Goal: Information Seeking & Learning: Learn about a topic

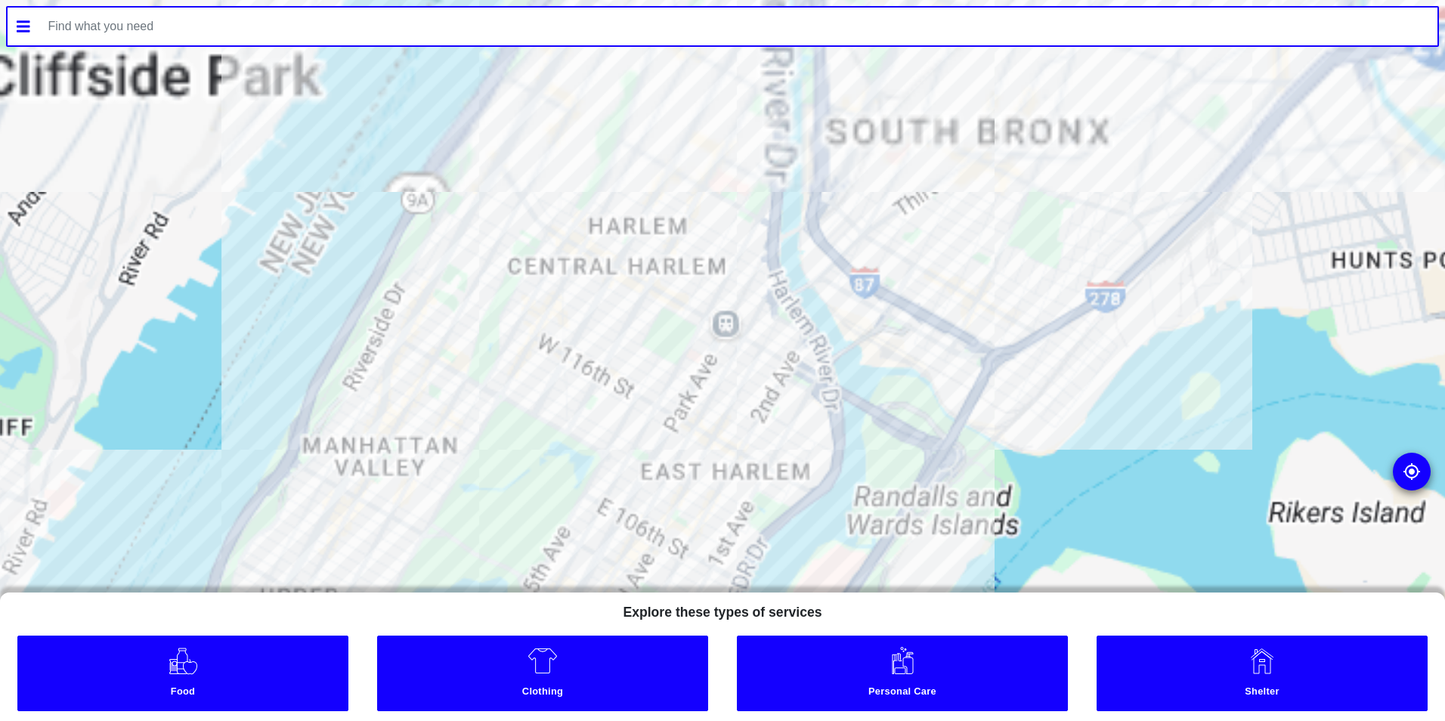
drag, startPoint x: 716, startPoint y: 131, endPoint x: 618, endPoint y: 416, distance: 301.3
click at [618, 416] on div at bounding box center [722, 360] width 1445 height 721
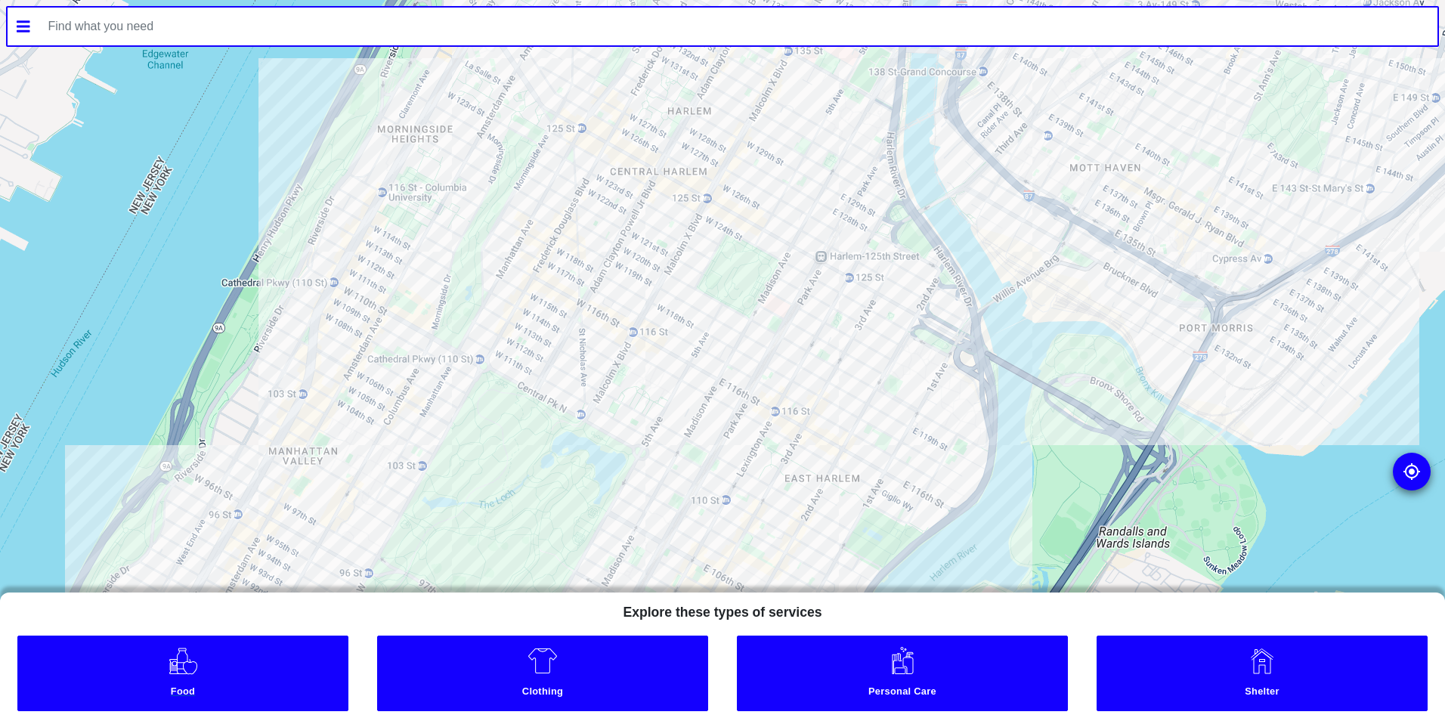
click at [255, 672] on link "Food" at bounding box center [182, 674] width 331 height 76
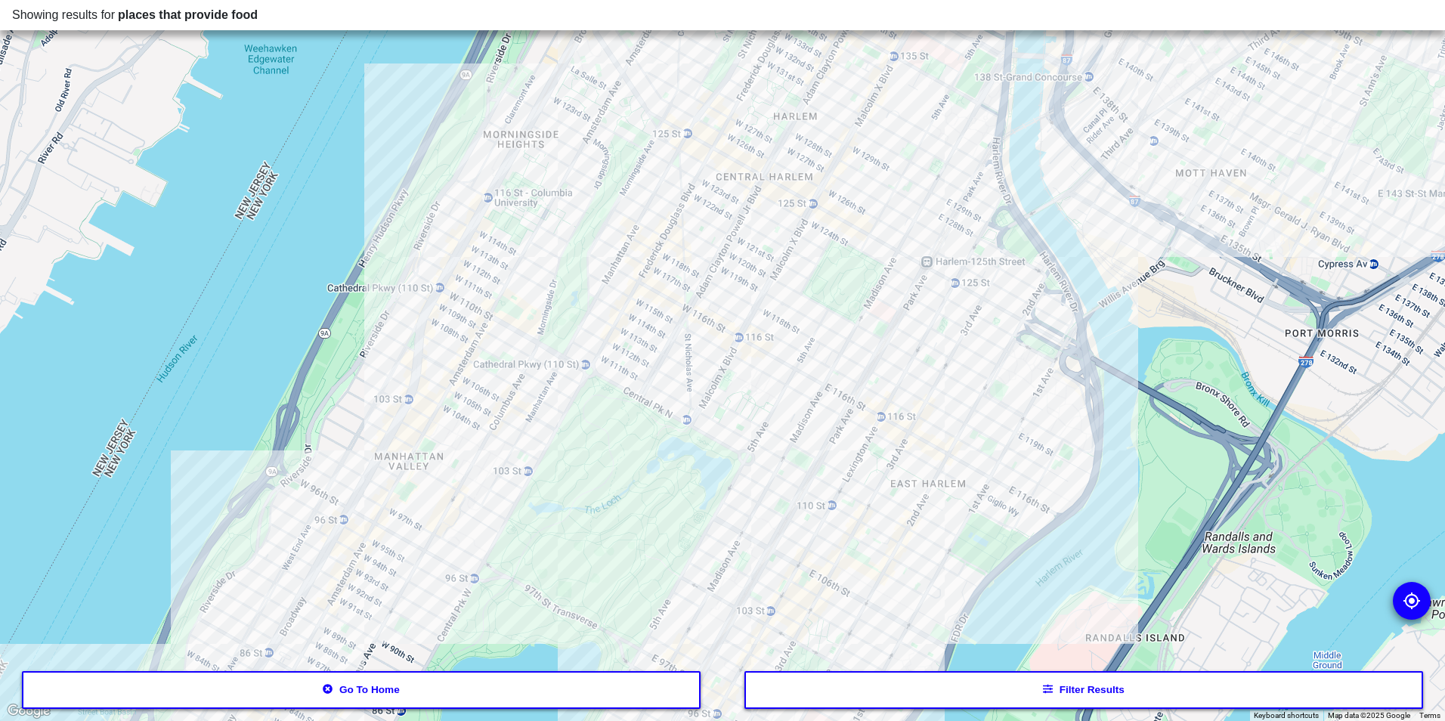
click at [1000, 682] on button "Filter results" at bounding box center [1083, 690] width 679 height 38
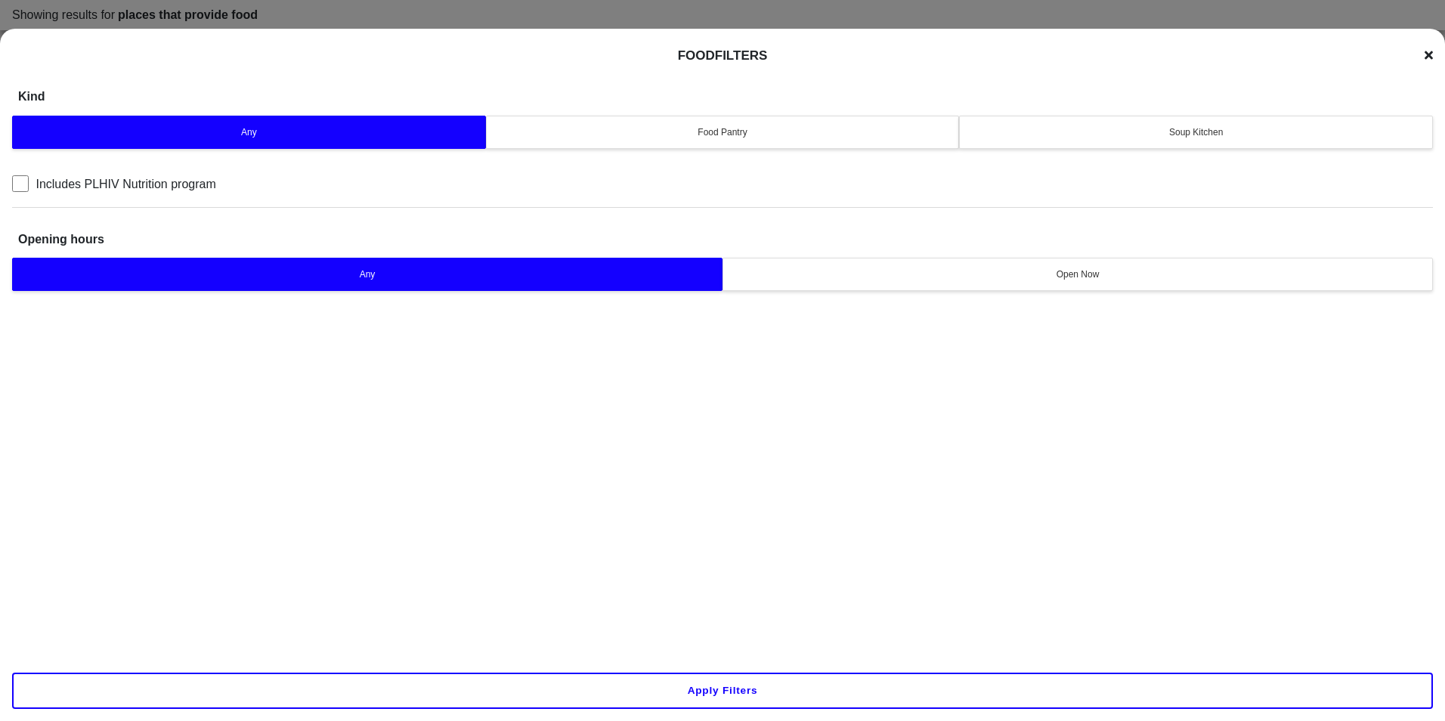
click at [1177, 126] on div "Soup Kitchen" at bounding box center [1196, 132] width 454 height 14
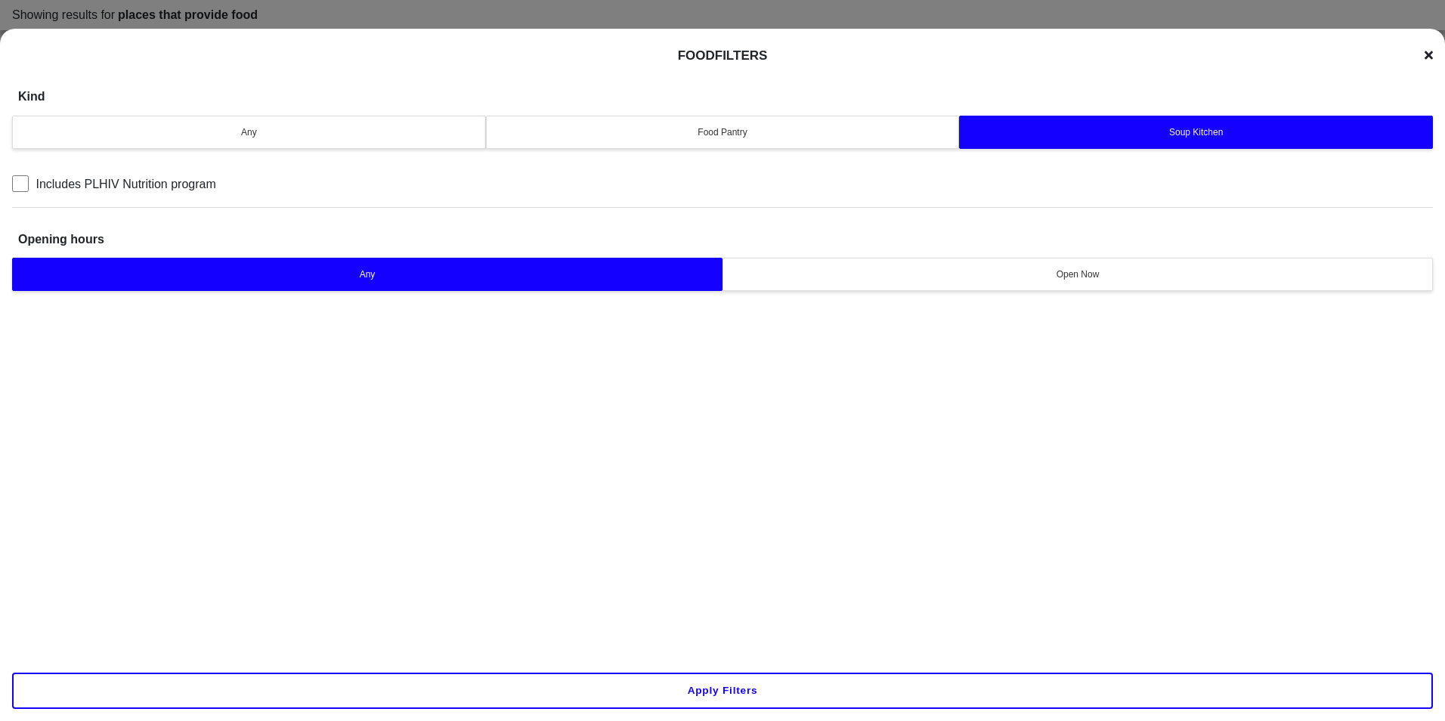
click at [918, 664] on div "Apply filters" at bounding box center [722, 690] width 1445 height 60
click at [916, 680] on button "Apply filters" at bounding box center [722, 691] width 1421 height 36
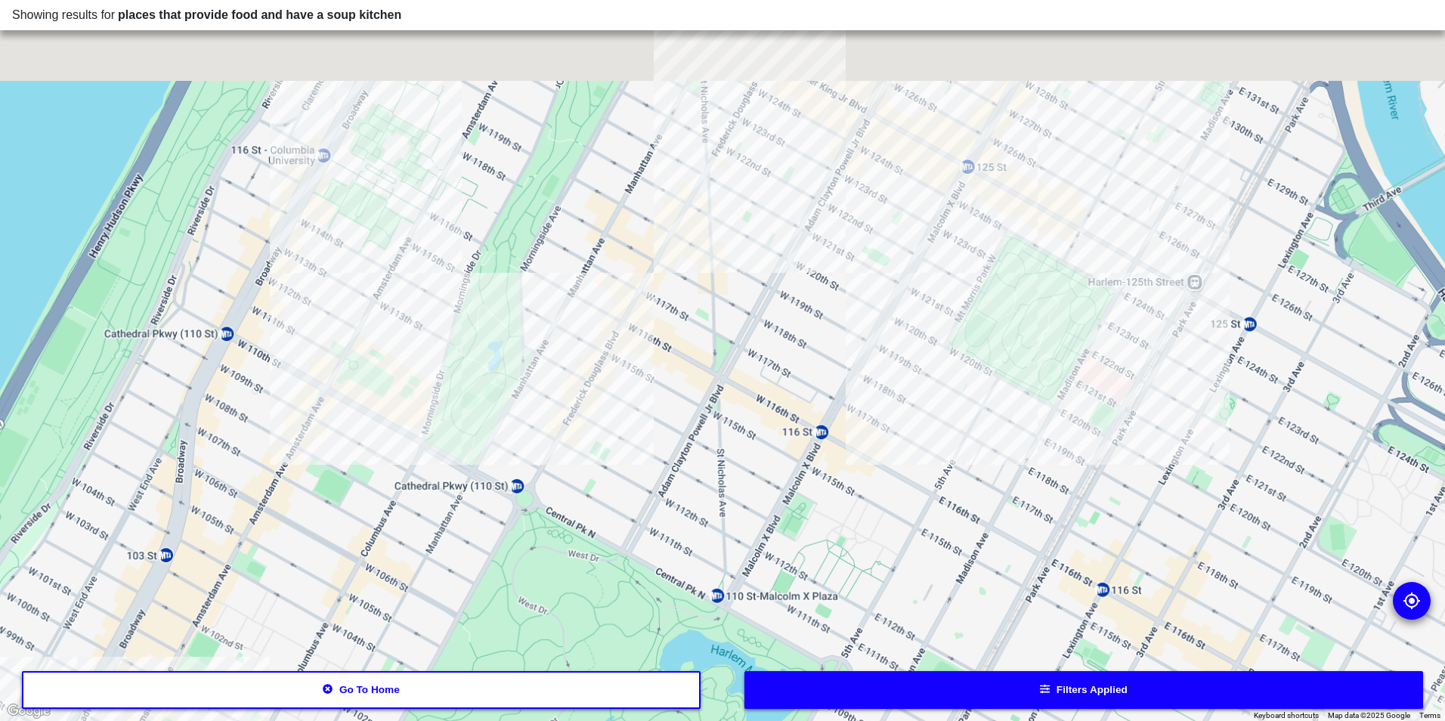
drag, startPoint x: 779, startPoint y: 263, endPoint x: 799, endPoint y: 681, distance: 418.4
click at [799, 681] on div "Showing results for places that provide food and have a soup kitchen To navigat…" at bounding box center [722, 360] width 1445 height 721
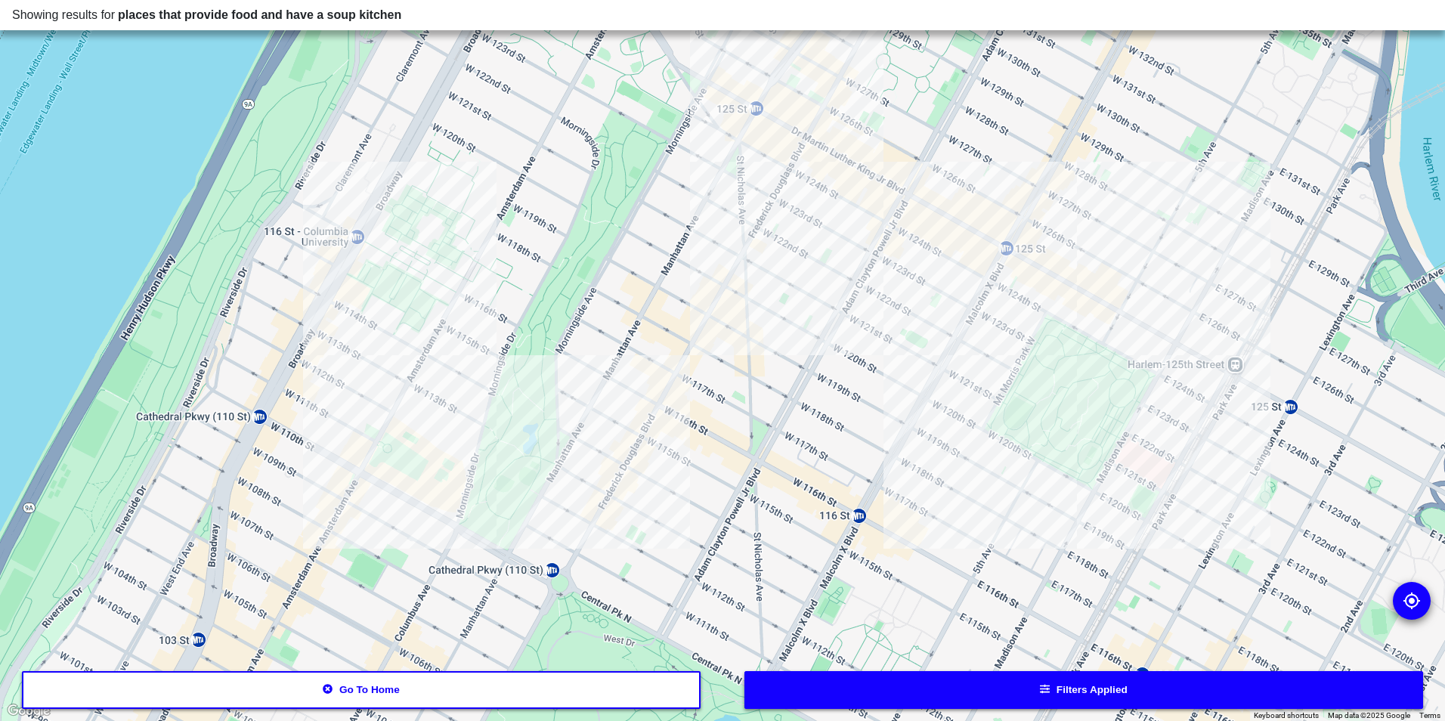
click at [434, 414] on div at bounding box center [722, 360] width 1445 height 721
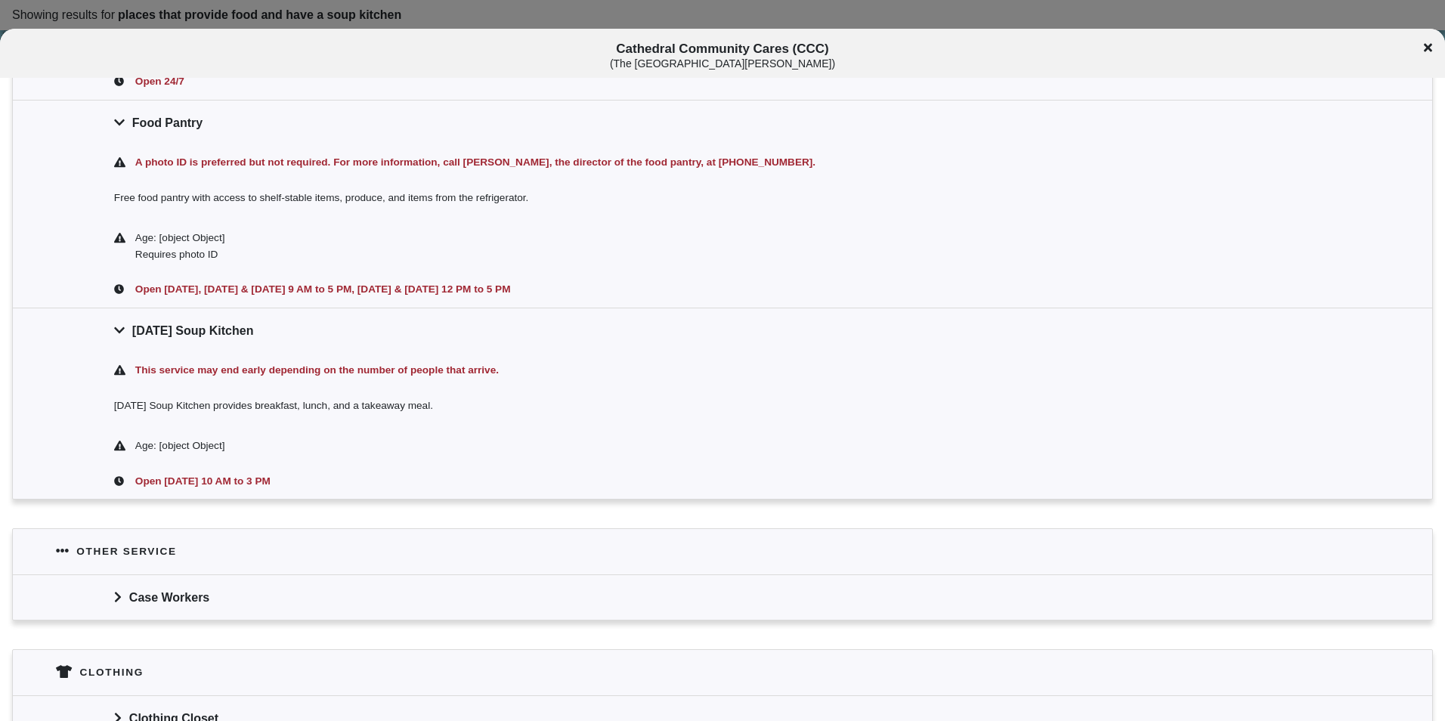
scroll to position [457, 0]
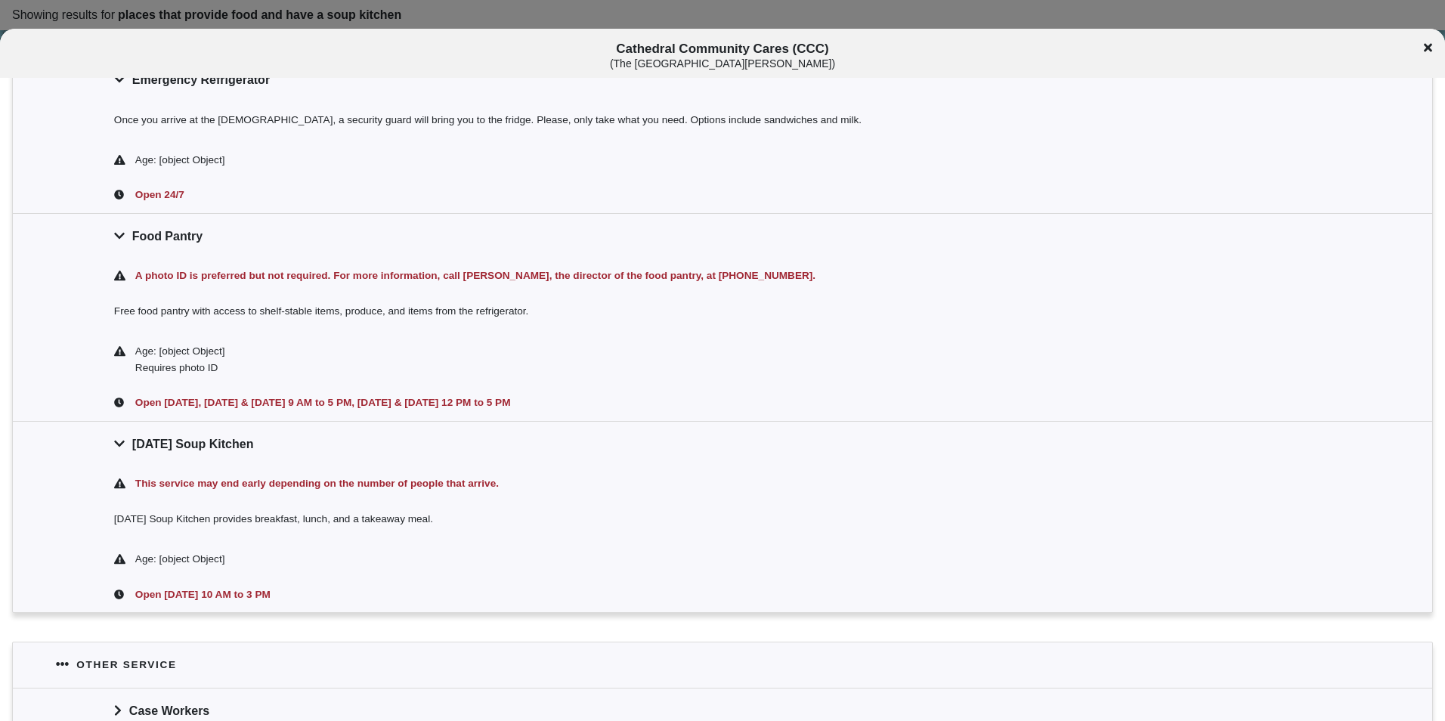
click at [765, 48] on span "Cathedral Community Cares (CCC) ( The [GEOGRAPHIC_DATA][PERSON_NAME] )" at bounding box center [722, 56] width 1199 height 28
copy span "Cathedral Community Cares (CCC)"
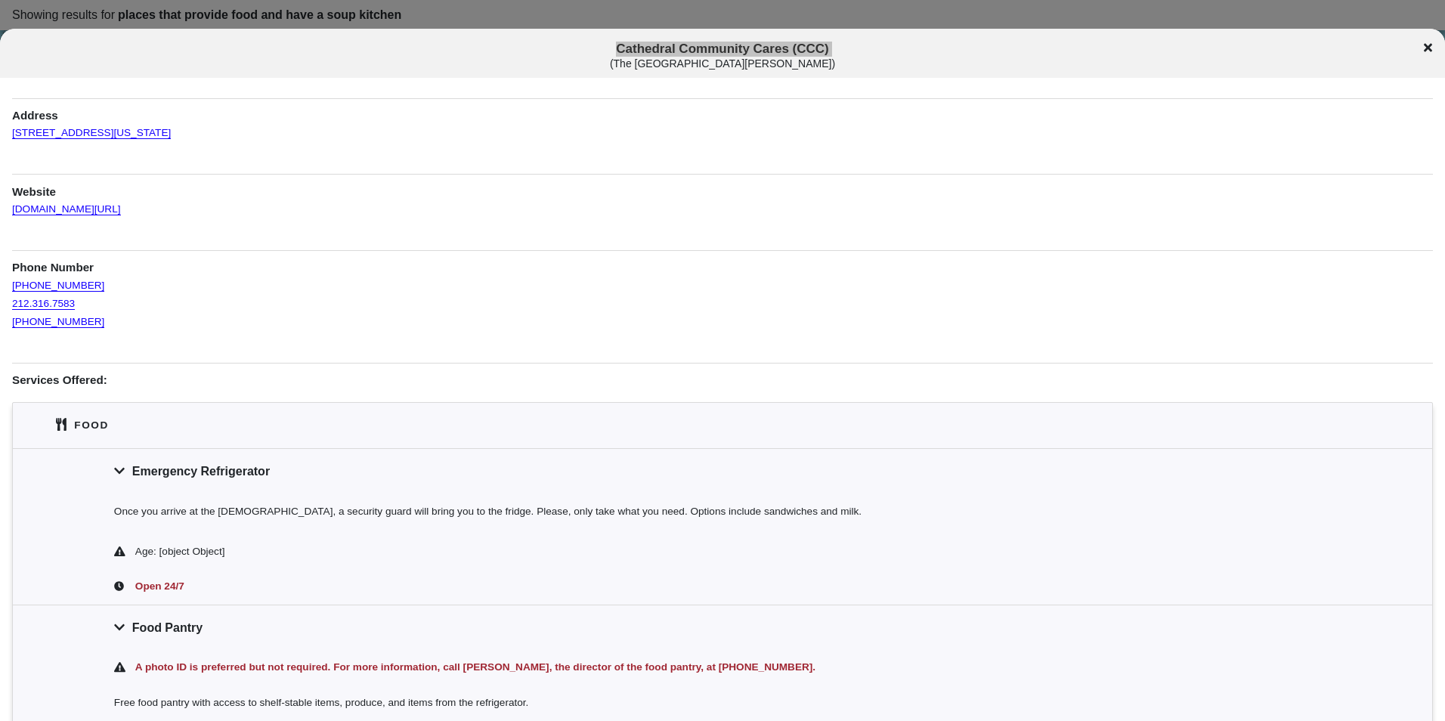
scroll to position [0, 0]
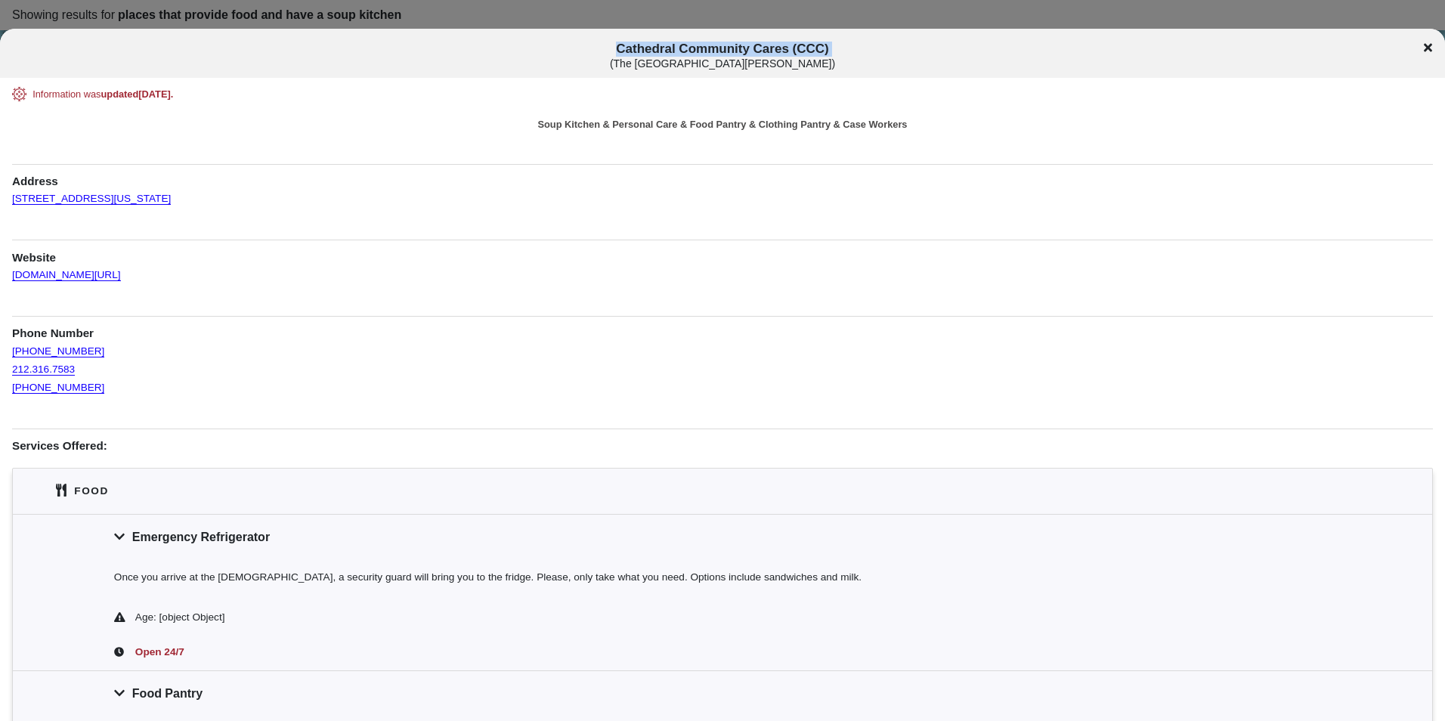
drag, startPoint x: 245, startPoint y: 207, endPoint x: 10, endPoint y: 198, distance: 235.2
drag, startPoint x: 10, startPoint y: 198, endPoint x: 26, endPoint y: 208, distance: 18.7
drag, startPoint x: 26, startPoint y: 208, endPoint x: 203, endPoint y: 194, distance: 177.3
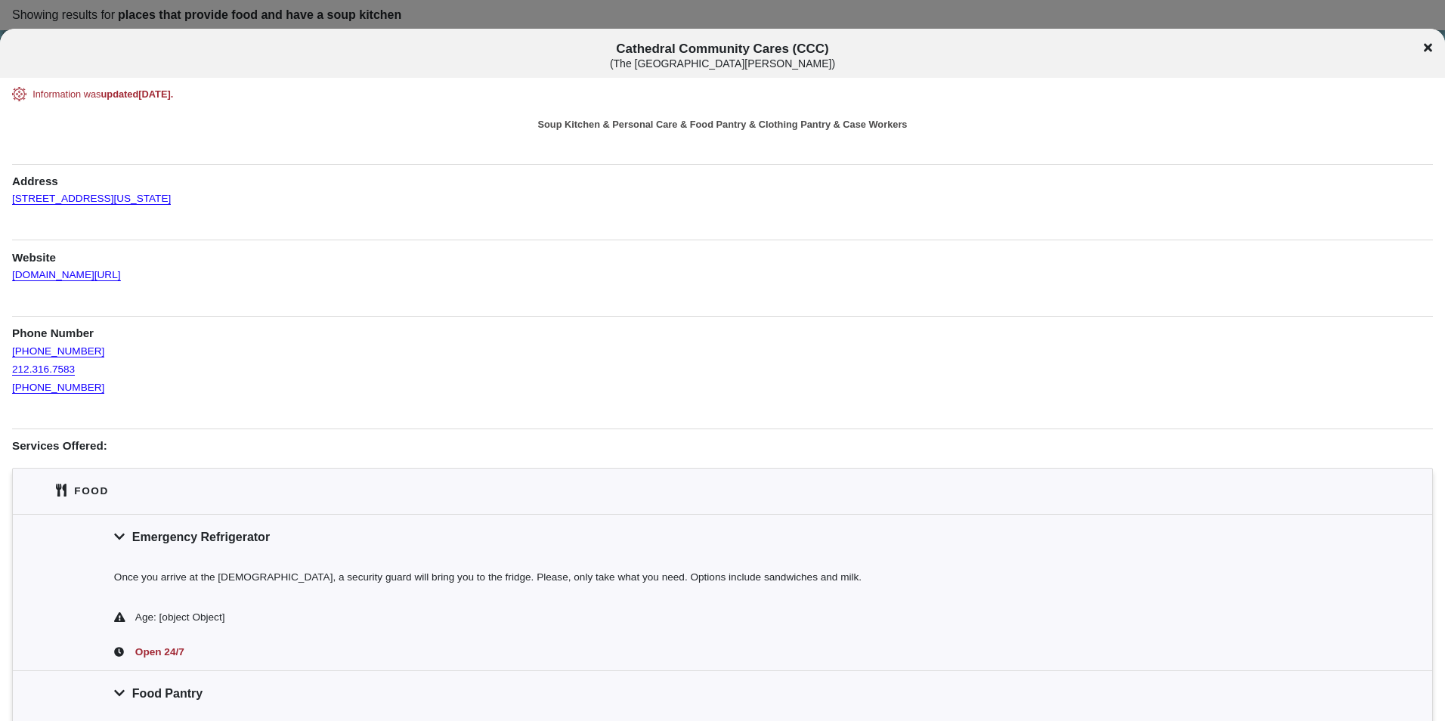
drag, startPoint x: 206, startPoint y: 196, endPoint x: 4, endPoint y: 204, distance: 202.7
drag, startPoint x: 4, startPoint y: 204, endPoint x: 38, endPoint y: 197, distance: 34.7
copy link "[STREET_ADDRESS][US_STATE]"
click at [139, 342] on div "[PHONE_NUMBER]" at bounding box center [722, 351] width 1421 height 18
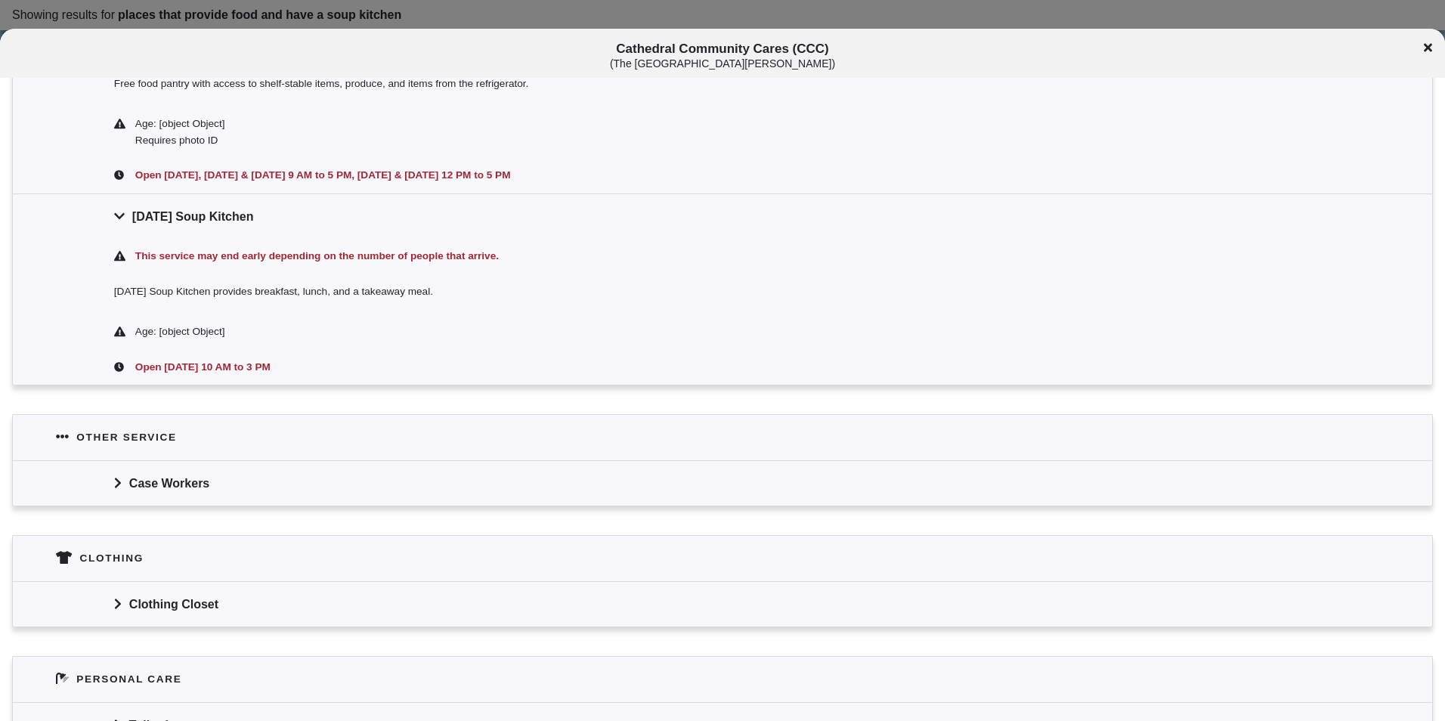
scroll to position [684, 0]
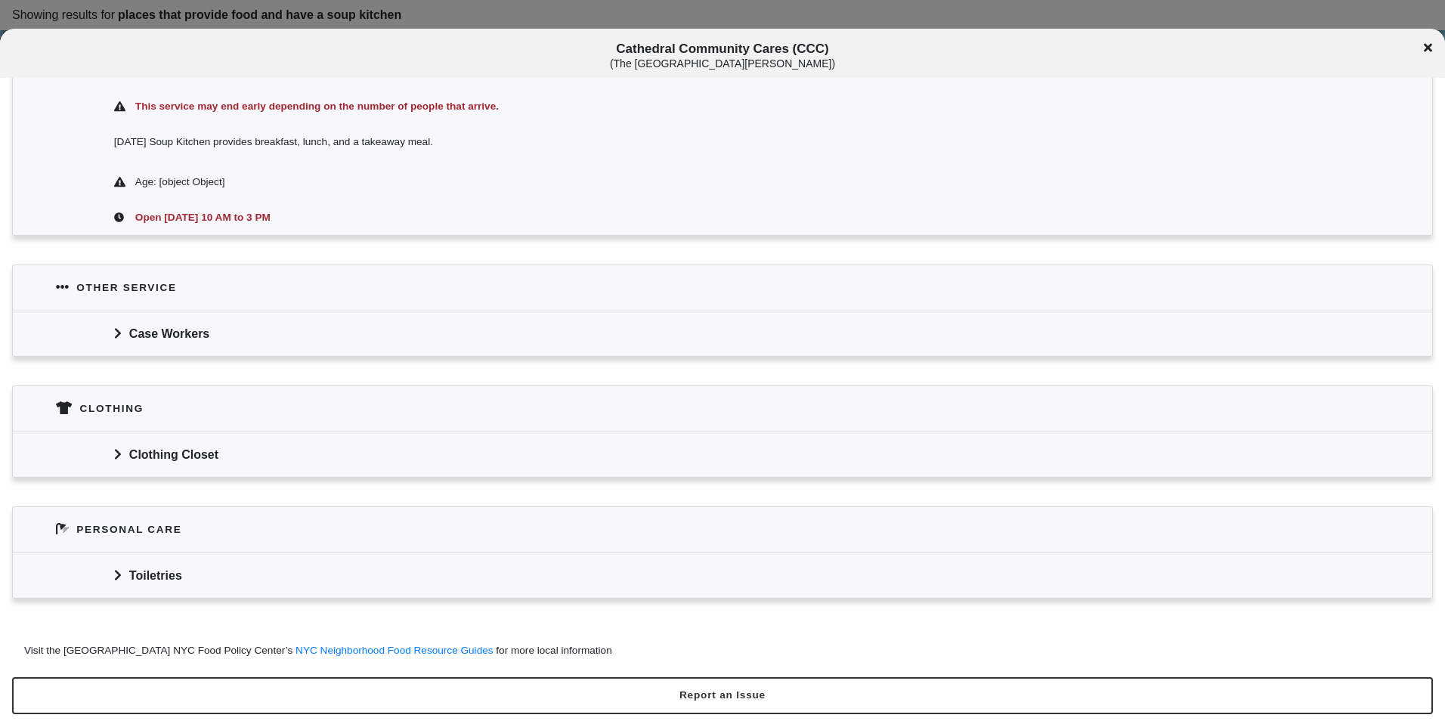
click at [369, 469] on div "Clothing Closet" at bounding box center [722, 453] width 1419 height 45
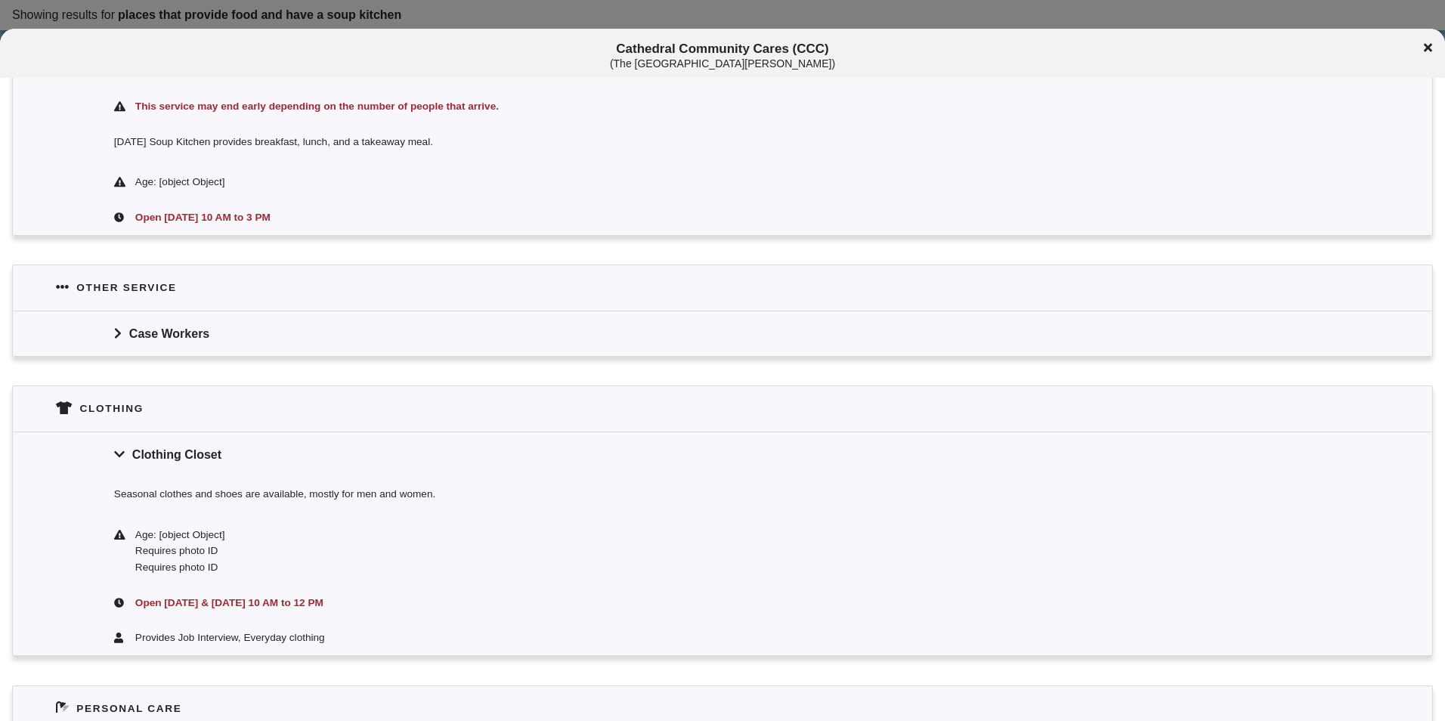
scroll to position [910, 0]
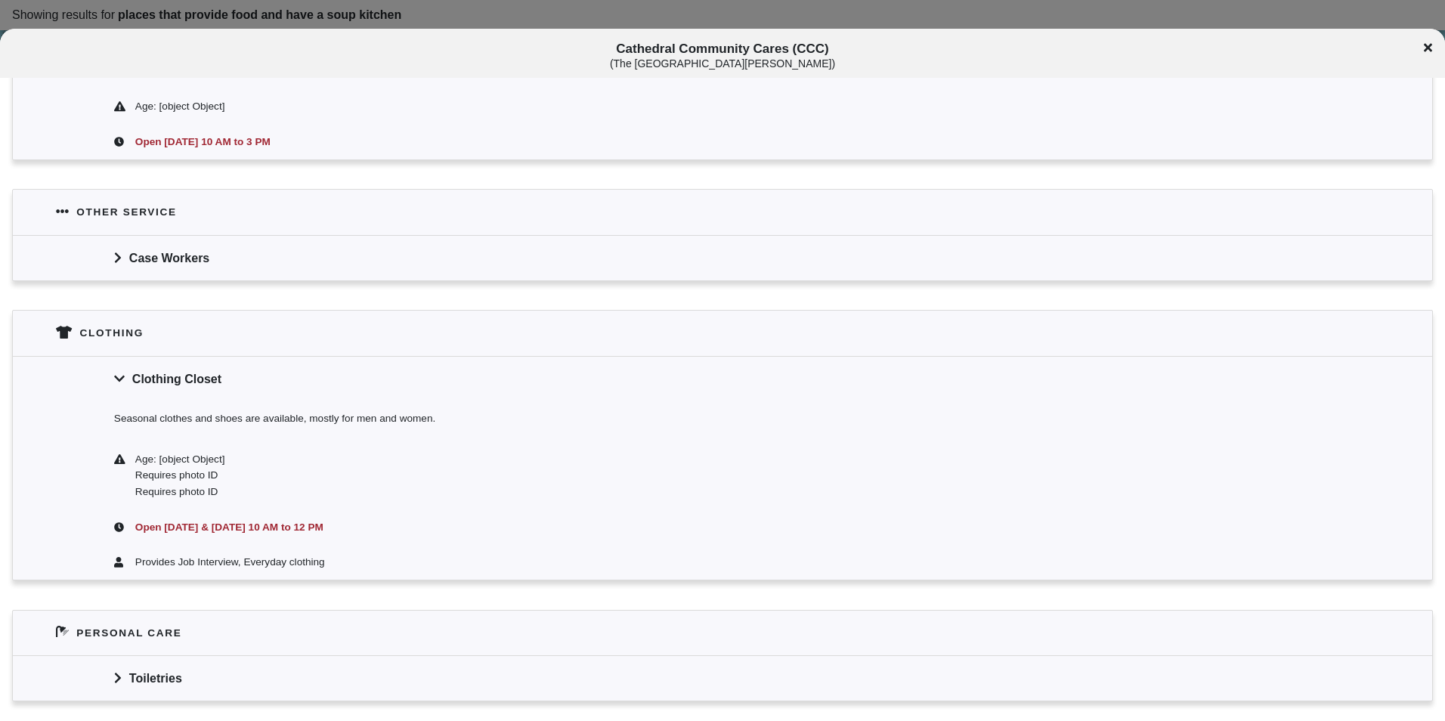
click at [229, 659] on div "Toiletries" at bounding box center [722, 677] width 1419 height 45
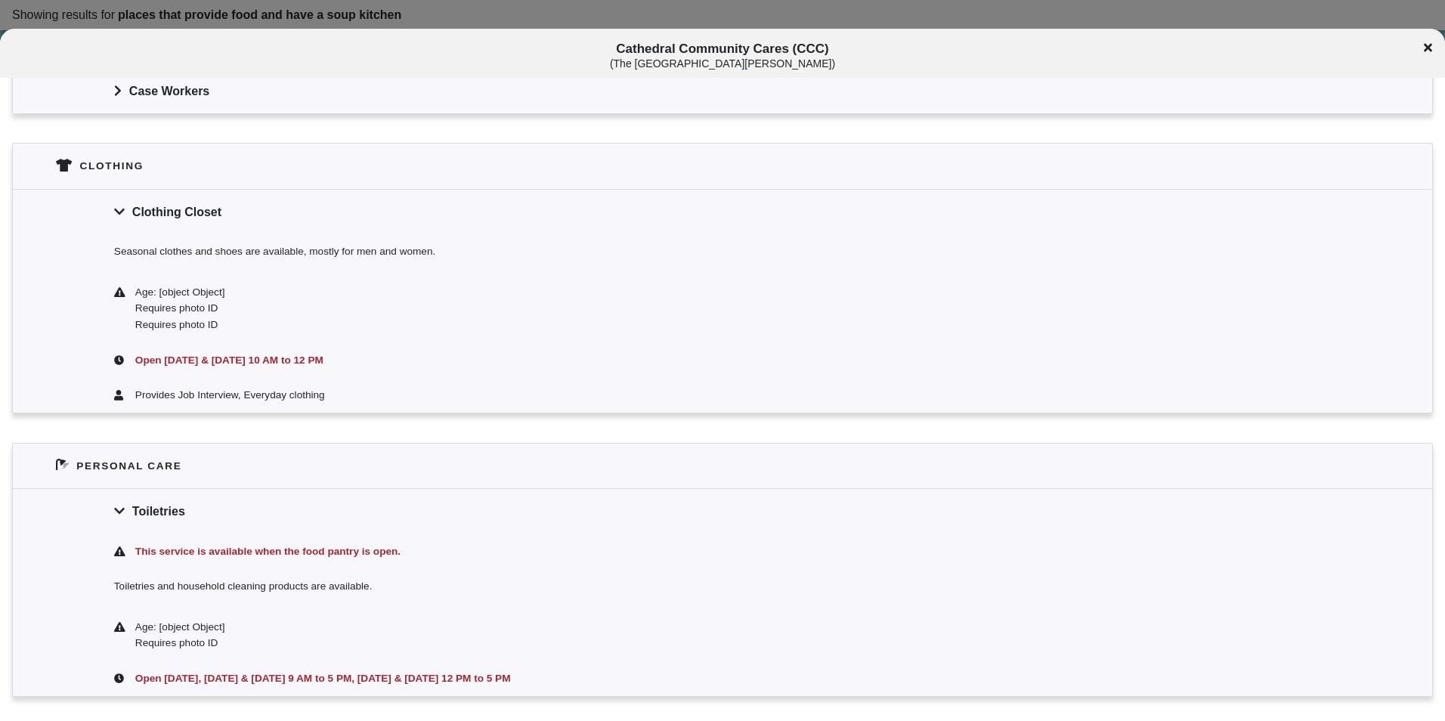
scroll to position [1175, 0]
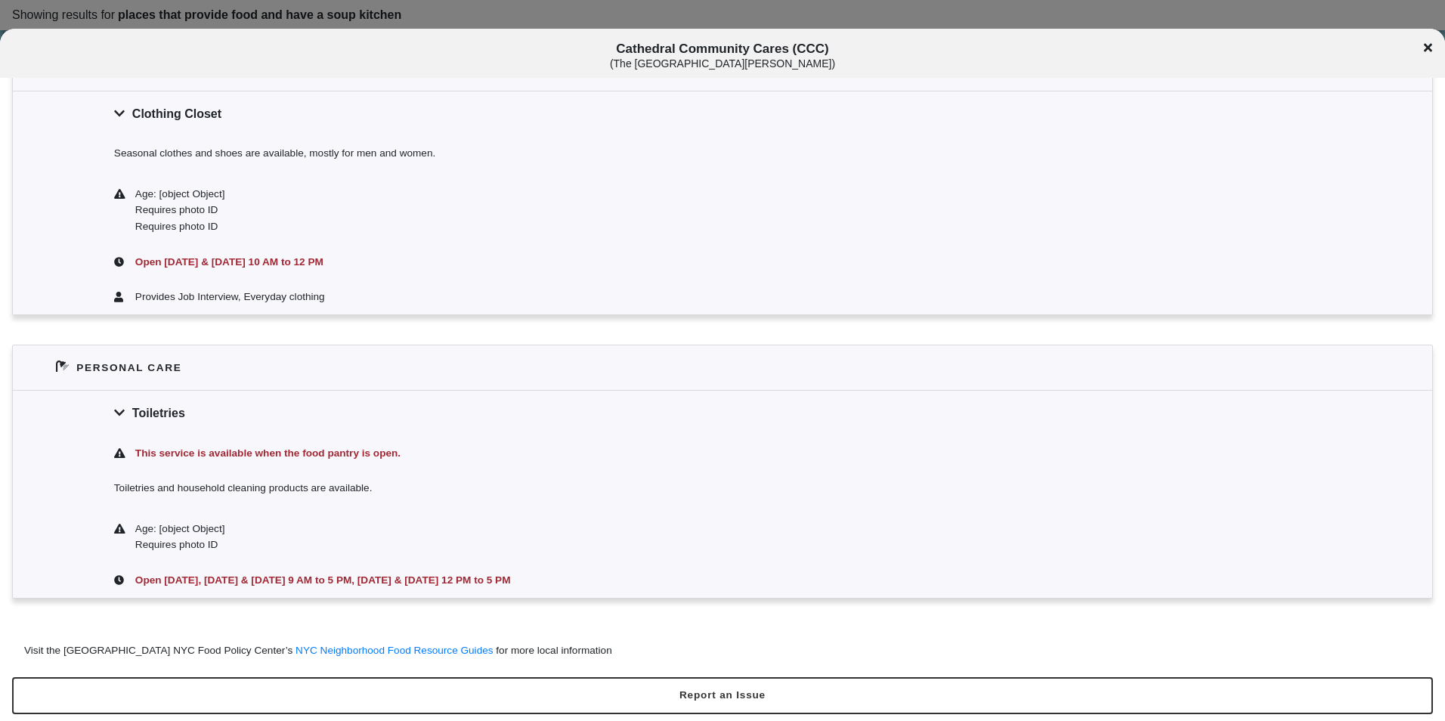
click at [277, 489] on div "Toiletries and household cleaning products are available." at bounding box center [722, 491] width 1419 height 40
copy div "Toiletries and household cleaning products are available."
click at [449, 589] on div "Open [DATE], [DATE] & [DATE] 9 AM to 5 PM, [DATE] & [DATE] 12 PM to 5 PM" at bounding box center [722, 581] width 1419 height 36
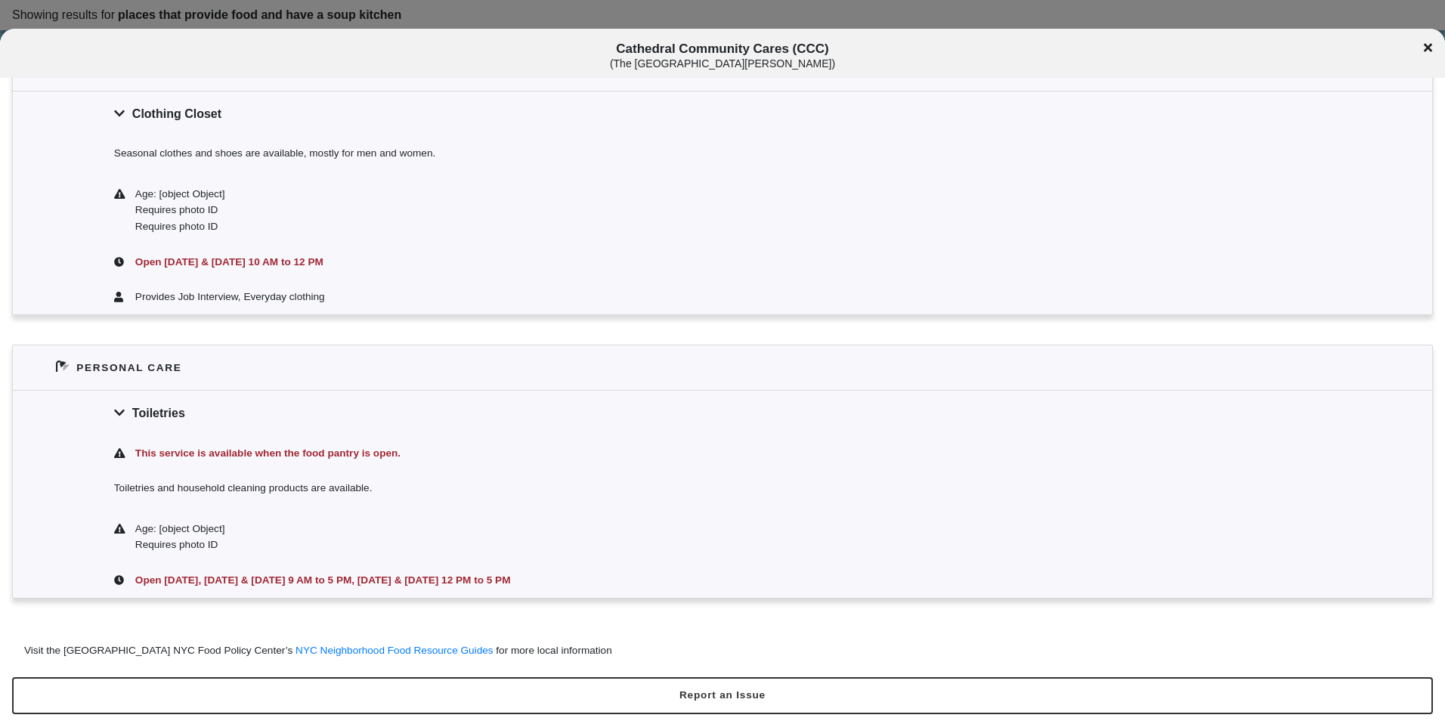
click at [527, 436] on div "This service is available when the food pantry is open." at bounding box center [722, 453] width 1419 height 36
click at [493, 425] on div "Toiletries" at bounding box center [722, 412] width 1419 height 45
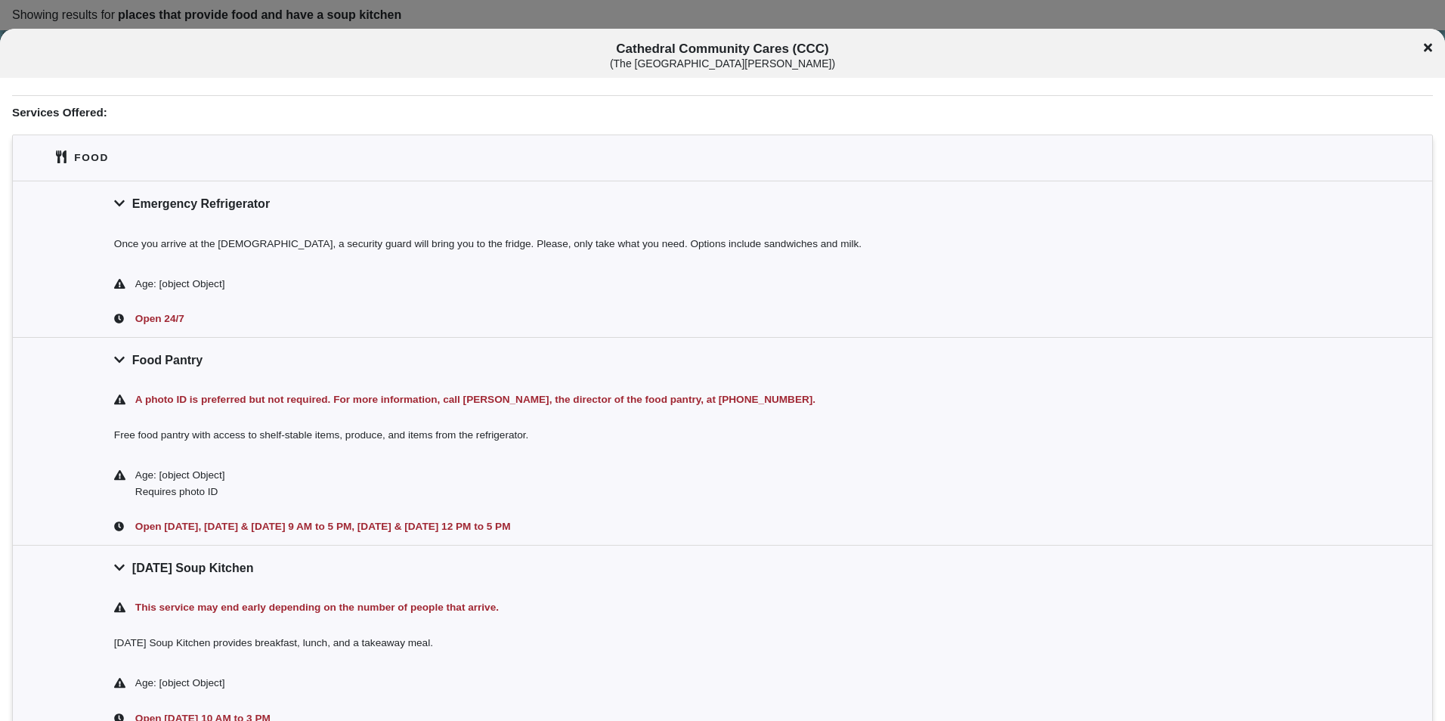
scroll to position [0, 0]
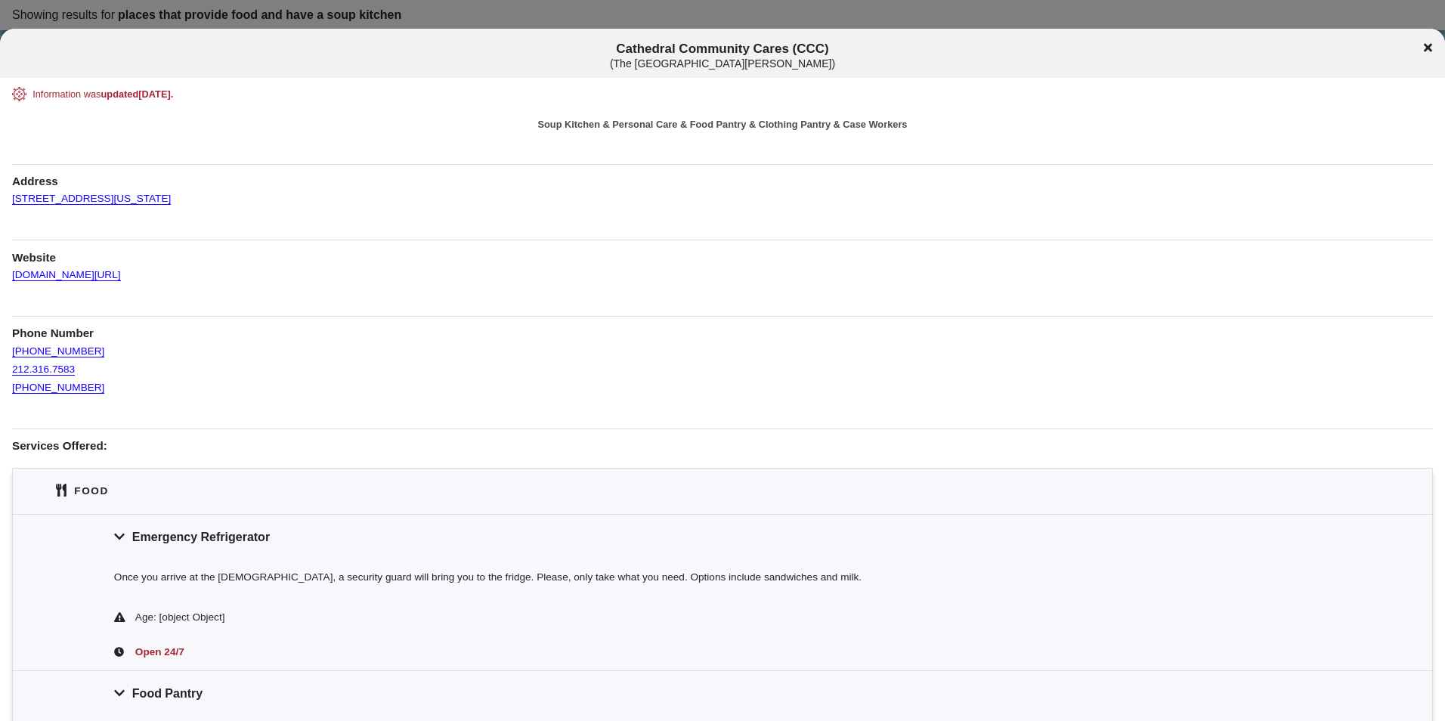
click at [1429, 45] on icon at bounding box center [1428, 48] width 8 height 12
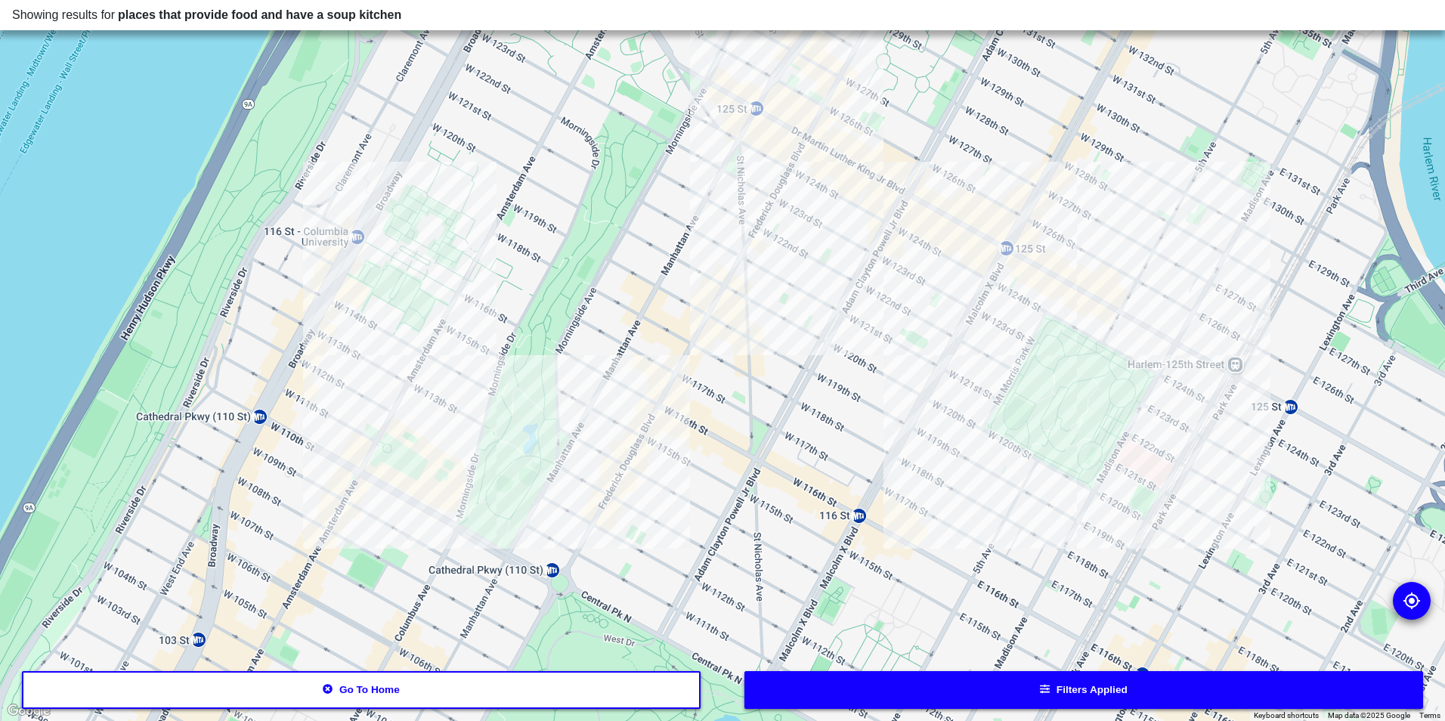
click at [1147, 285] on div at bounding box center [722, 360] width 1445 height 721
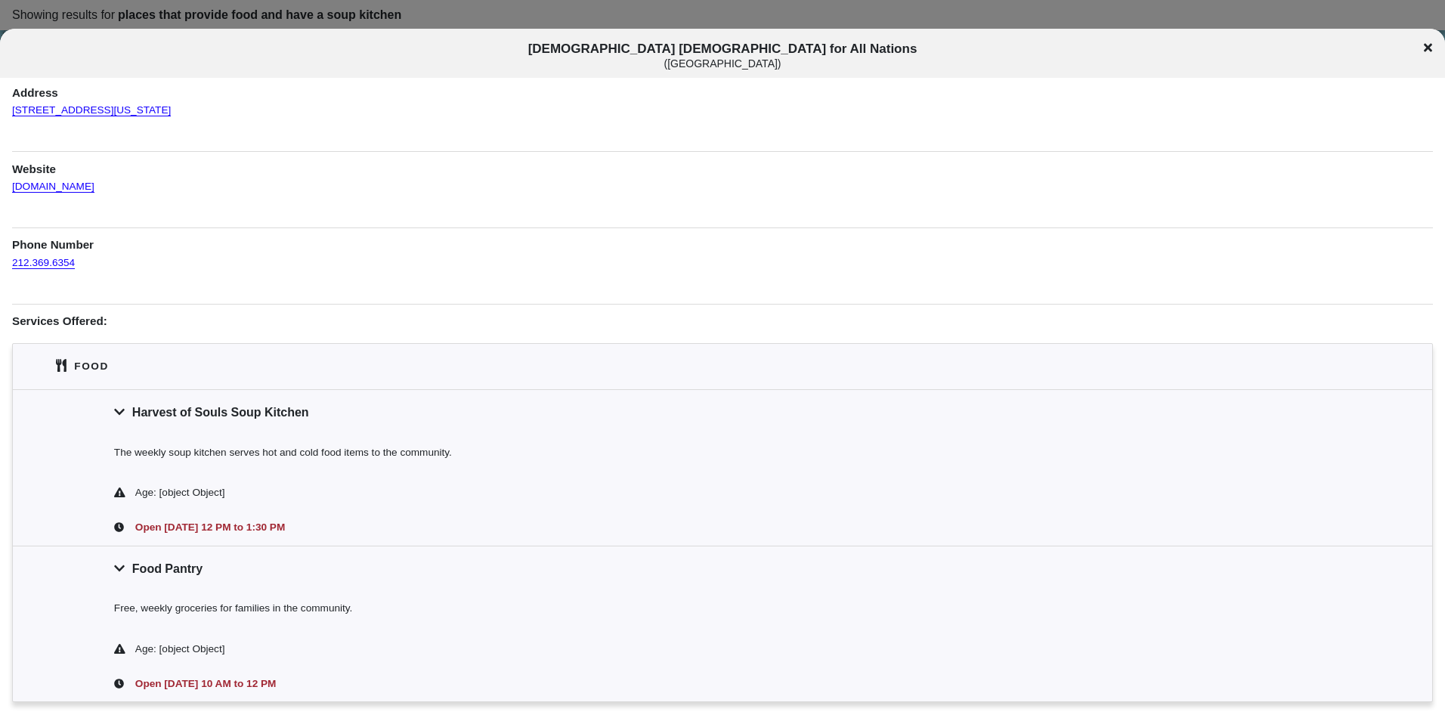
scroll to position [76, 0]
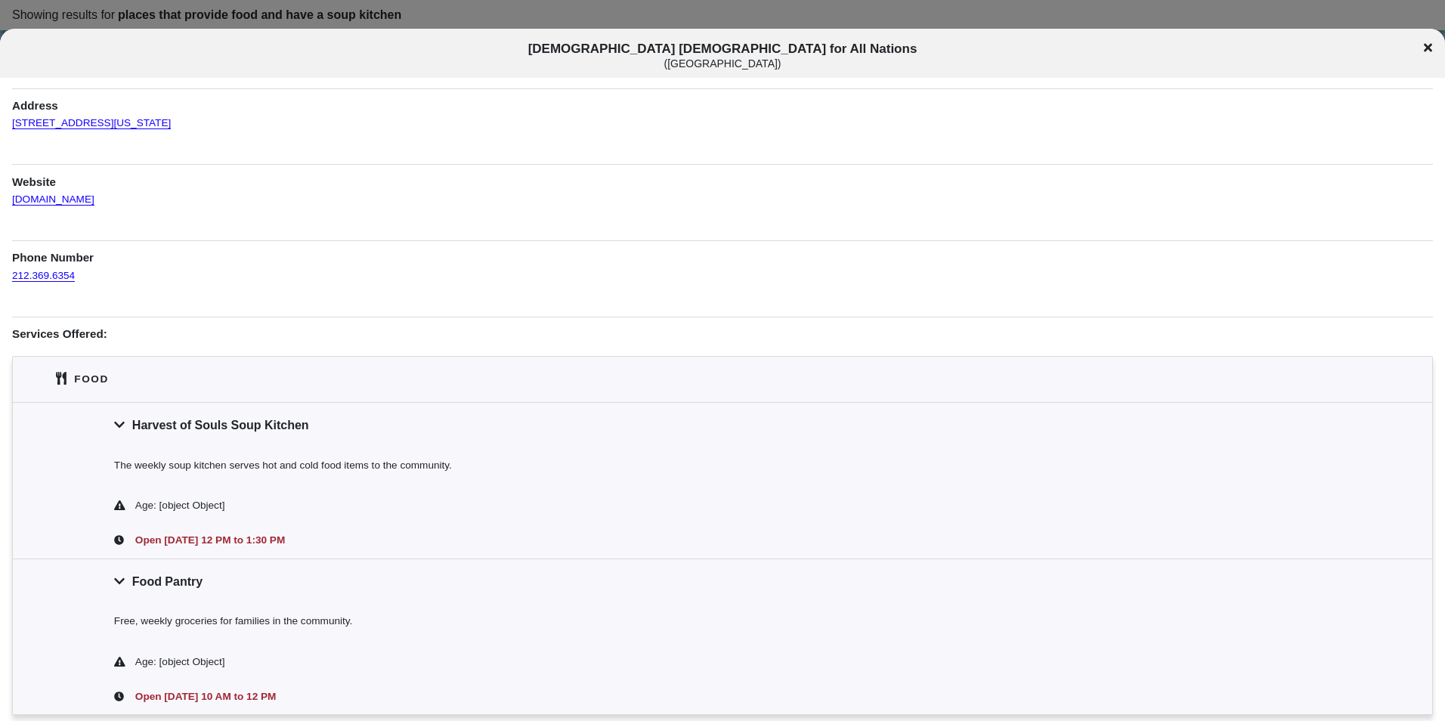
click at [1427, 51] on icon at bounding box center [1428, 48] width 8 height 12
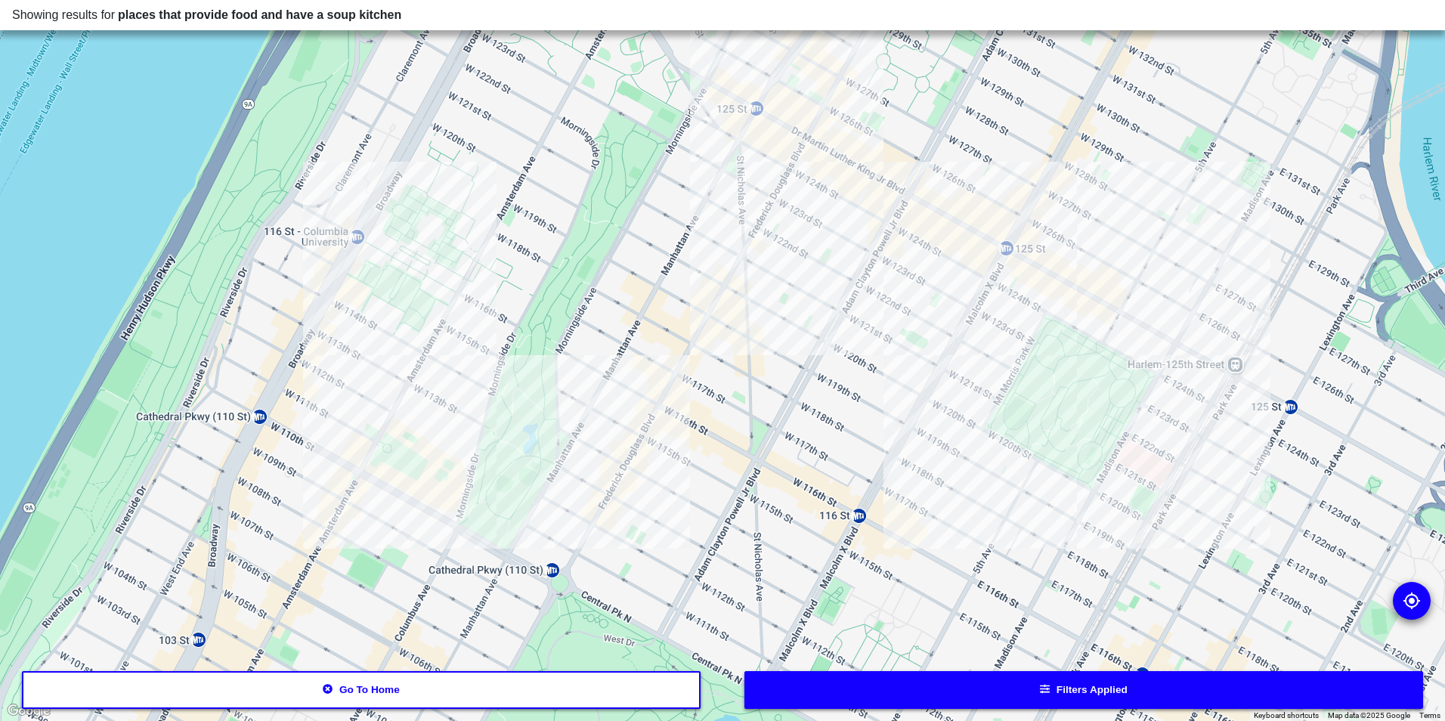
click at [957, 235] on div at bounding box center [722, 360] width 1445 height 721
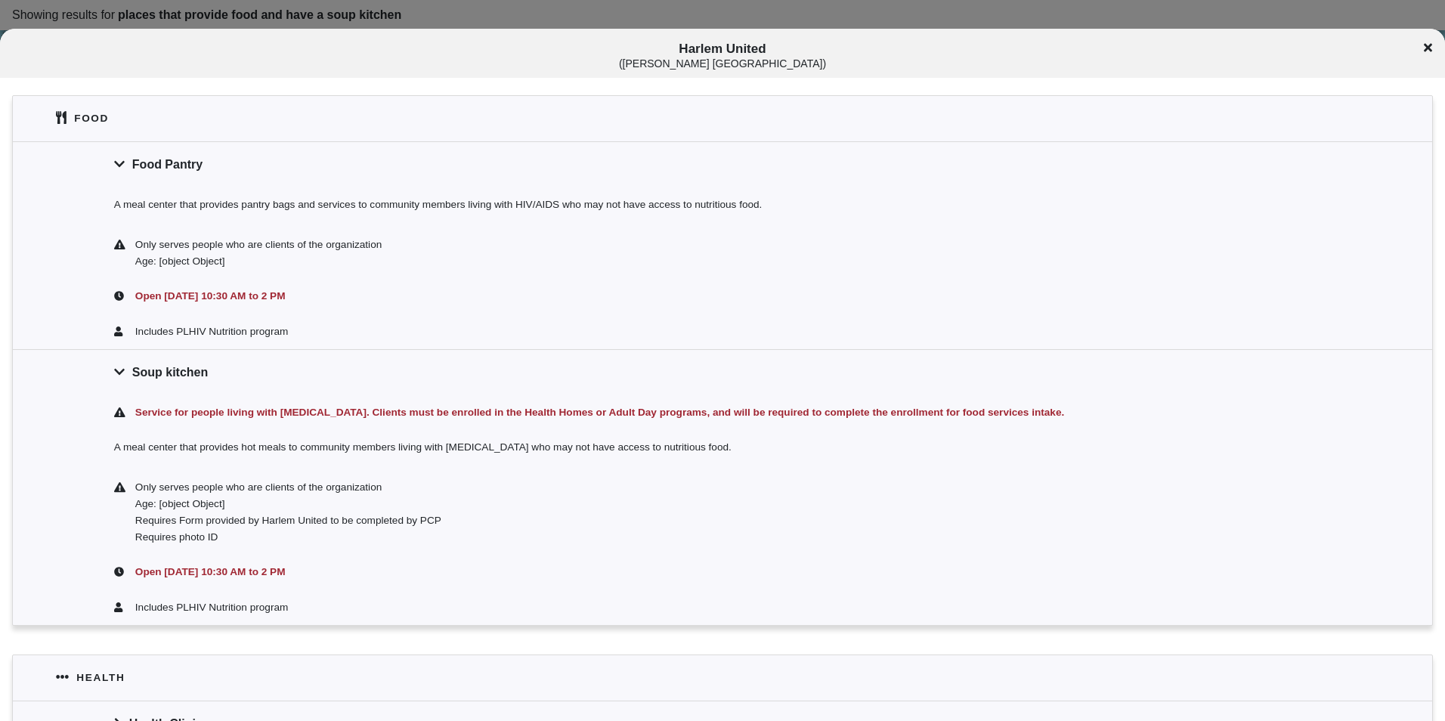
scroll to position [435, 0]
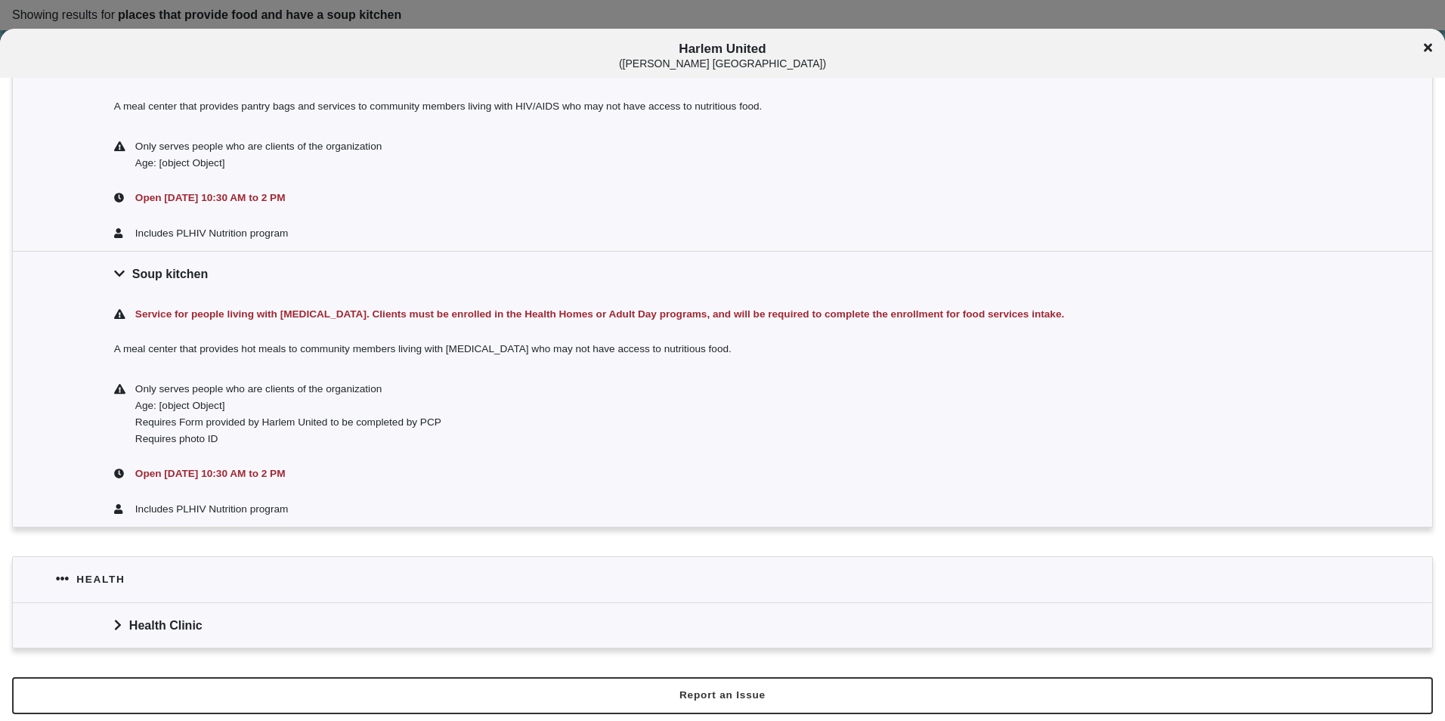
click at [1437, 51] on div "Harlem United ( [PERSON_NAME] [GEOGRAPHIC_DATA] )" at bounding box center [722, 56] width 1445 height 28
click at [1425, 48] on icon at bounding box center [1428, 48] width 8 height 12
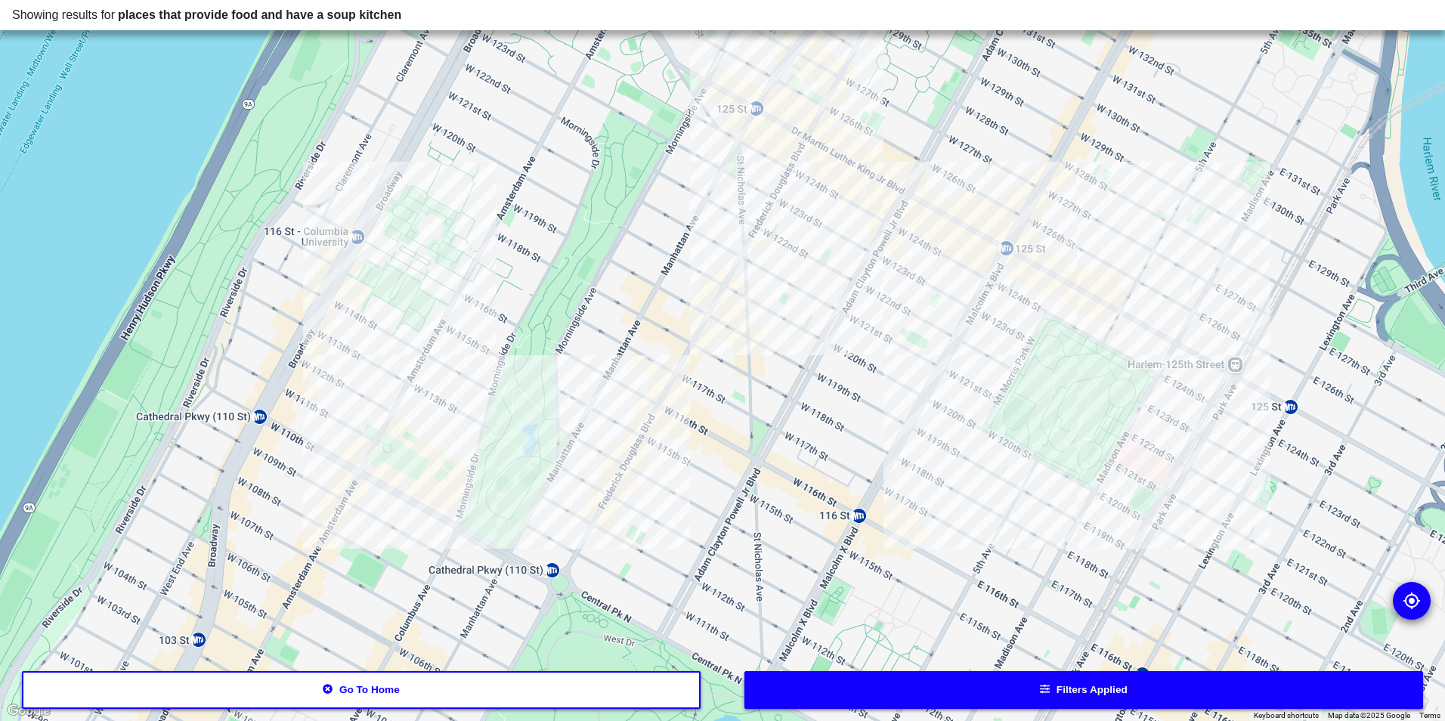
click at [671, 412] on div at bounding box center [722, 360] width 1445 height 721
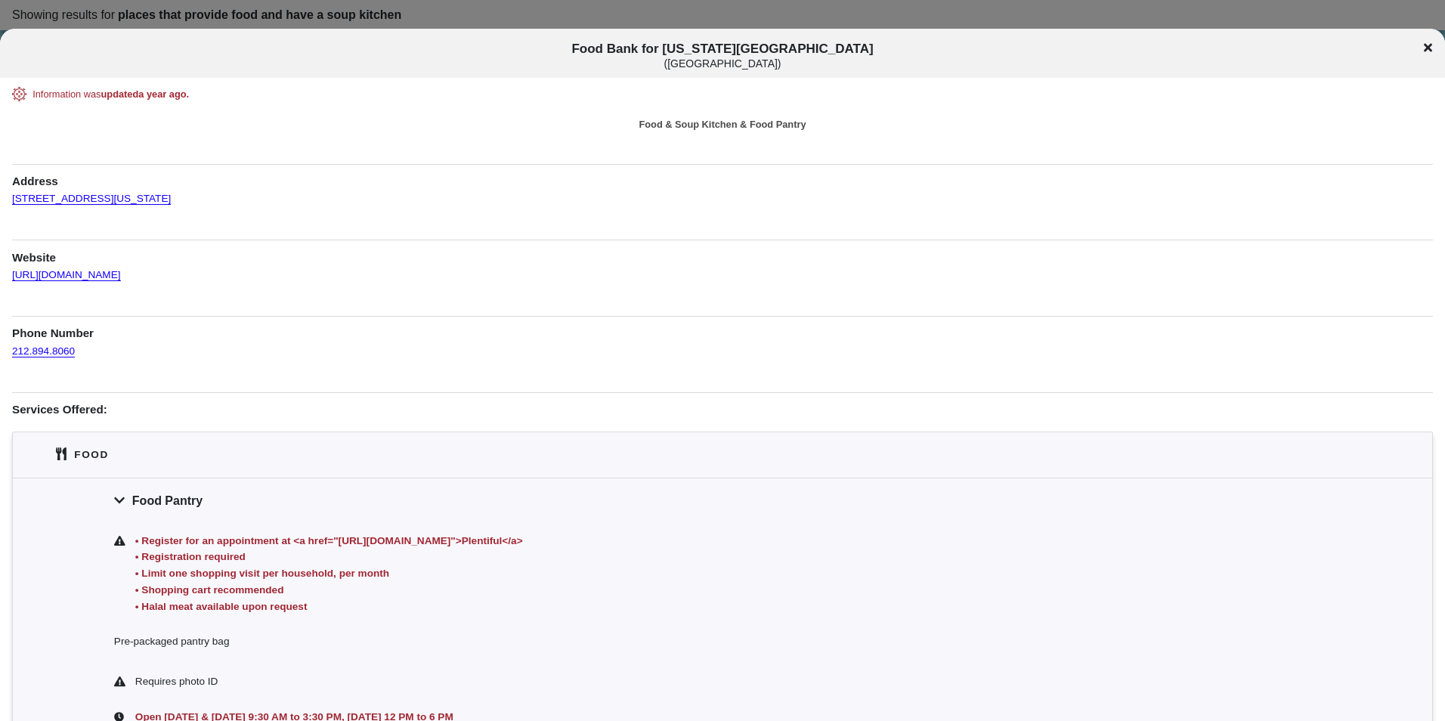
click at [1435, 55] on div "Food Bank for [US_STATE][GEOGRAPHIC_DATA] ( [GEOGRAPHIC_DATA] )" at bounding box center [722, 56] width 1445 height 28
click at [1430, 48] on icon at bounding box center [1428, 48] width 8 height 8
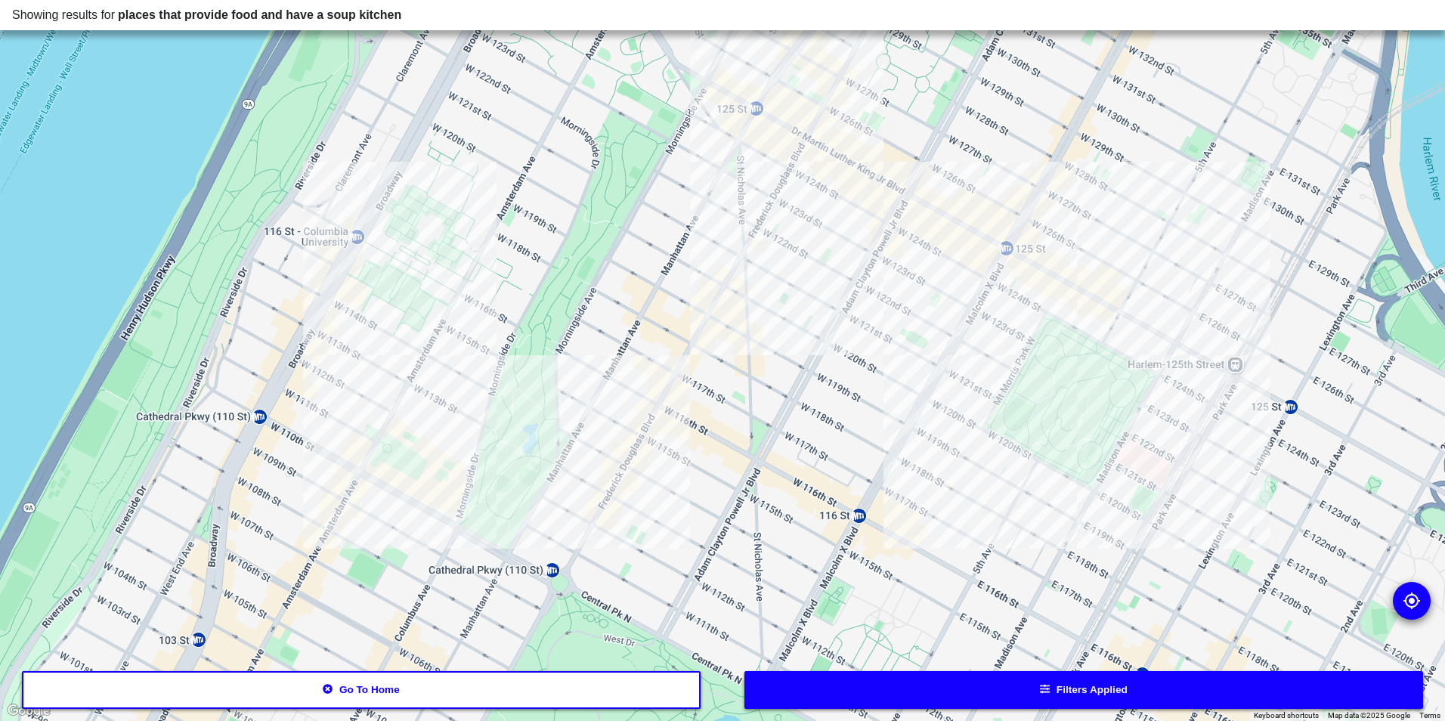
click at [1078, 485] on div at bounding box center [722, 360] width 1445 height 721
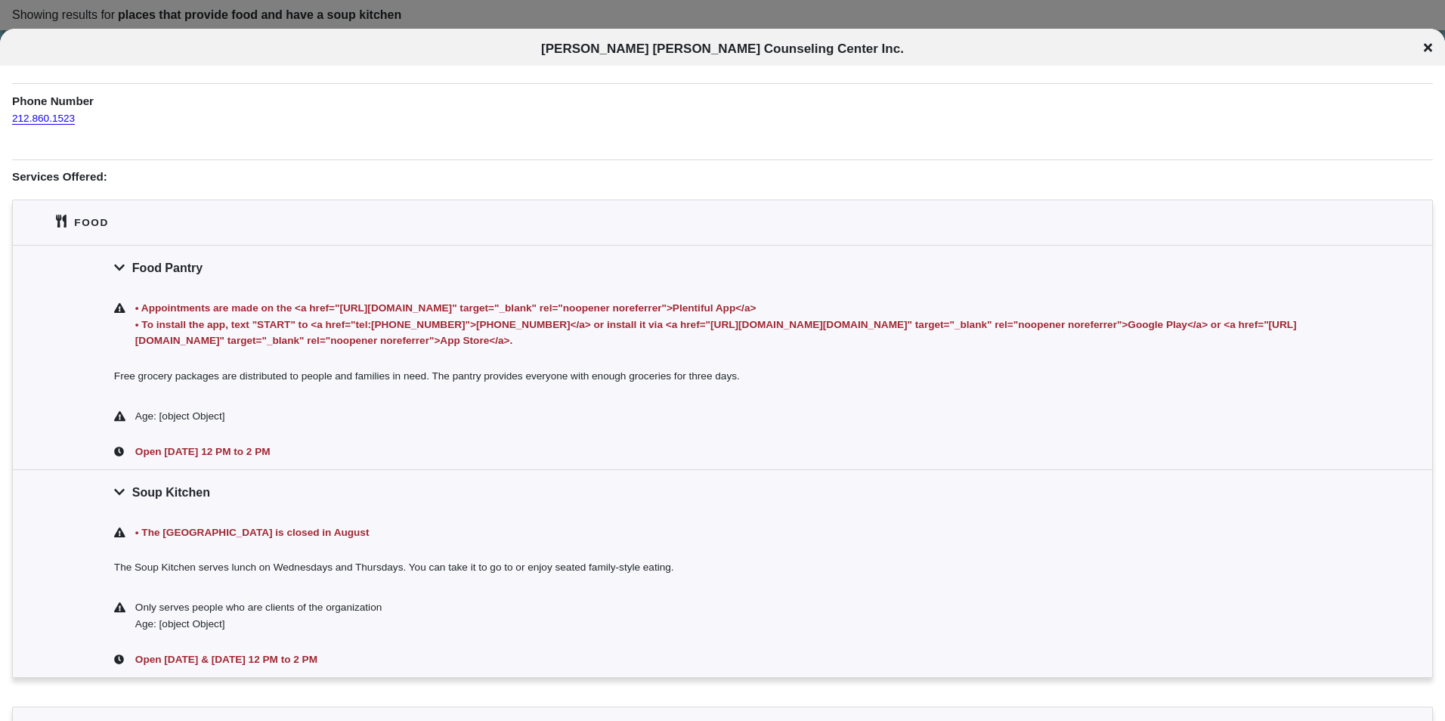
scroll to position [59, 0]
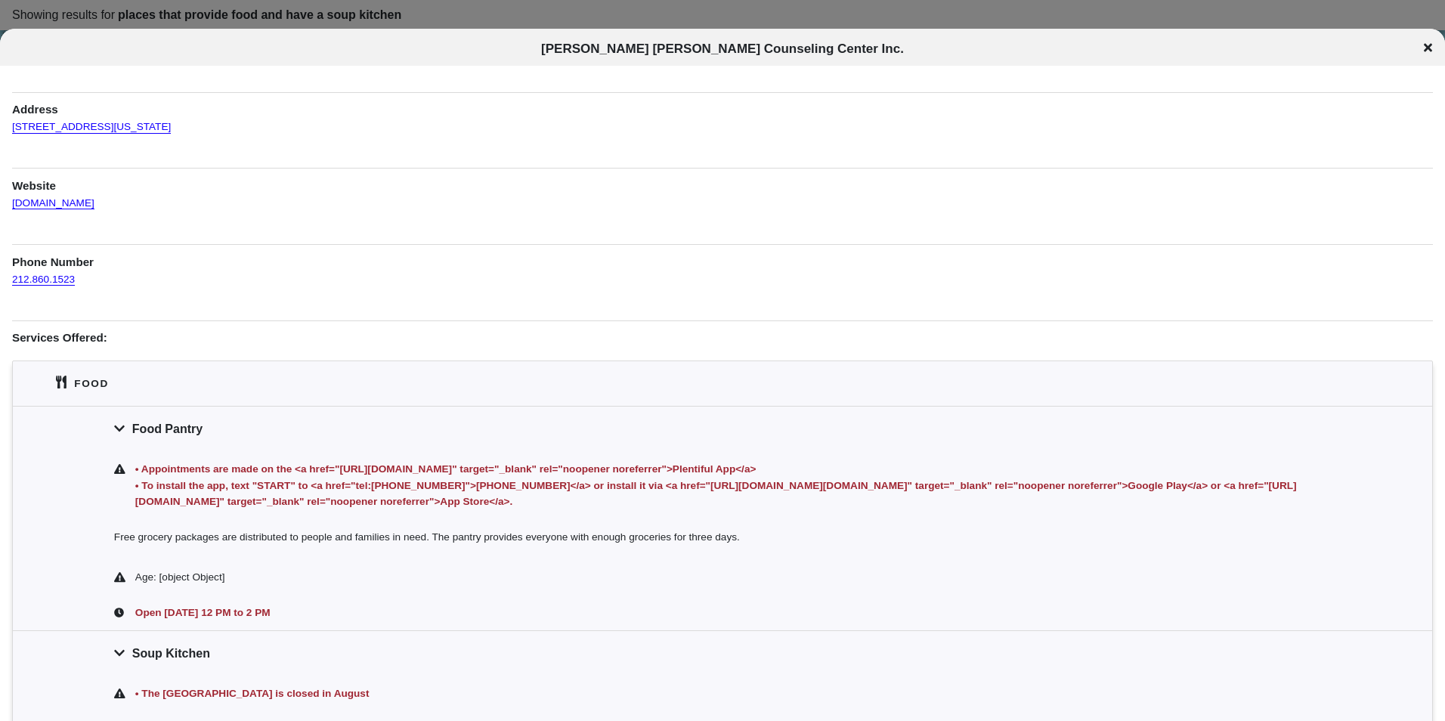
click at [1423, 51] on div "[PERSON_NAME] [PERSON_NAME] Counseling Center Inc." at bounding box center [722, 49] width 1445 height 15
click at [1430, 35] on div "[PERSON_NAME] [PERSON_NAME] Counseling Center Inc." at bounding box center [722, 47] width 1445 height 36
click at [1427, 39] on div "[PERSON_NAME] [PERSON_NAME] Counseling Center Inc." at bounding box center [722, 47] width 1445 height 36
click at [1423, 49] on div "[PERSON_NAME] [PERSON_NAME] Counseling Center Inc." at bounding box center [722, 49] width 1445 height 15
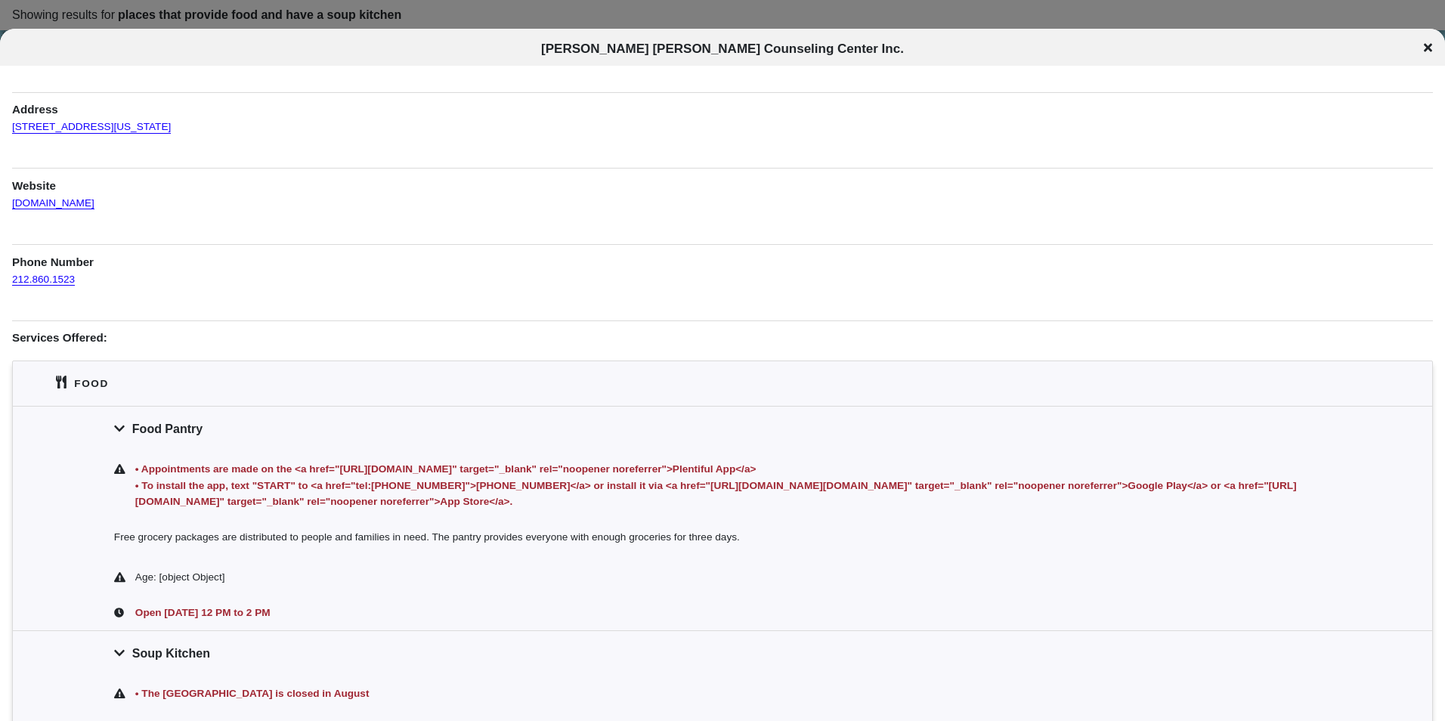
click at [1428, 51] on icon at bounding box center [1428, 48] width 8 height 12
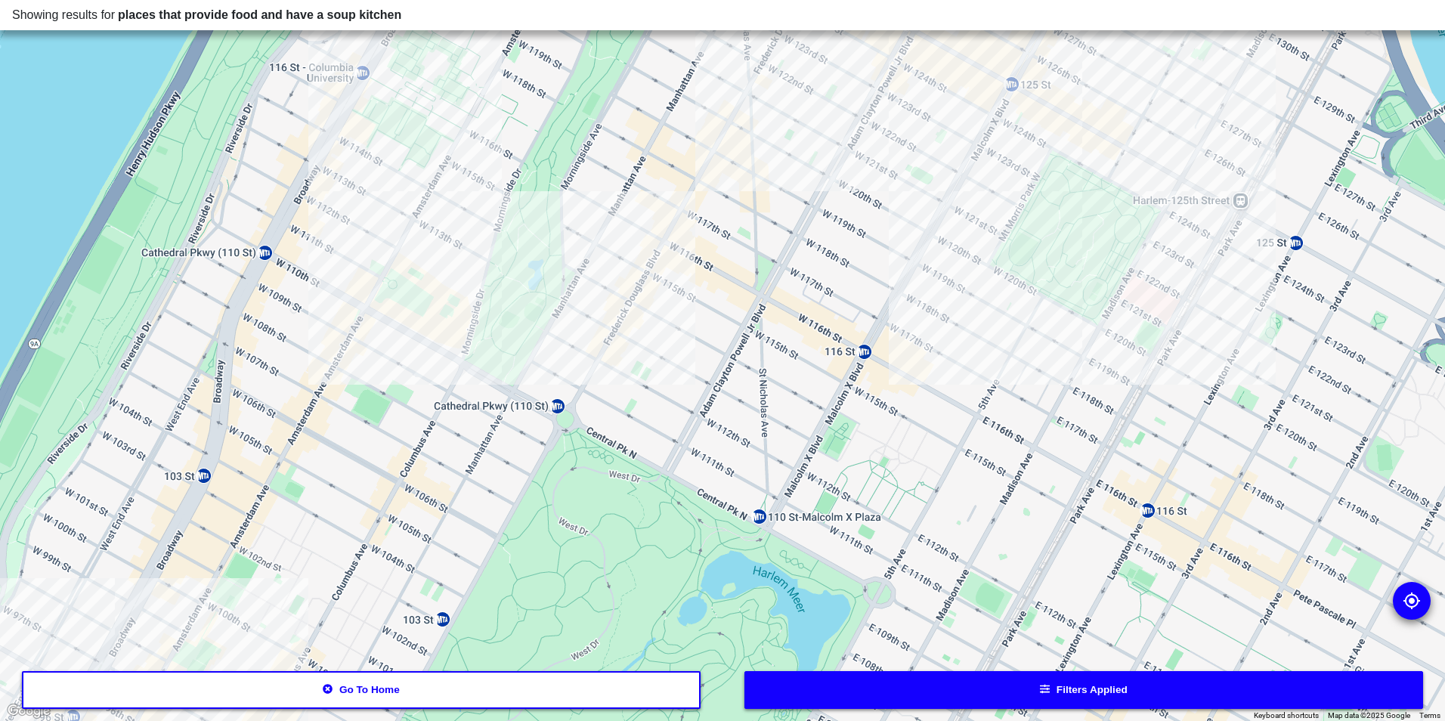
drag, startPoint x: 807, startPoint y: 391, endPoint x: 818, endPoint y: 216, distance: 174.9
click at [819, 216] on div at bounding box center [722, 360] width 1445 height 721
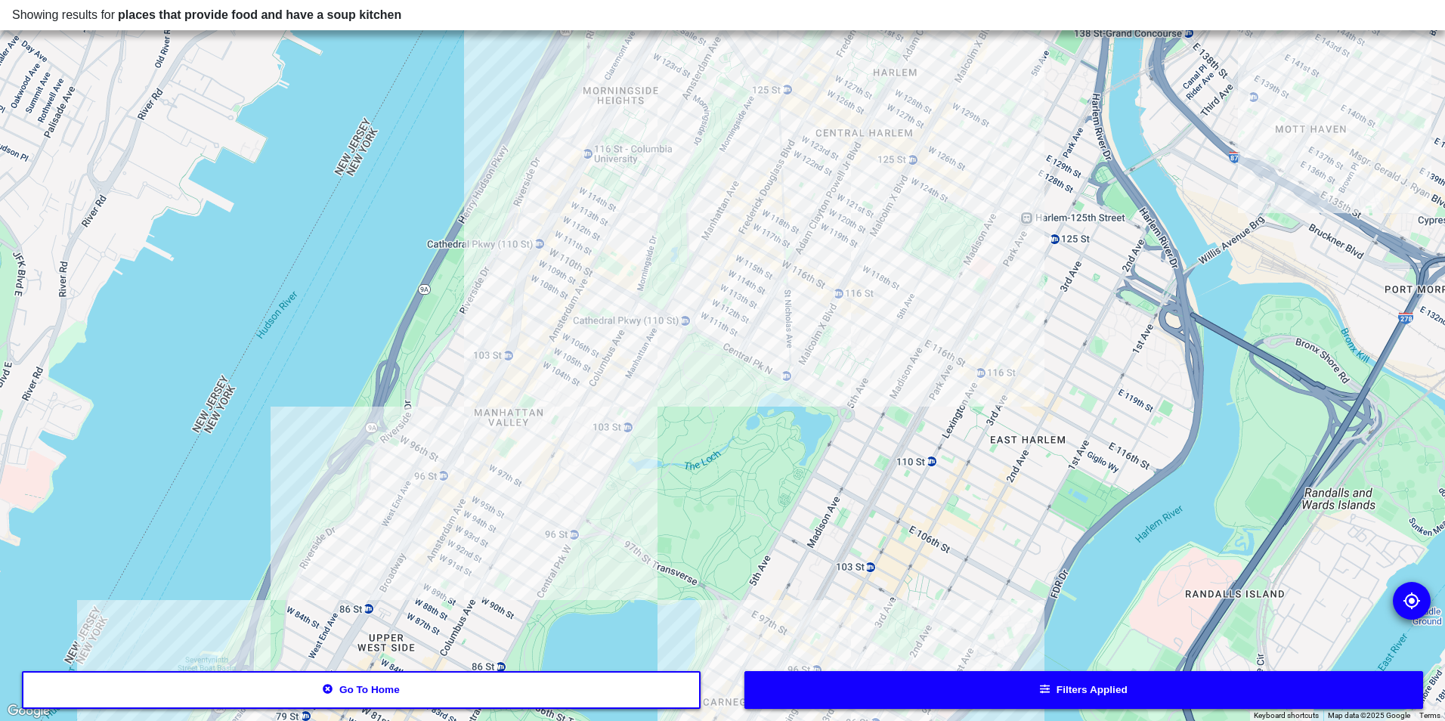
click at [895, 253] on div at bounding box center [722, 360] width 1445 height 721
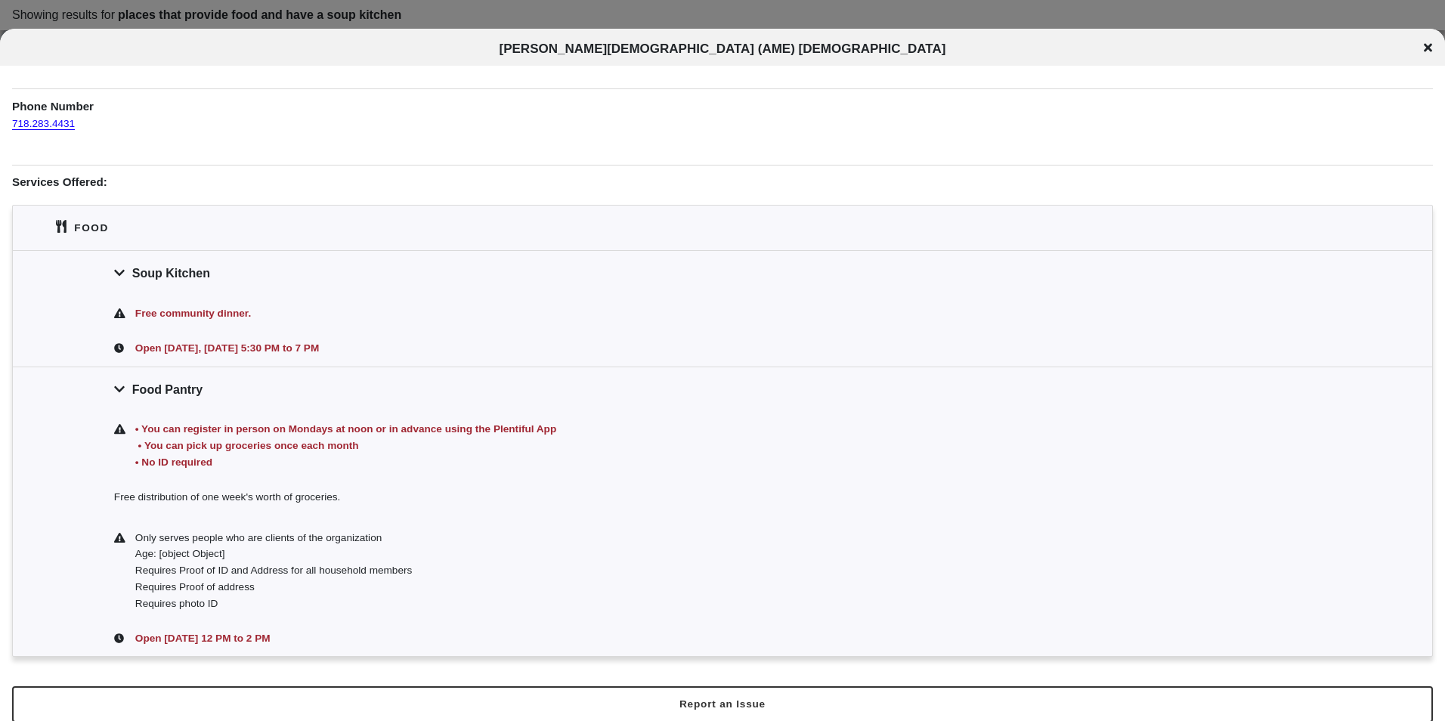
scroll to position [223, 0]
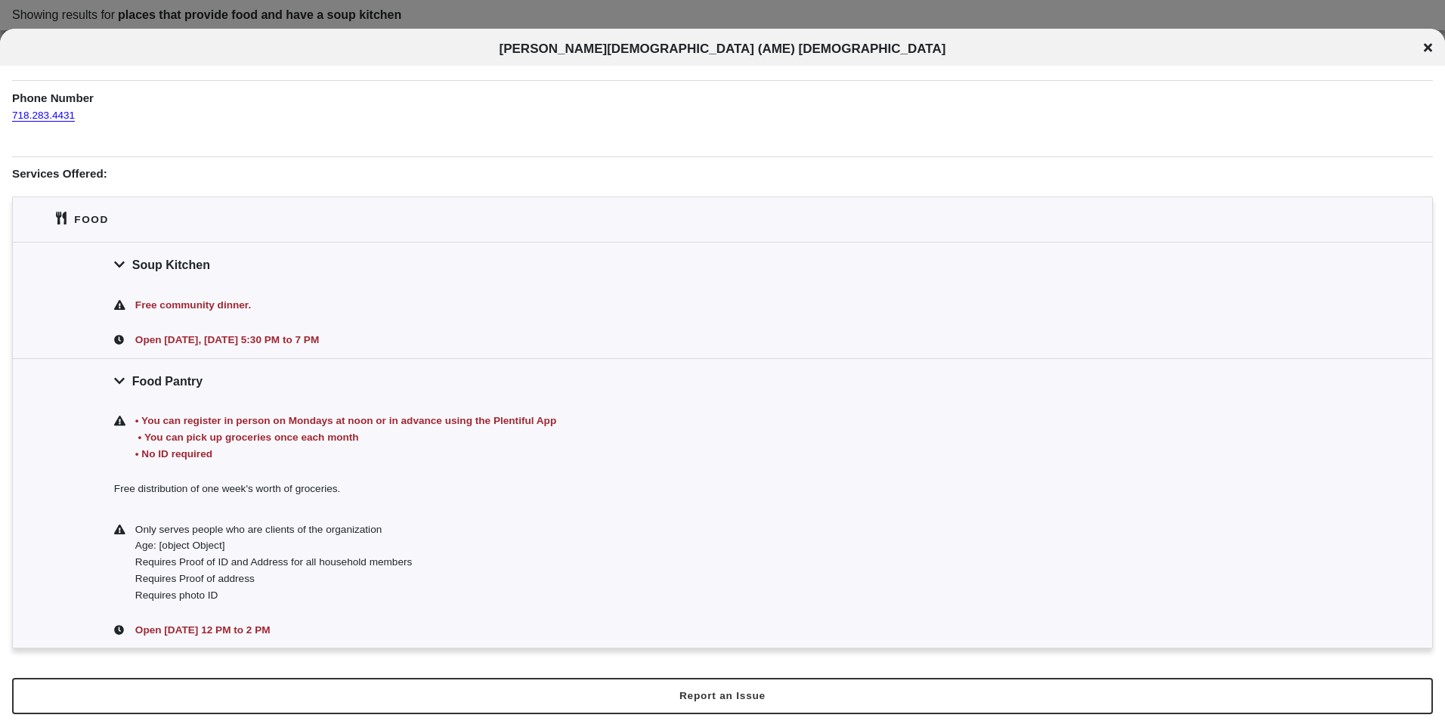
click at [1430, 45] on icon at bounding box center [1428, 48] width 8 height 8
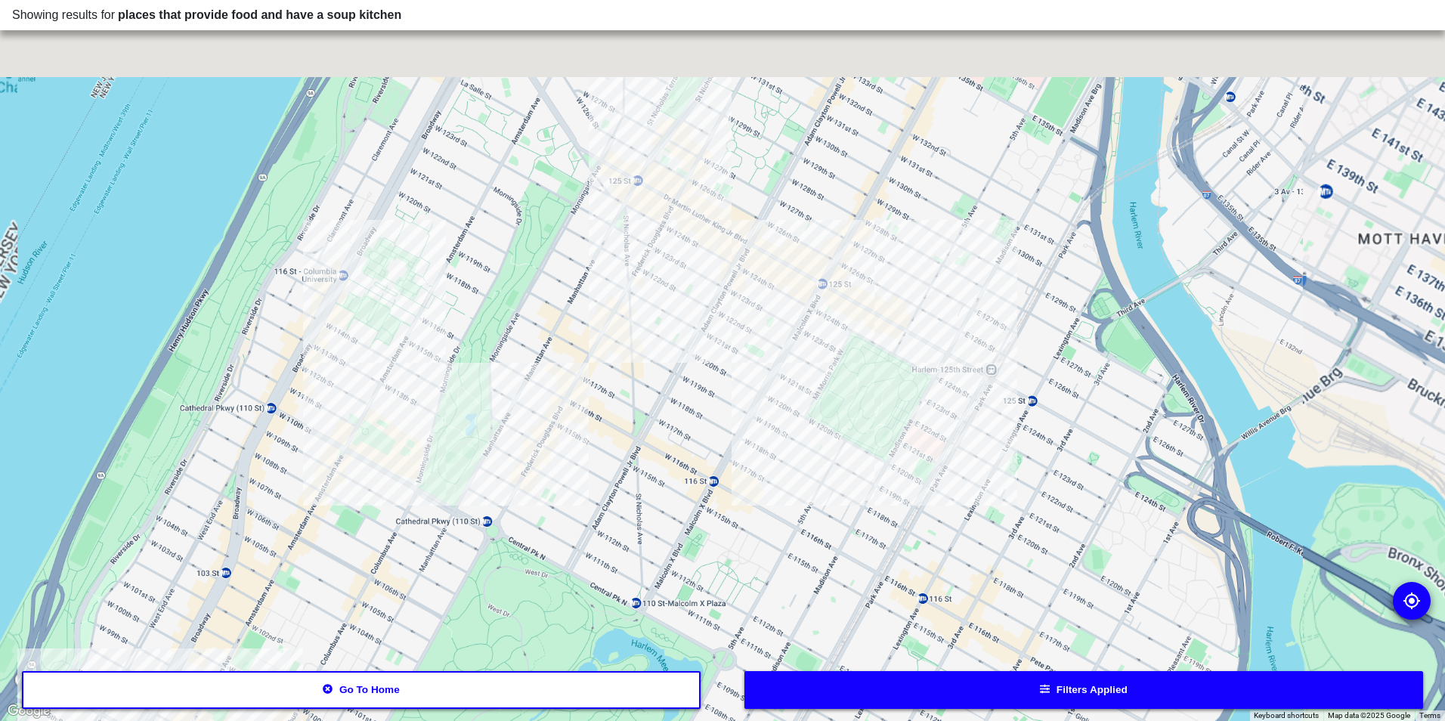
drag, startPoint x: 789, startPoint y: 382, endPoint x: 711, endPoint y: 530, distance: 167.3
click at [711, 527] on div at bounding box center [722, 360] width 1445 height 721
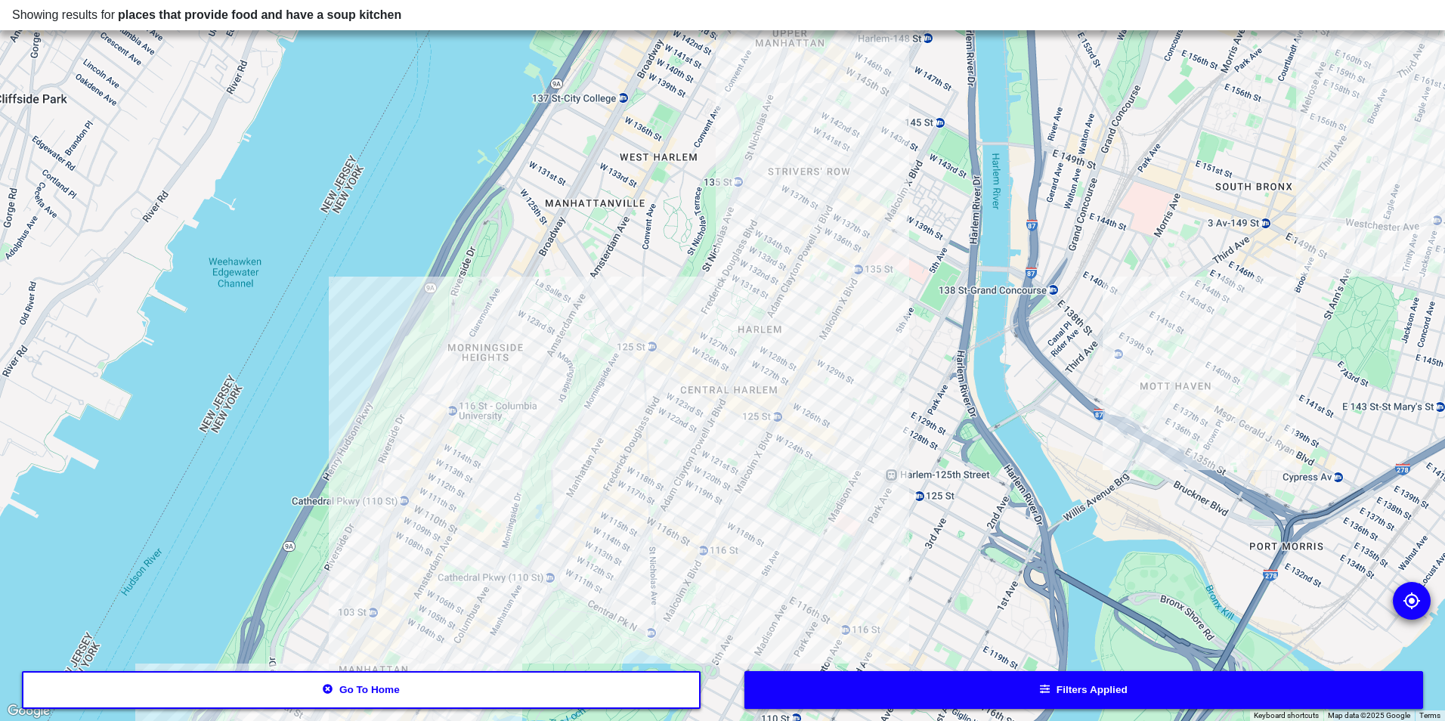
click at [882, 215] on div at bounding box center [722, 360] width 1445 height 721
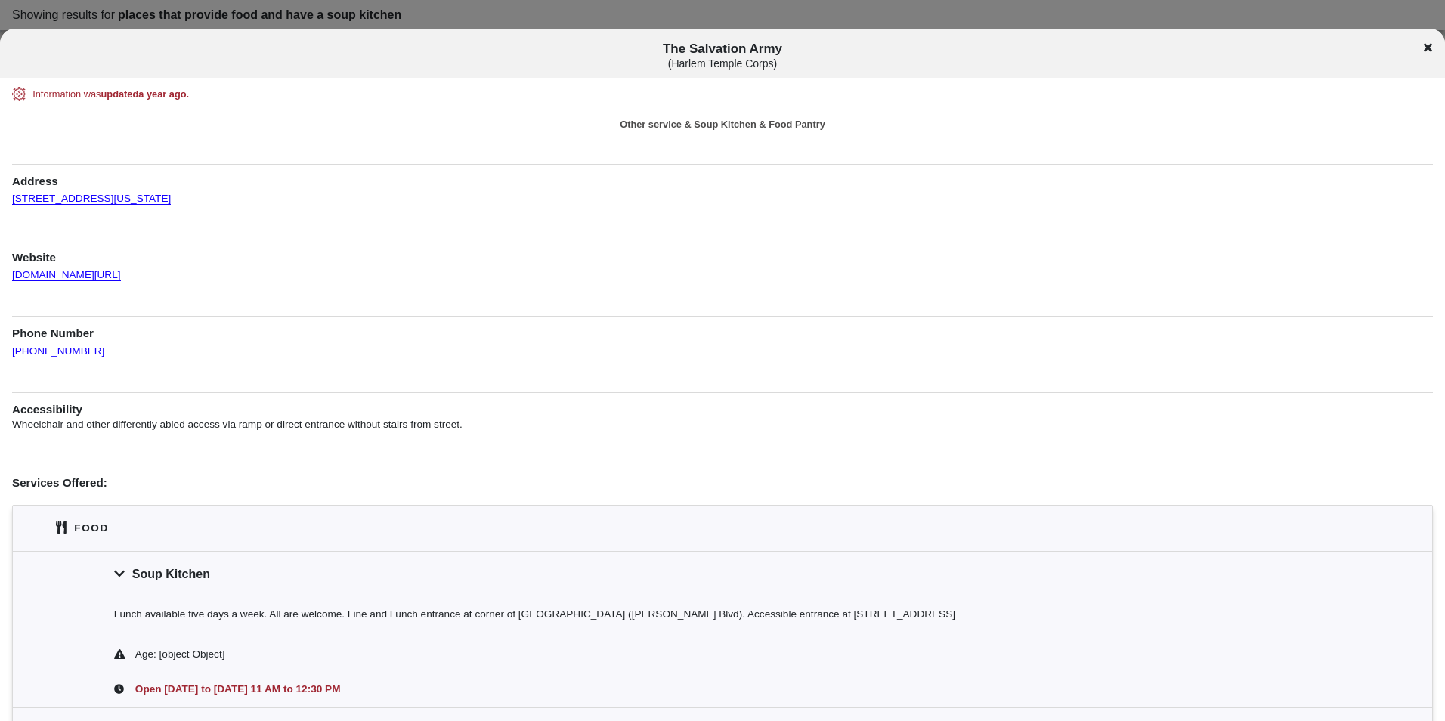
scroll to position [76, 0]
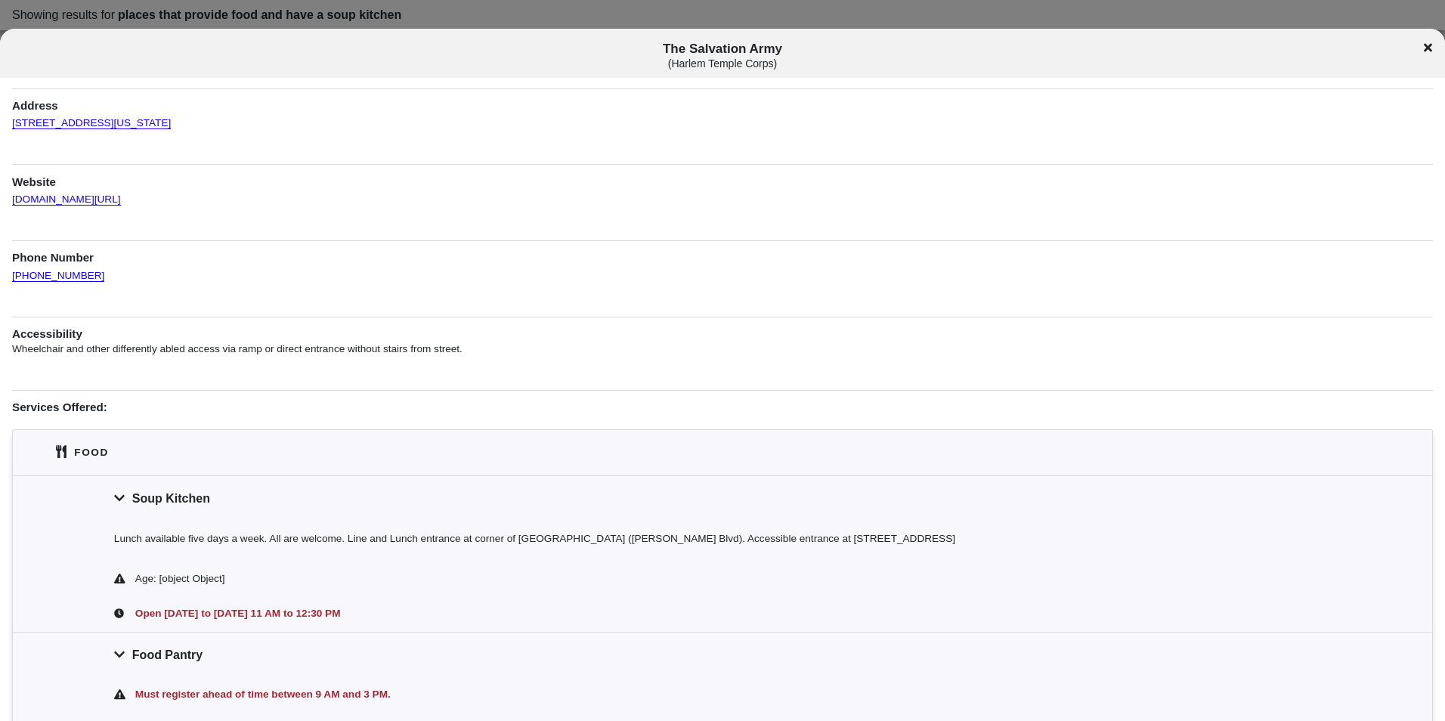
click at [724, 41] on div "The Salvation Army ( Harlem Temple Corps )" at bounding box center [722, 53] width 1445 height 49
copy span "The Salvation Army"
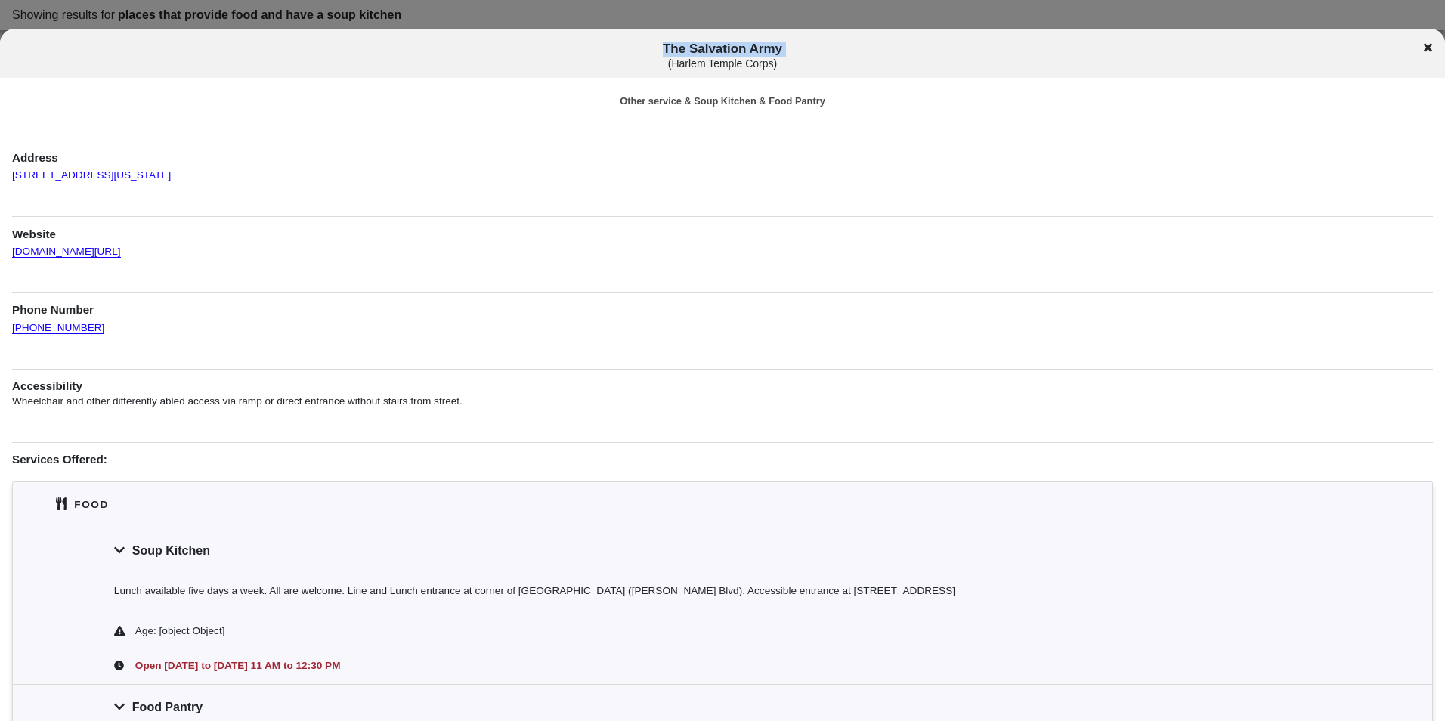
scroll to position [0, 0]
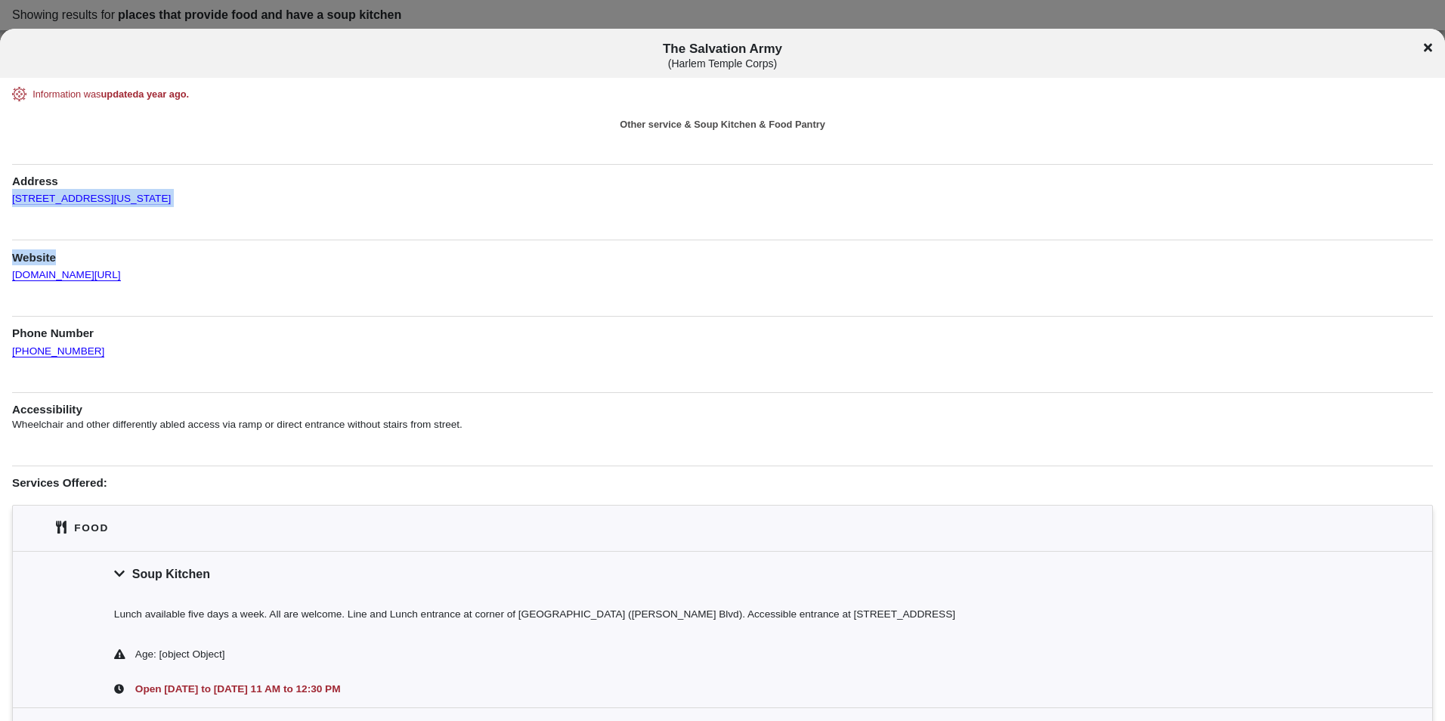
drag, startPoint x: 181, startPoint y: 209, endPoint x: 3, endPoint y: 207, distance: 177.6
click at [3, 207] on div "Information was updated a year ago . Other service & Soup Kitchen & Food Pantry…" at bounding box center [722, 578] width 1445 height 983
drag, startPoint x: 3, startPoint y: 207, endPoint x: 201, endPoint y: 256, distance: 204.0
click at [121, 256] on link "[DOMAIN_NAME][URL]" at bounding box center [66, 268] width 109 height 26
click at [185, 223] on div "Information was updated a year ago . Other service & Soup Kitchen & Food Pantry…" at bounding box center [722, 578] width 1421 height 983
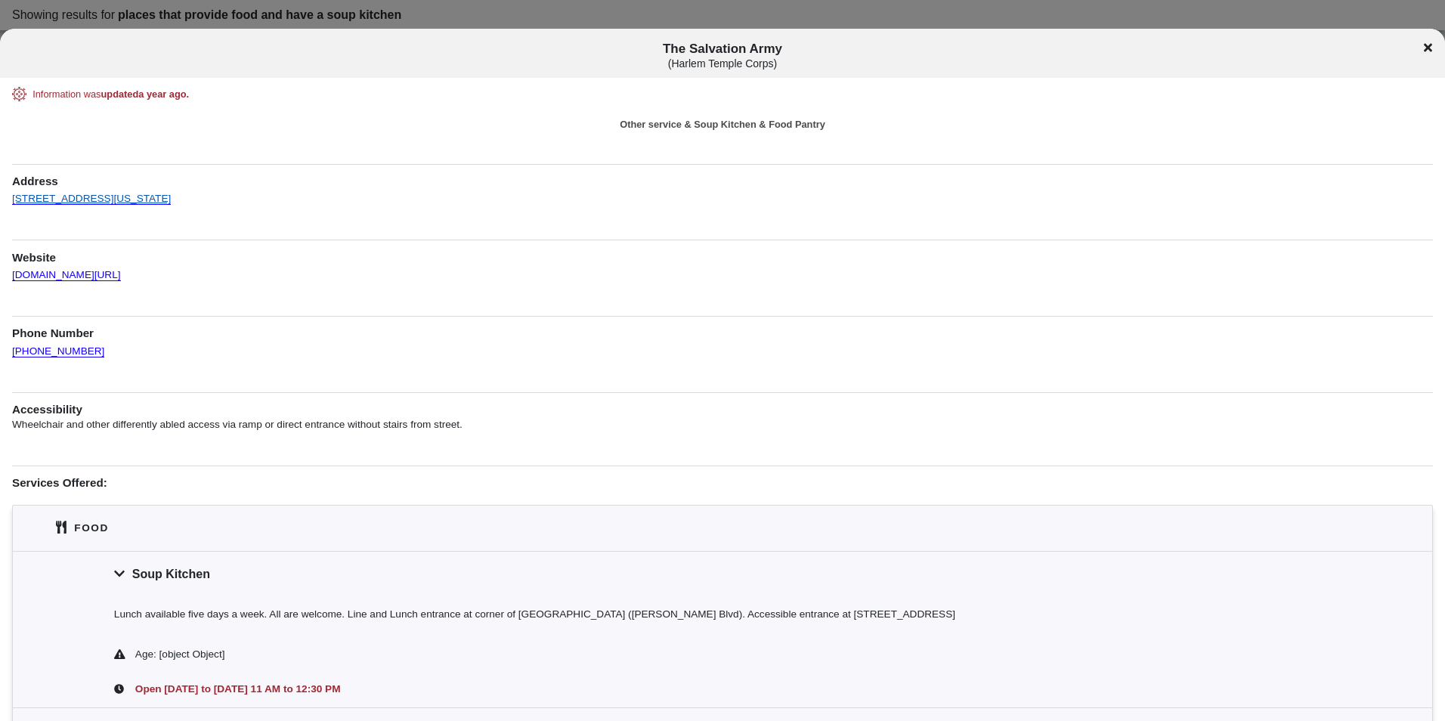
drag, startPoint x: 180, startPoint y: 199, endPoint x: 12, endPoint y: 195, distance: 167.8
click at [12, 195] on div "Information was updated a year ago . Other service & Soup Kitchen & Food Pantry…" at bounding box center [722, 578] width 1421 height 983
copy link "[STREET_ADDRESS][US_STATE]"
click at [307, 250] on h1 "Website" at bounding box center [722, 253] width 1421 height 26
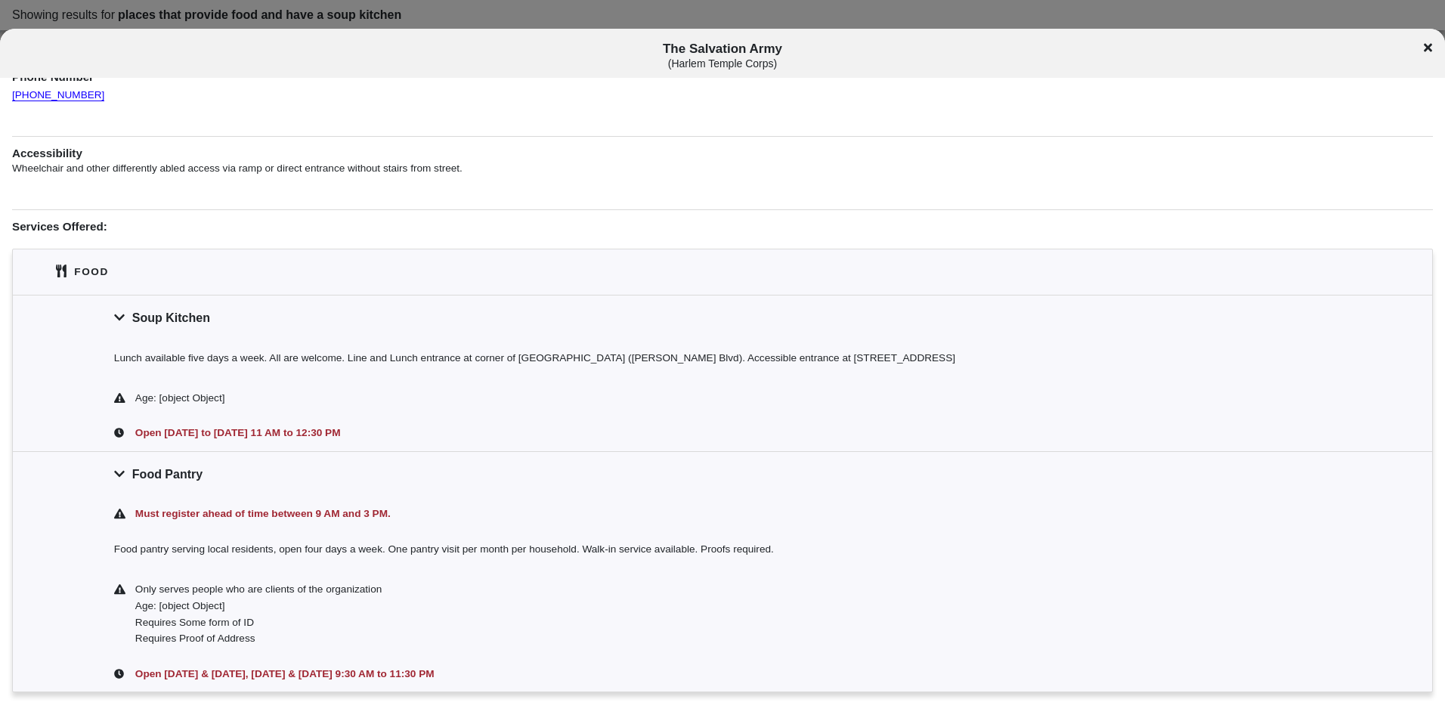
scroll to position [421, 0]
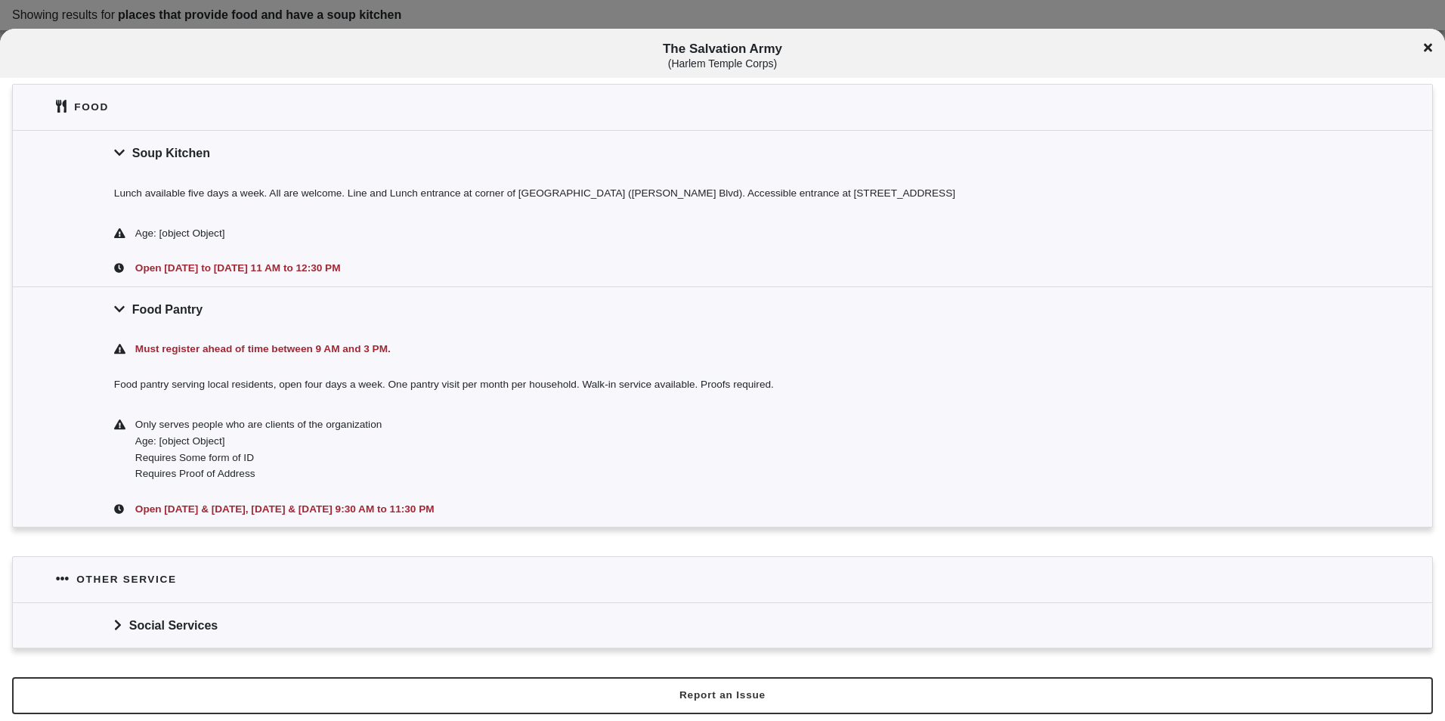
click at [230, 294] on div "Food Pantry" at bounding box center [722, 308] width 1419 height 45
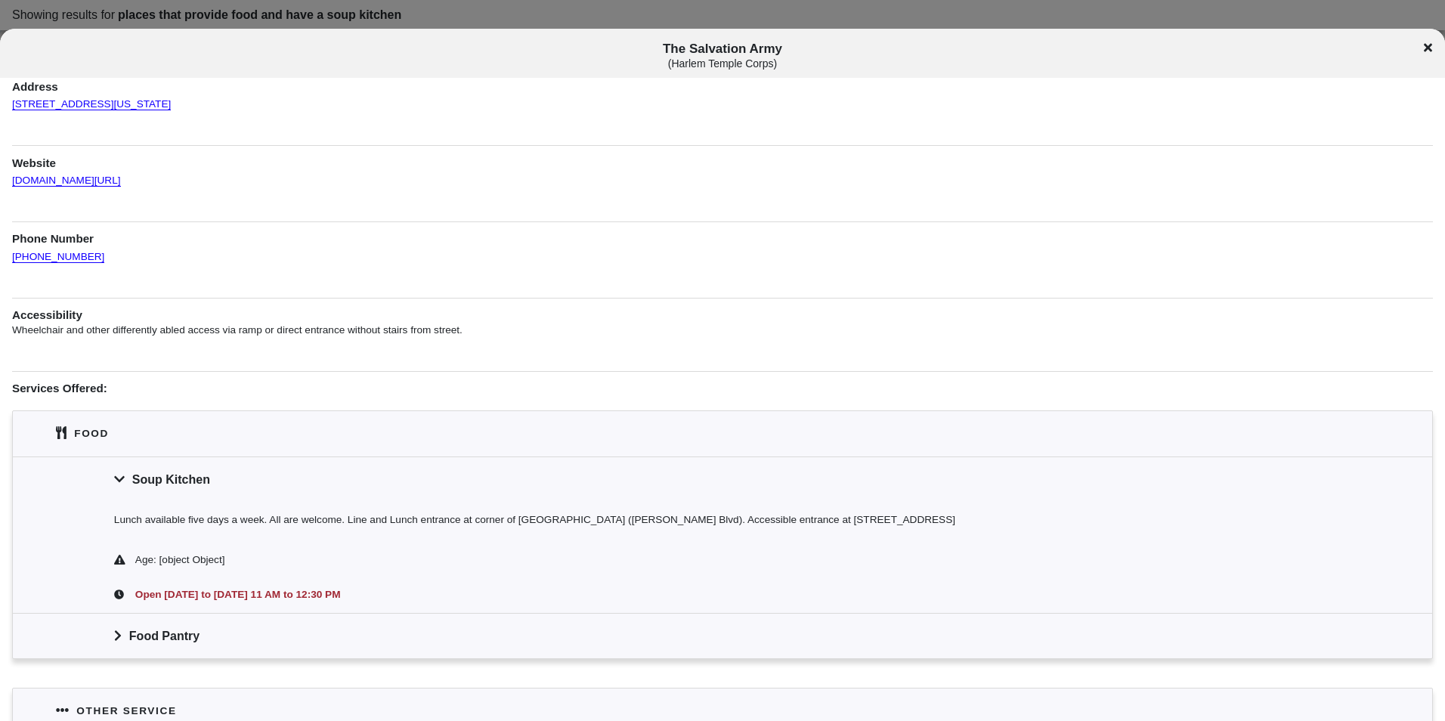
scroll to position [0, 0]
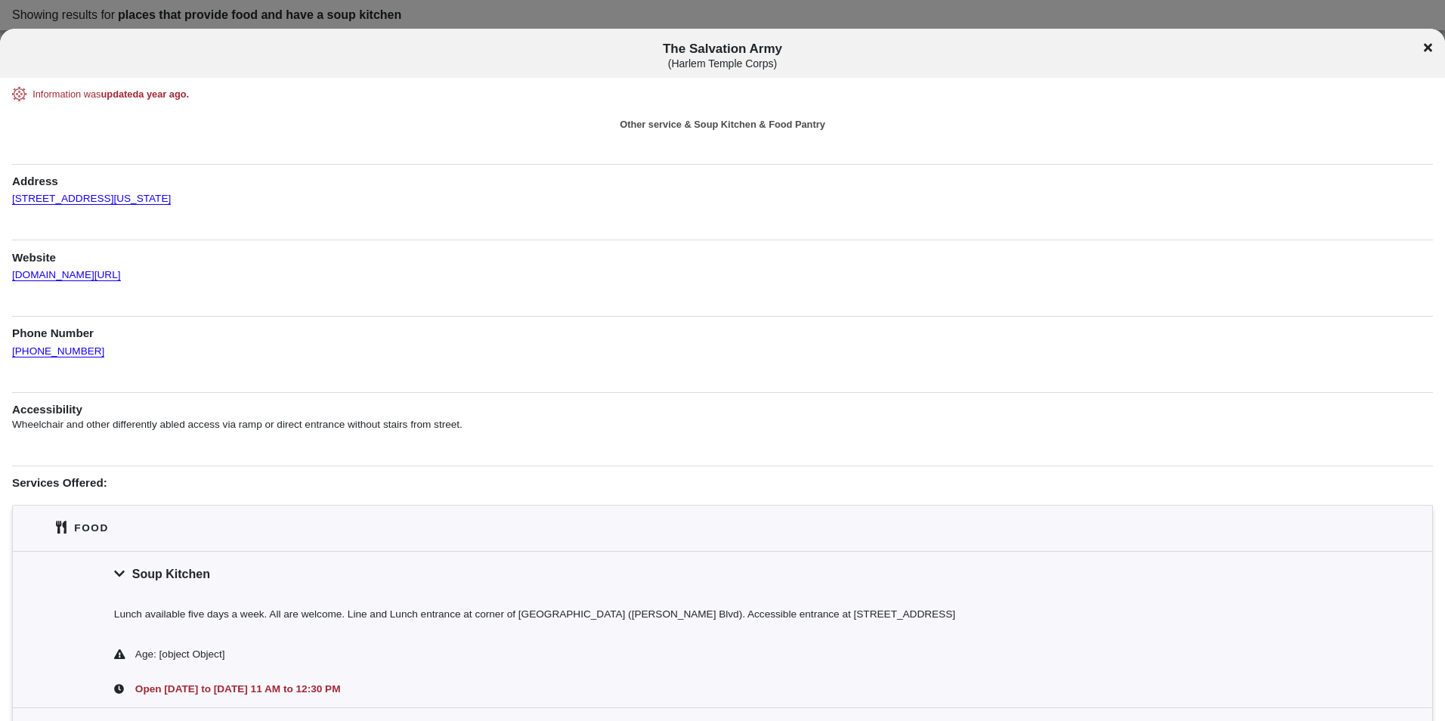
click at [1435, 54] on div "The Salvation Army ( Harlem Temple Corps )" at bounding box center [722, 56] width 1445 height 28
click at [1430, 50] on icon at bounding box center [1428, 48] width 8 height 8
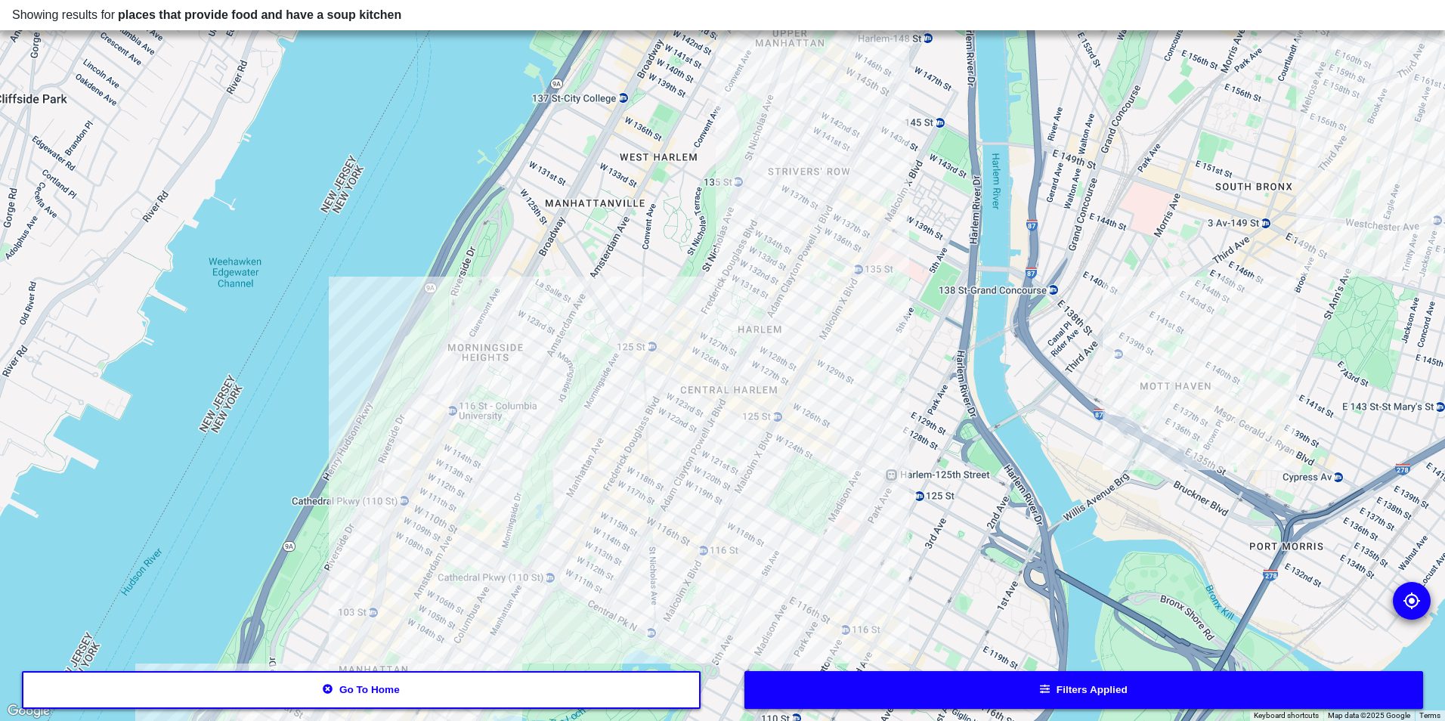
click at [844, 425] on div at bounding box center [722, 360] width 1445 height 721
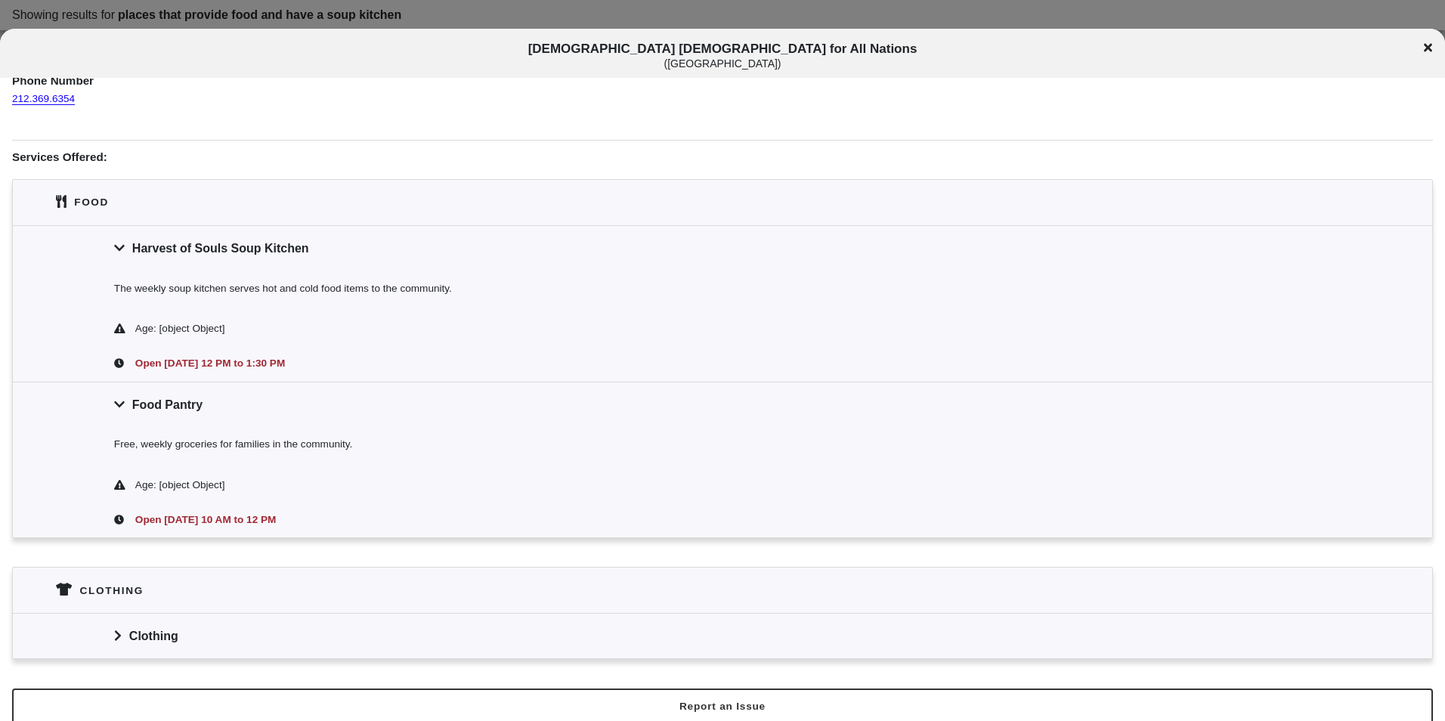
scroll to position [264, 0]
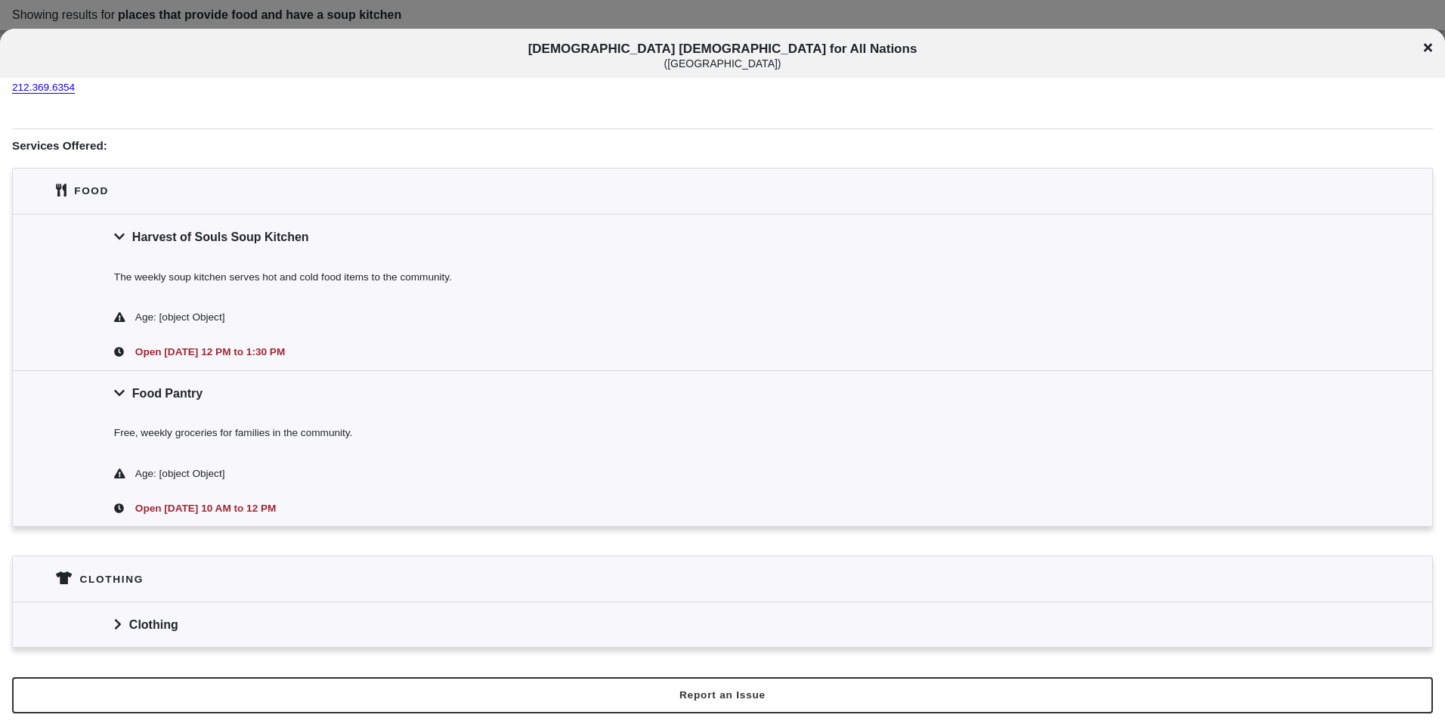
click at [216, 614] on div "Clothing" at bounding box center [722, 624] width 1419 height 45
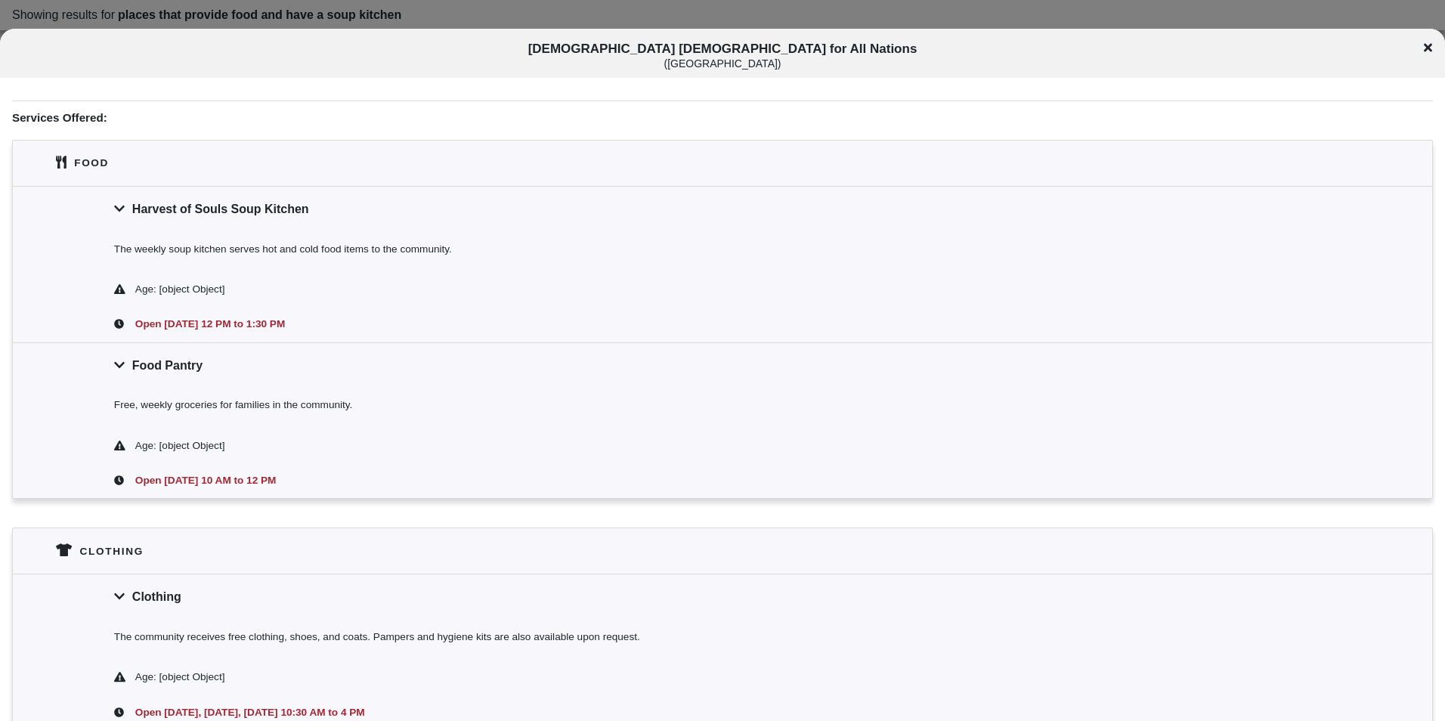
scroll to position [291, 0]
click at [194, 354] on div "Food Pantry" at bounding box center [722, 365] width 1419 height 45
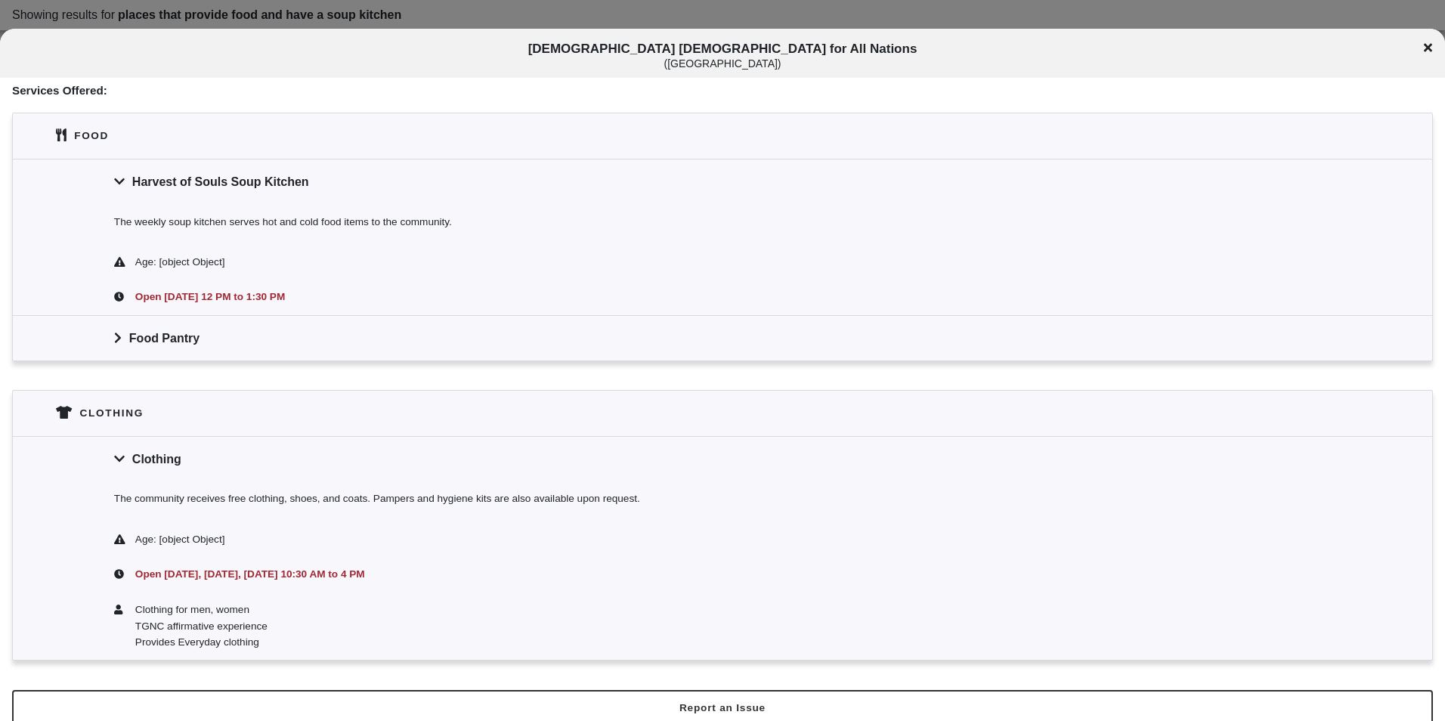
scroll to position [332, 0]
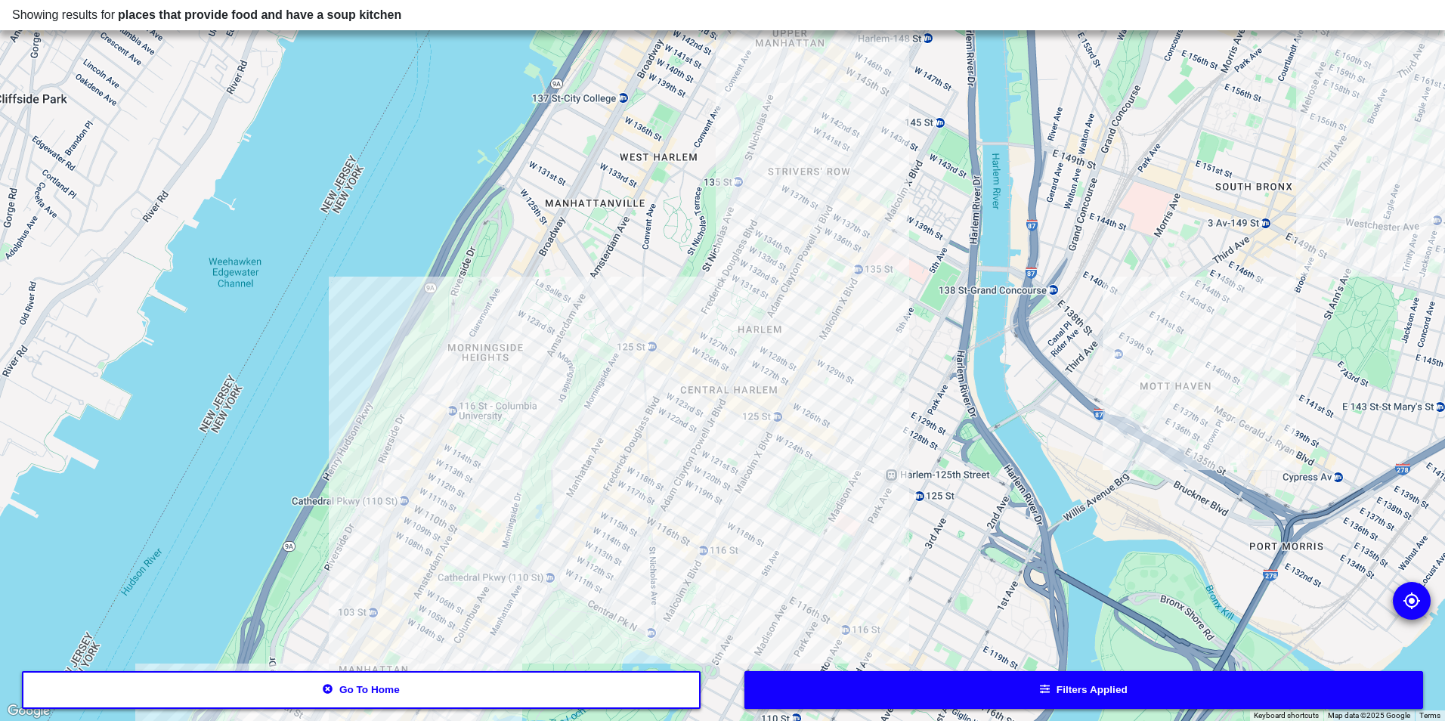
click at [428, 414] on div at bounding box center [722, 360] width 1445 height 721
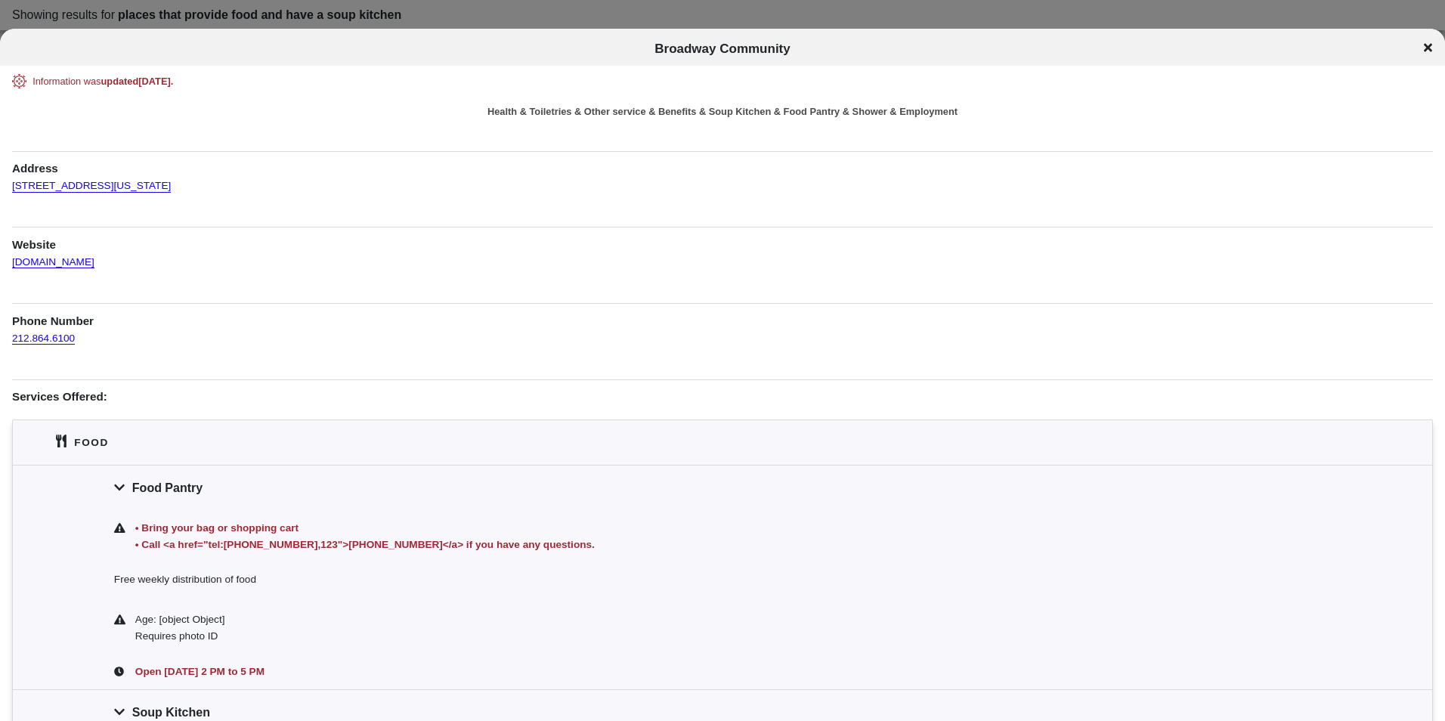
click at [706, 52] on span "Broadway Community" at bounding box center [721, 49] width 135 height 14
copy div "Broadway Community Broadway Community"
drag, startPoint x: 186, startPoint y: 181, endPoint x: 8, endPoint y: 177, distance: 177.6
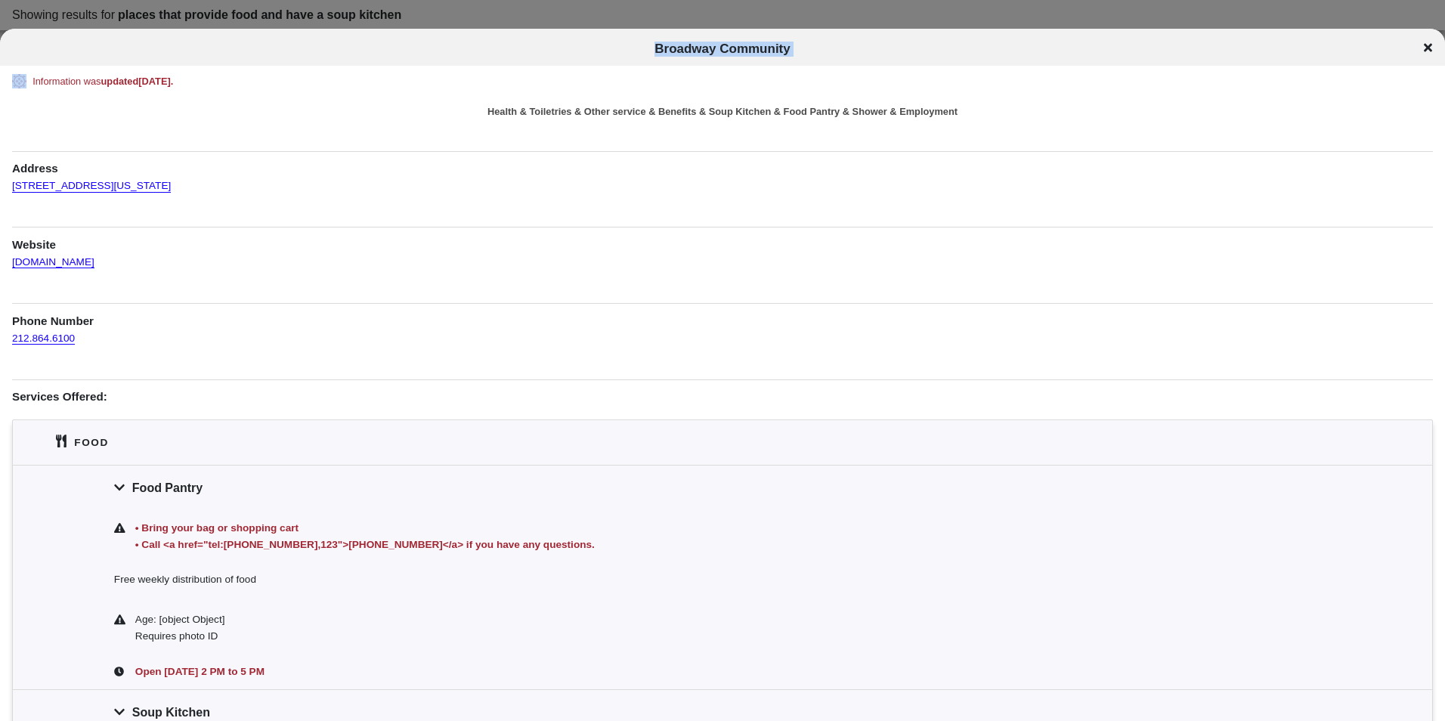
copy link "[STREET_ADDRESS][US_STATE]"
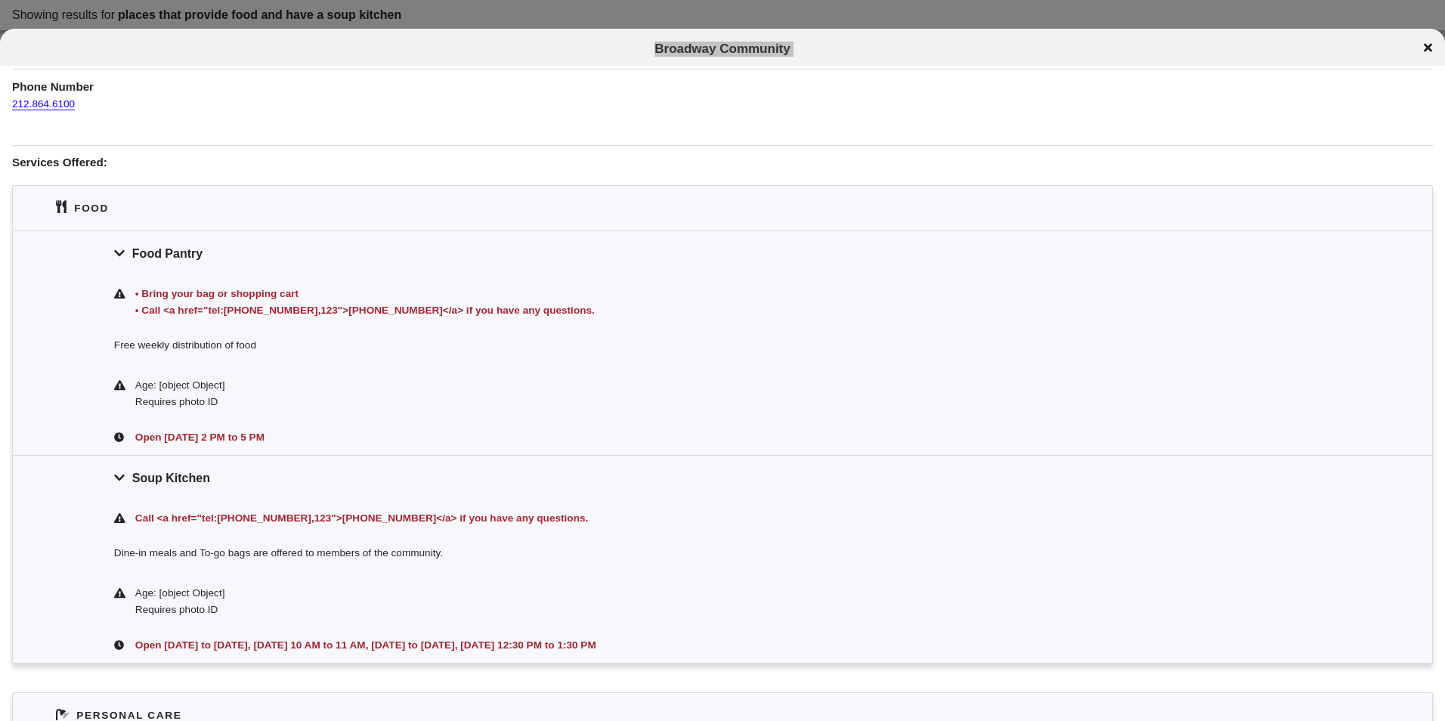
scroll to position [302, 0]
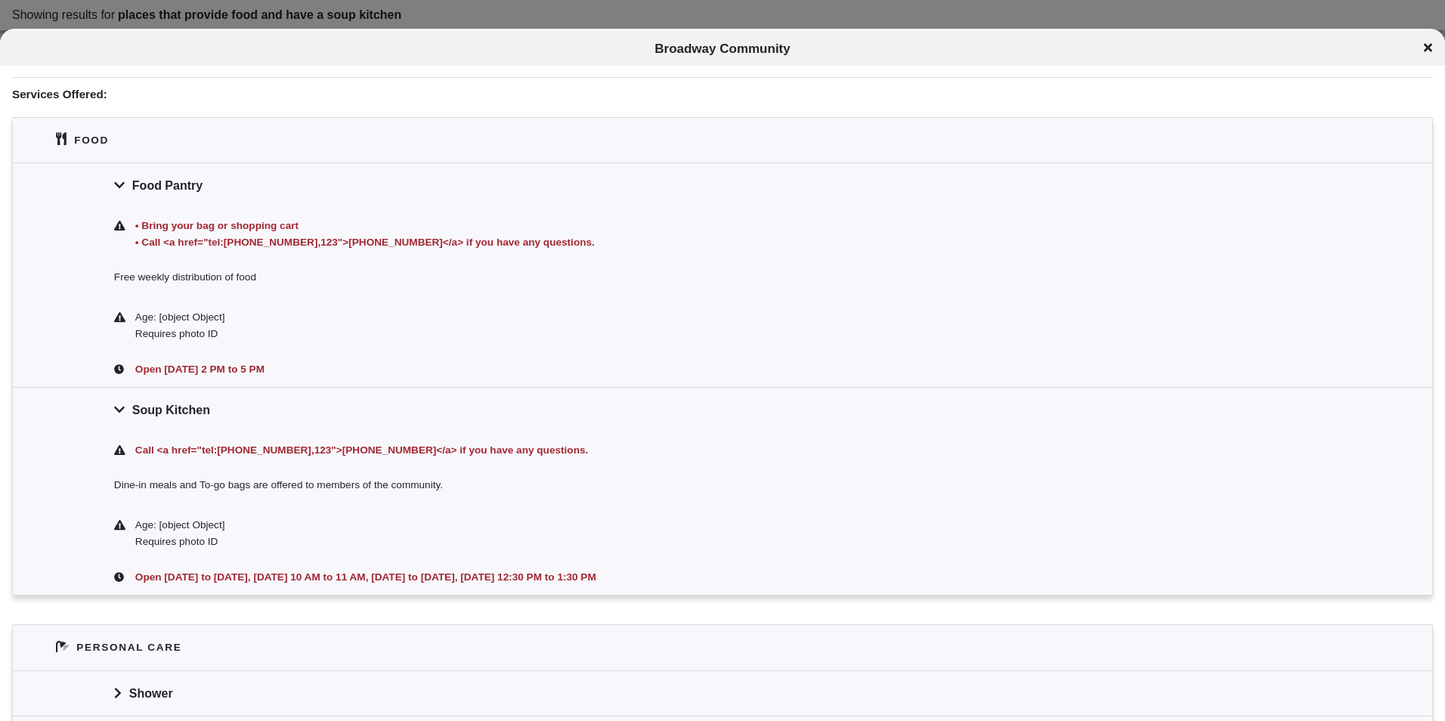
click at [435, 14] on div at bounding box center [722, 360] width 1445 height 721
click at [1432, 51] on div "Broadway Community" at bounding box center [722, 49] width 1445 height 15
click at [1431, 51] on icon at bounding box center [1428, 48] width 8 height 8
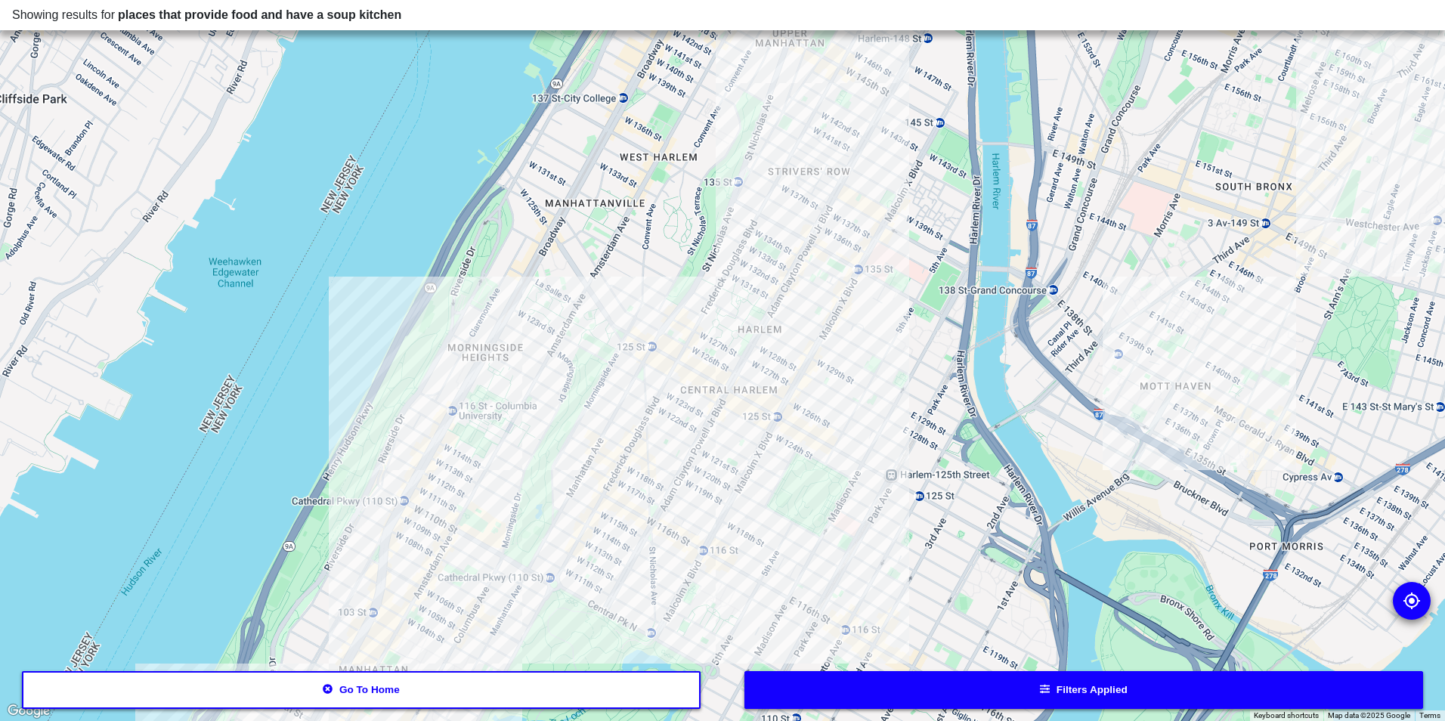
click at [748, 404] on div at bounding box center [722, 360] width 1445 height 721
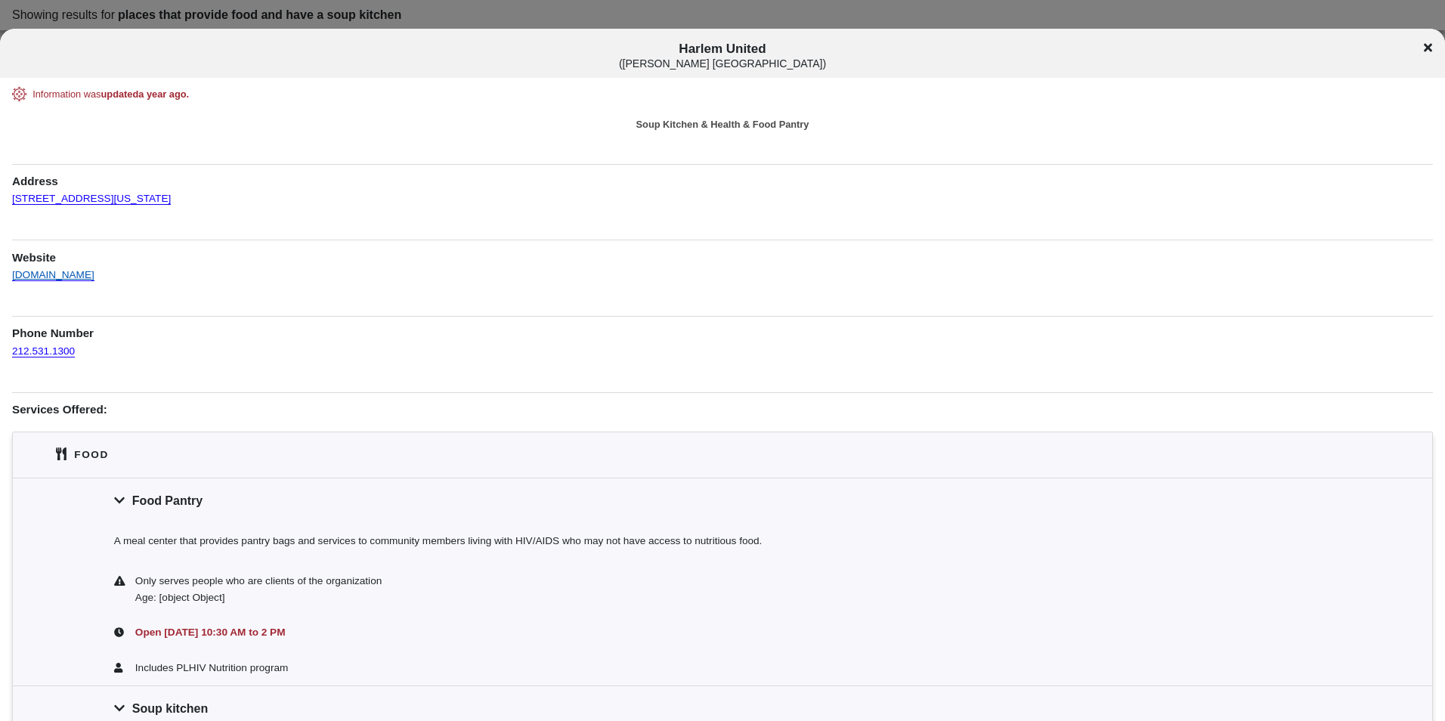
click at [73, 274] on link "[DOMAIN_NAME]" at bounding box center [53, 268] width 82 height 26
click at [1430, 46] on icon at bounding box center [1428, 48] width 8 height 8
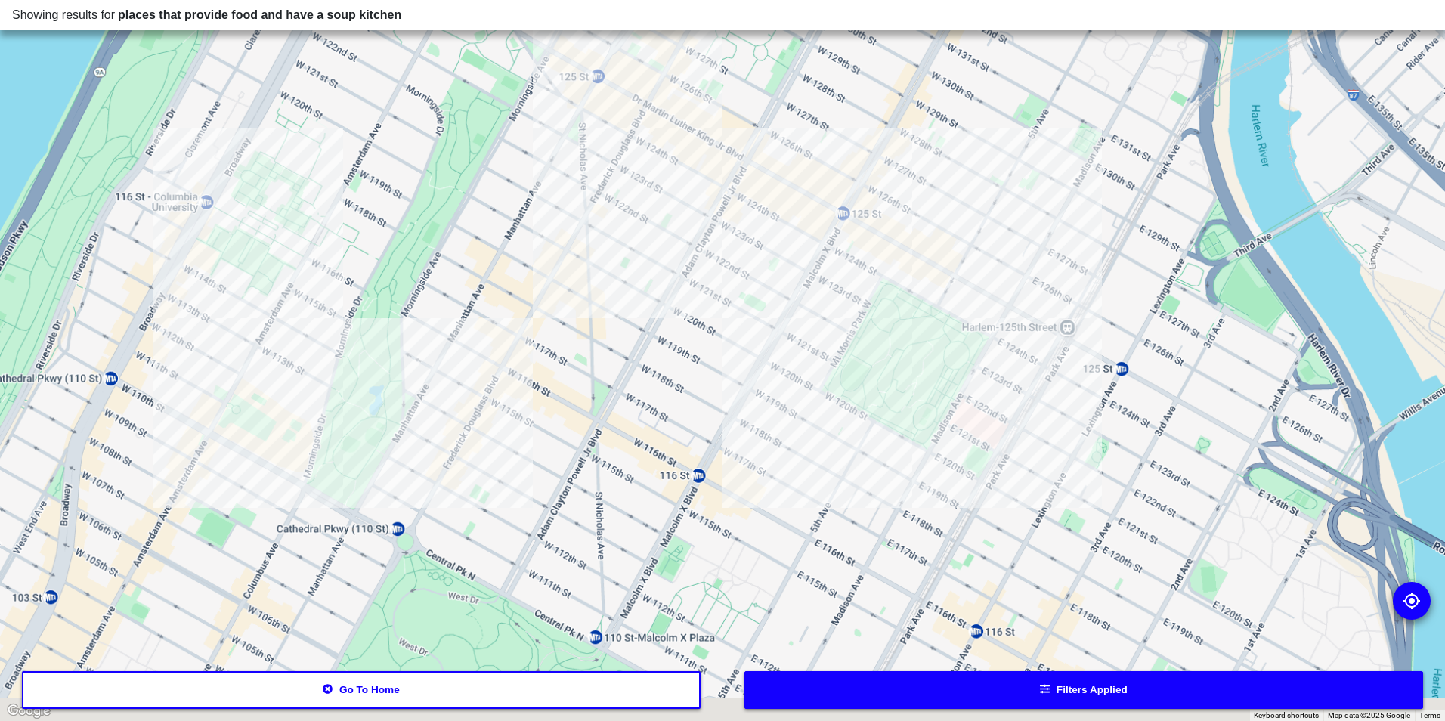
drag, startPoint x: 738, startPoint y: 479, endPoint x: 840, endPoint y: 270, distance: 232.5
click at [840, 270] on div at bounding box center [722, 360] width 1445 height 721
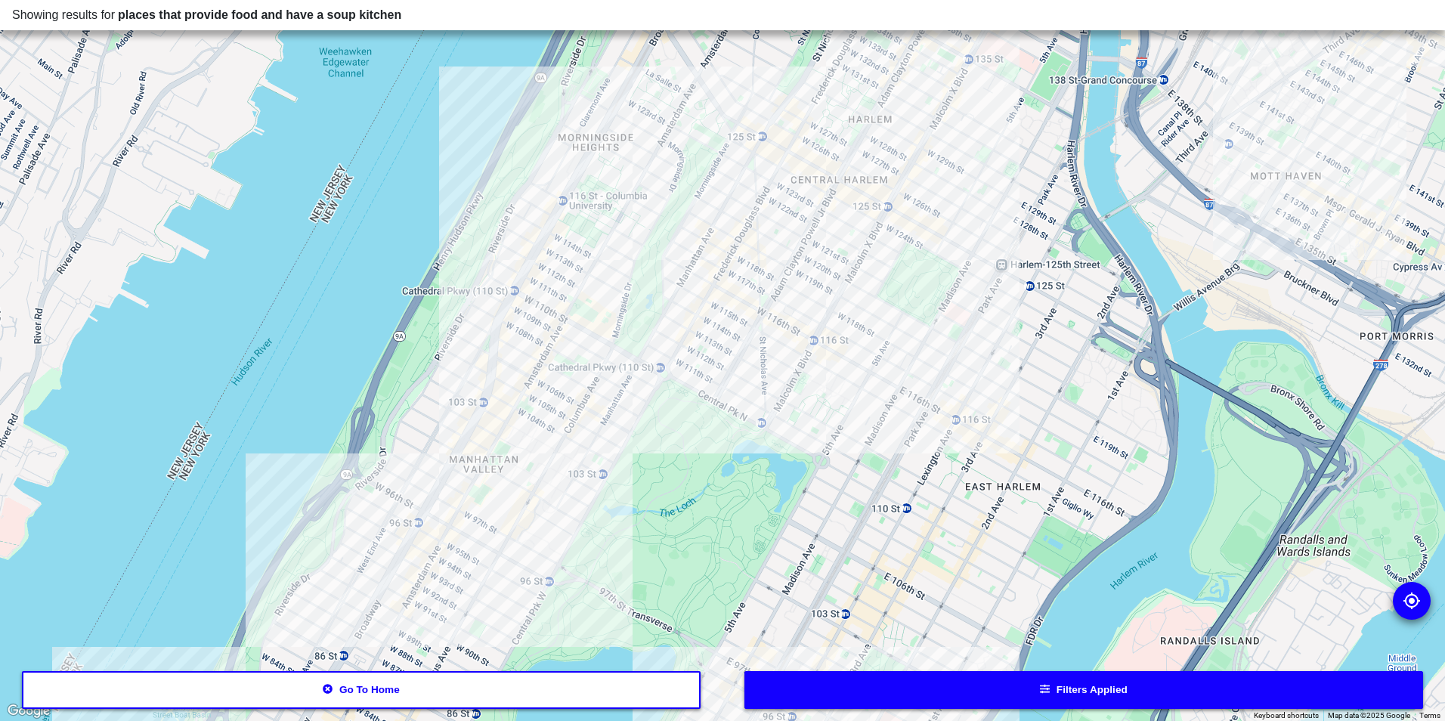
click at [537, 206] on div at bounding box center [722, 360] width 1445 height 721
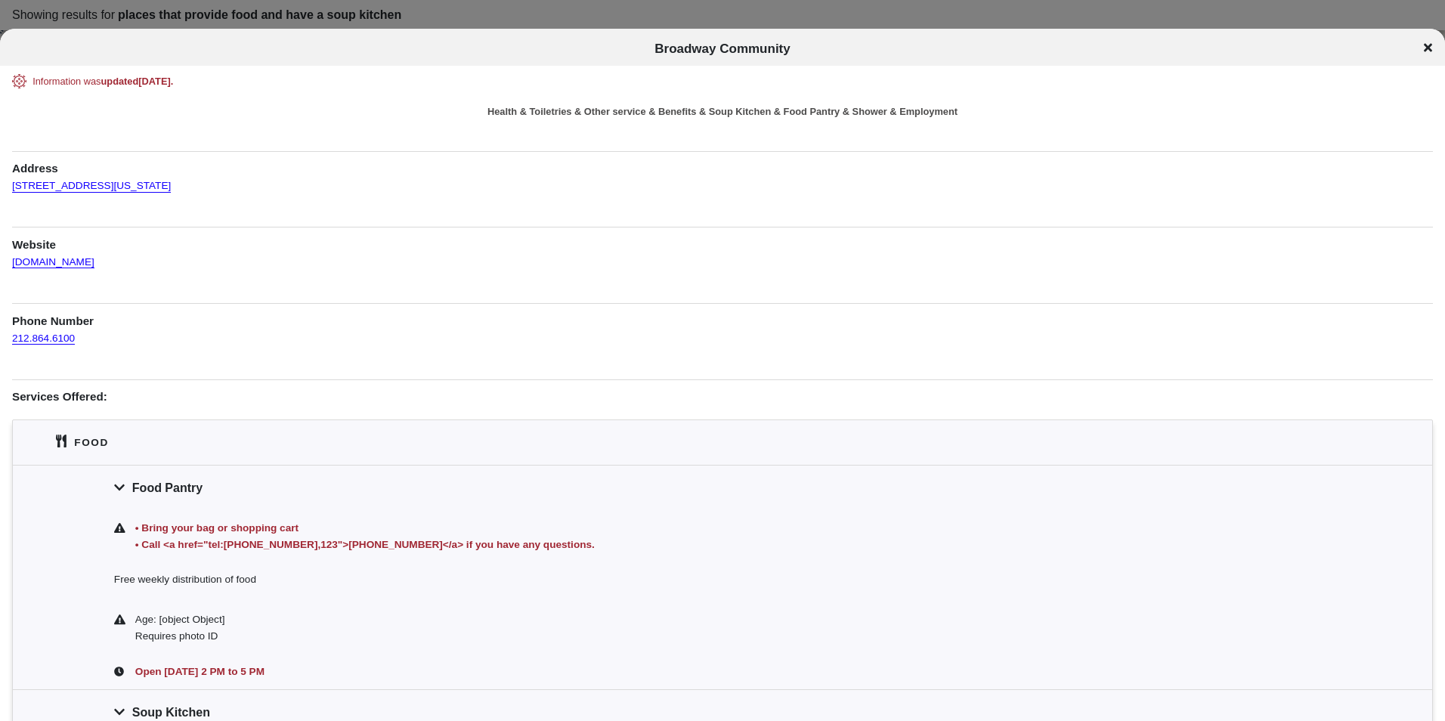
click at [1433, 45] on div "Broadway Community" at bounding box center [722, 49] width 1445 height 15
click at [1427, 42] on icon at bounding box center [1428, 48] width 8 height 12
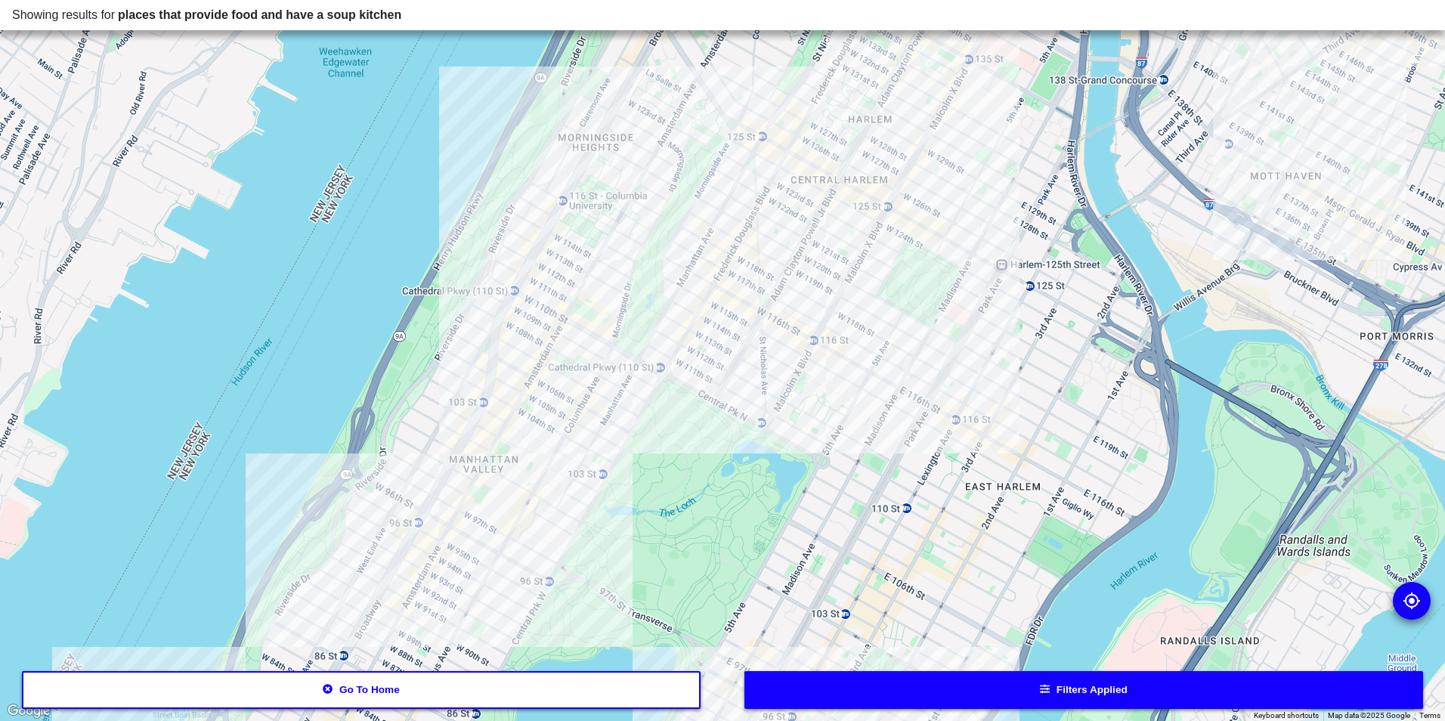
click at [595, 283] on div at bounding box center [722, 360] width 1445 height 721
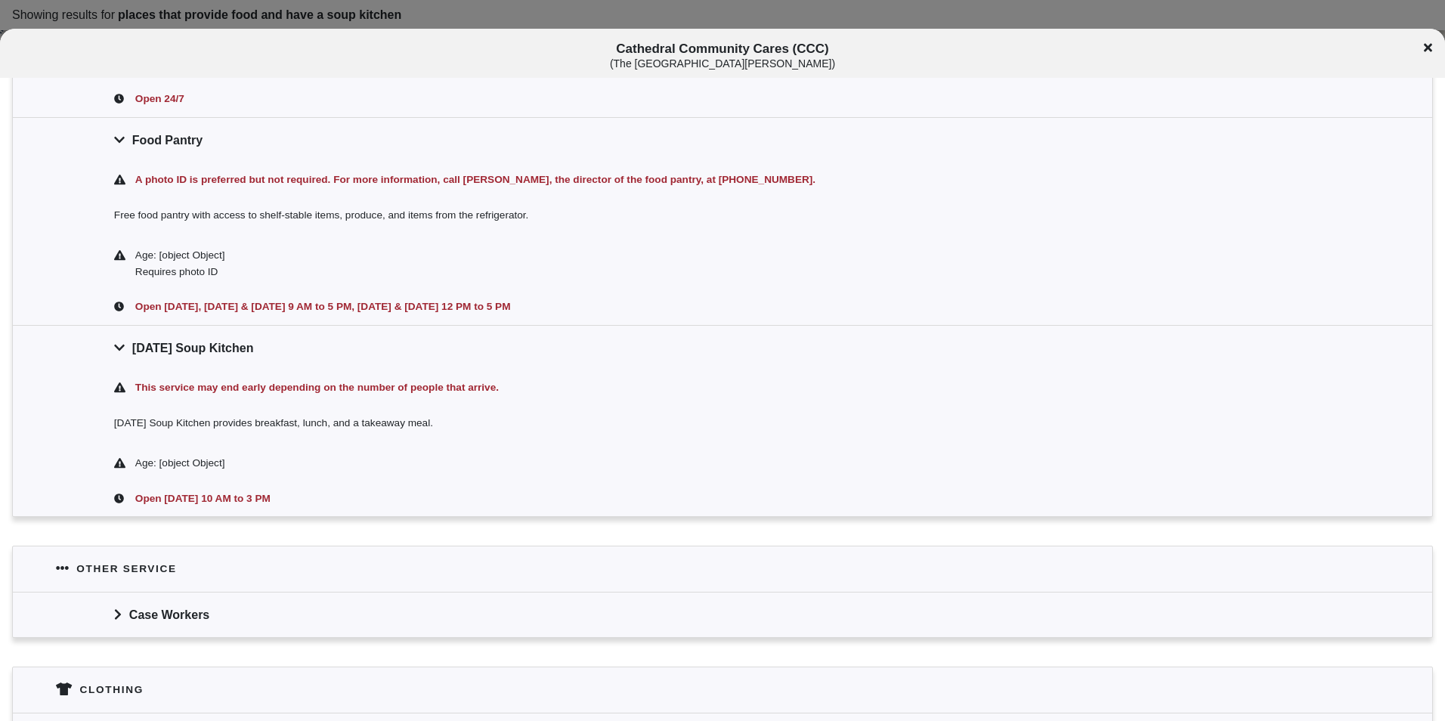
scroll to position [529, 0]
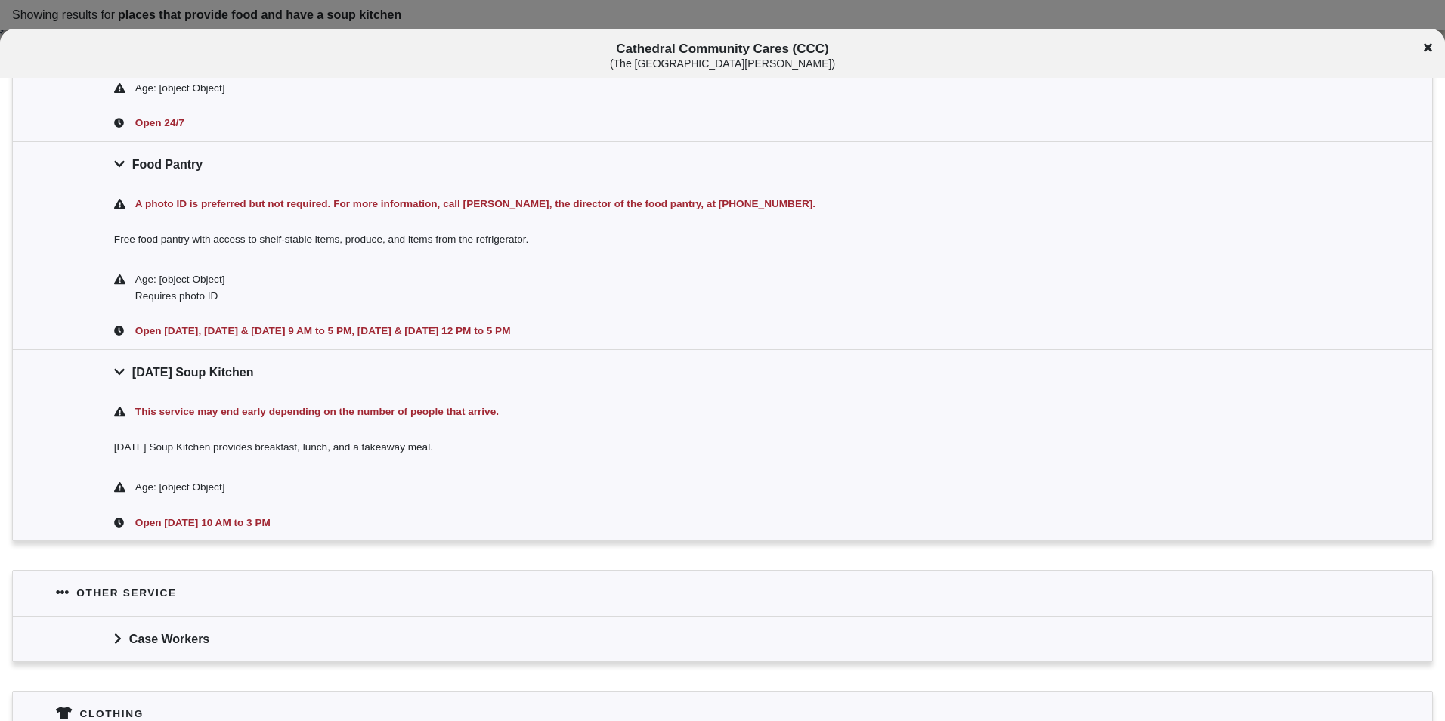
click at [1427, 45] on icon at bounding box center [1428, 48] width 8 height 12
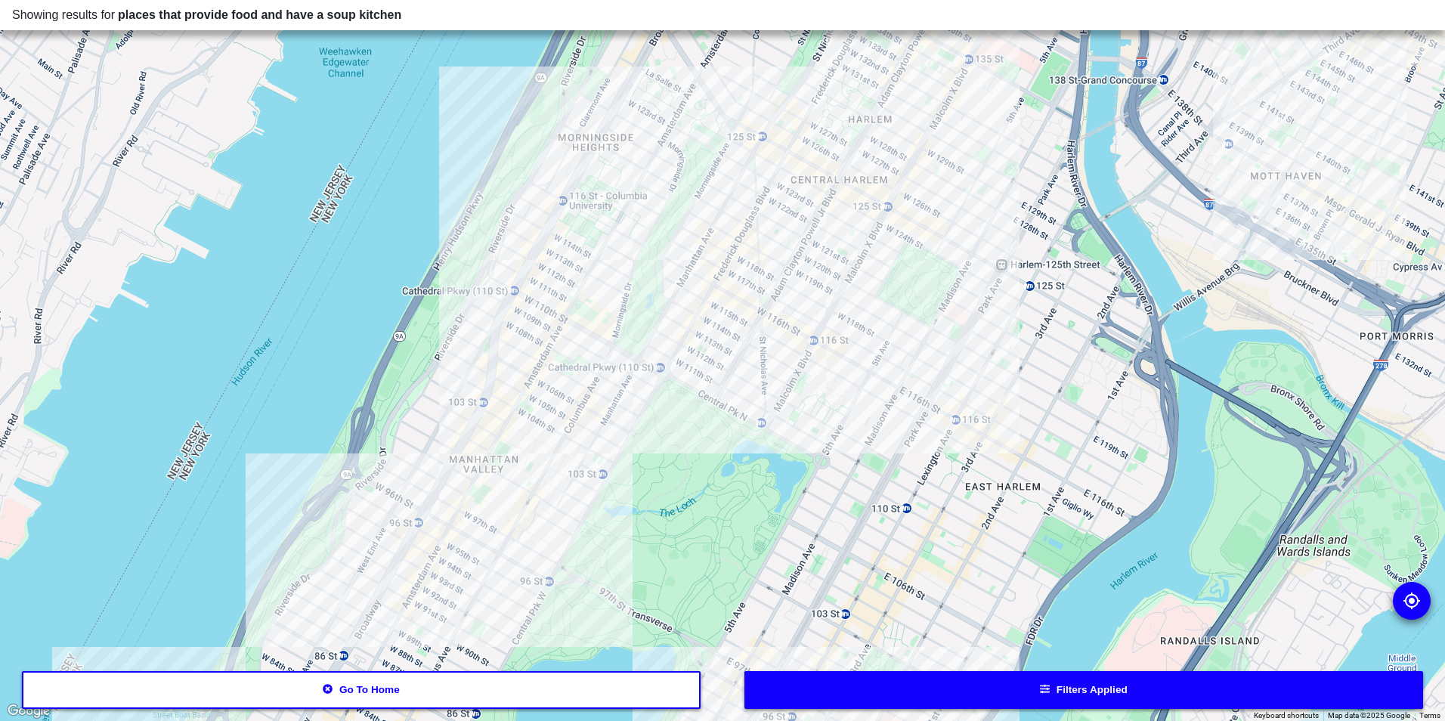
click at [717, 291] on div at bounding box center [722, 360] width 1445 height 721
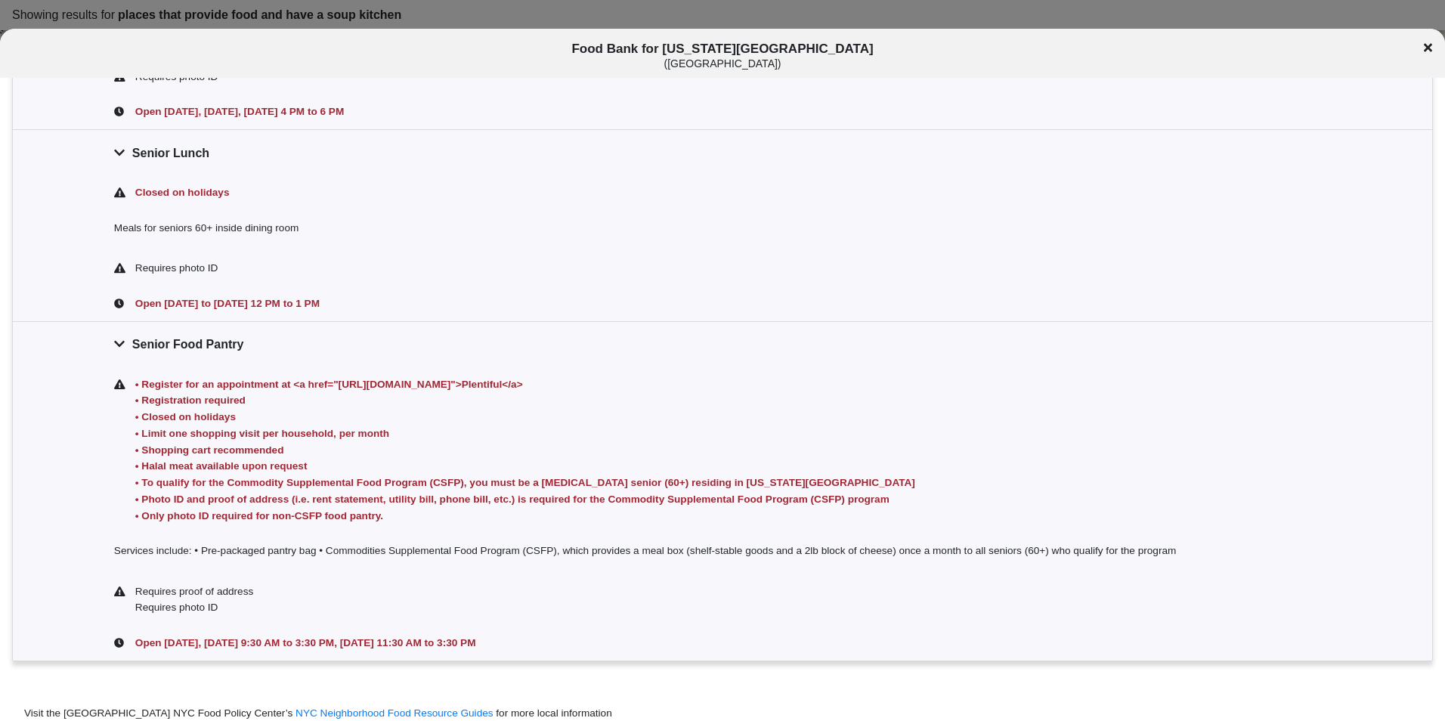
scroll to position [859, 0]
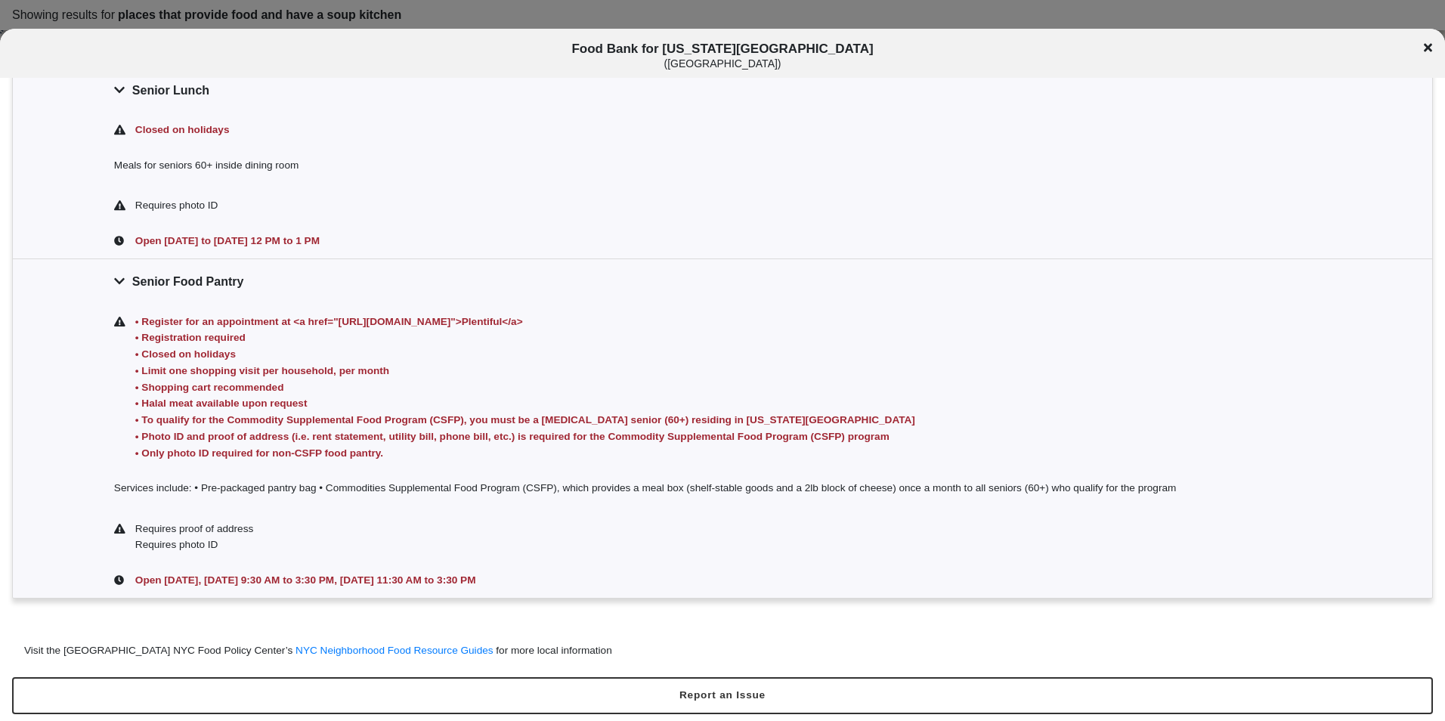
click at [1420, 52] on div "Food Bank for [US_STATE][GEOGRAPHIC_DATA] ( [GEOGRAPHIC_DATA] )" at bounding box center [722, 56] width 1445 height 28
click at [1433, 47] on div "Food Bank for [US_STATE][GEOGRAPHIC_DATA] ( [GEOGRAPHIC_DATA] )" at bounding box center [722, 56] width 1445 height 28
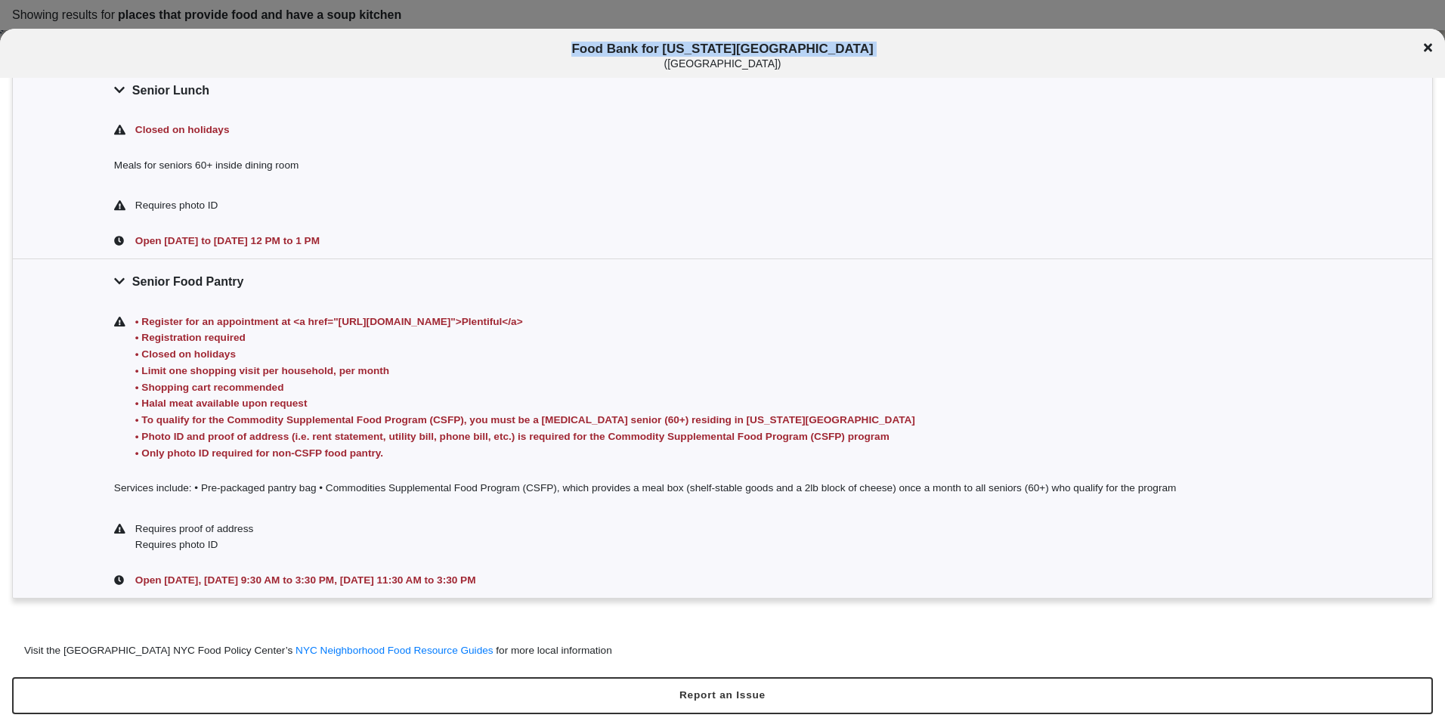
click at [1433, 47] on div "Food Bank for [US_STATE][GEOGRAPHIC_DATA] ( [GEOGRAPHIC_DATA] )" at bounding box center [722, 56] width 1445 height 28
drag, startPoint x: 1433, startPoint y: 47, endPoint x: 1158, endPoint y: 60, distance: 274.6
click at [1184, 66] on div "( [GEOGRAPHIC_DATA] )" at bounding box center [722, 63] width 1199 height 13
click at [803, 47] on span "Food Bank for [US_STATE][GEOGRAPHIC_DATA] ( [GEOGRAPHIC_DATA] )" at bounding box center [722, 56] width 1199 height 28
click at [889, 23] on div at bounding box center [722, 360] width 1445 height 721
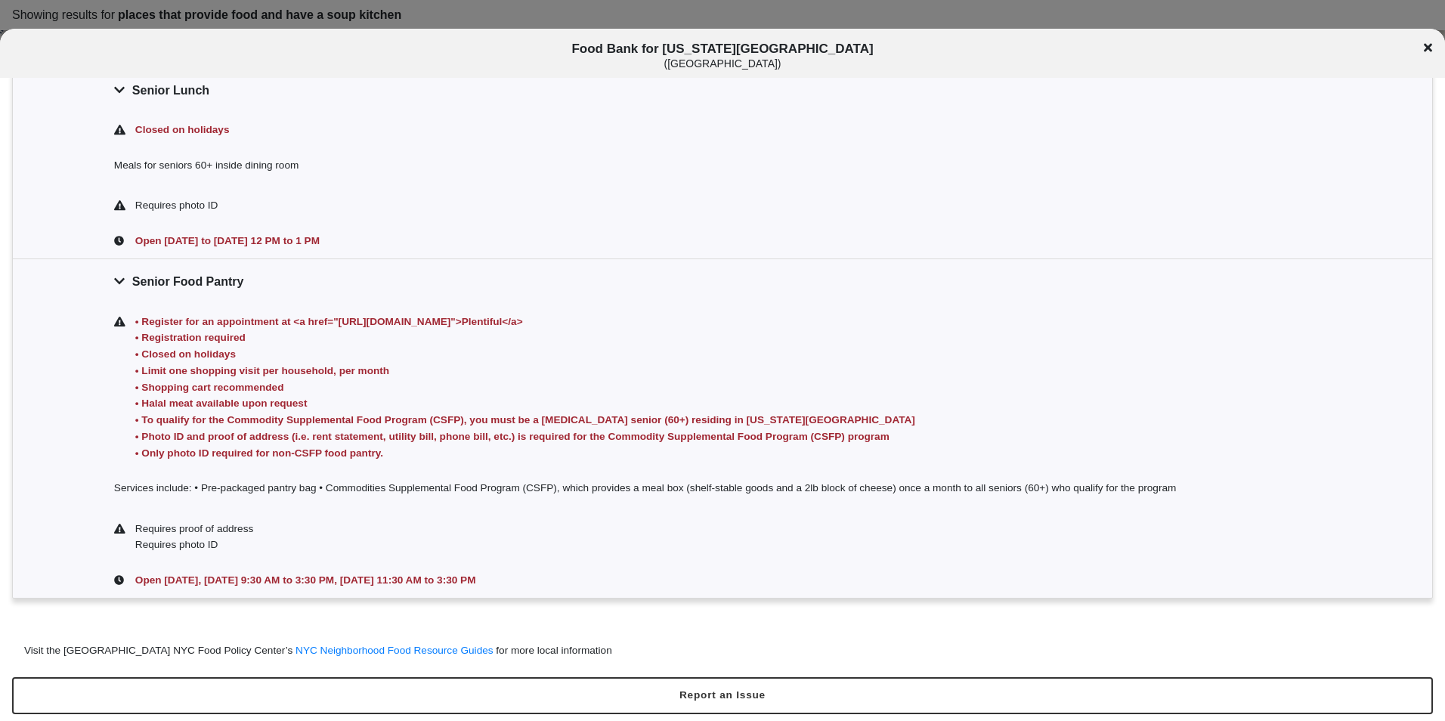
click at [1421, 47] on div "Food Bank for [US_STATE][GEOGRAPHIC_DATA] ( [GEOGRAPHIC_DATA] )" at bounding box center [722, 56] width 1445 height 28
click at [1425, 47] on icon at bounding box center [1428, 48] width 8 height 12
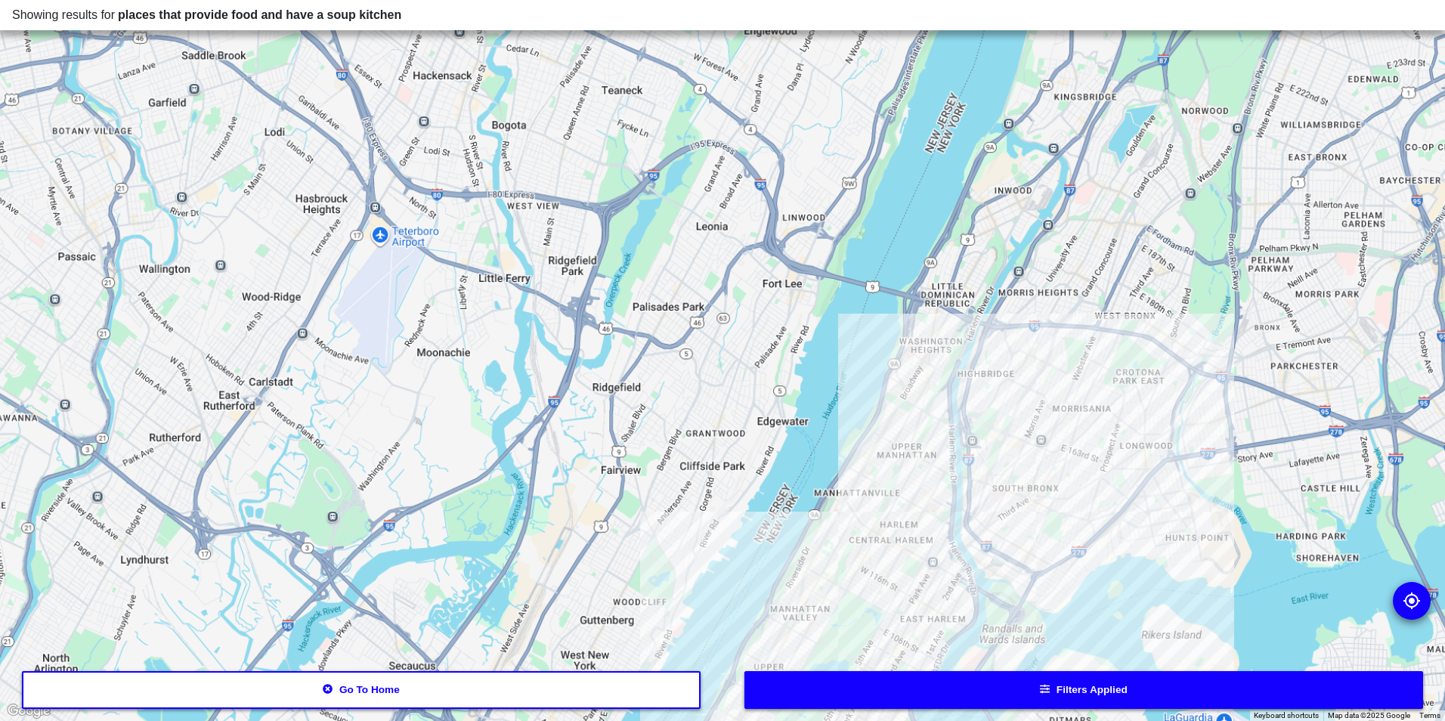
click at [898, 684] on button "Filters applied" at bounding box center [1083, 690] width 679 height 38
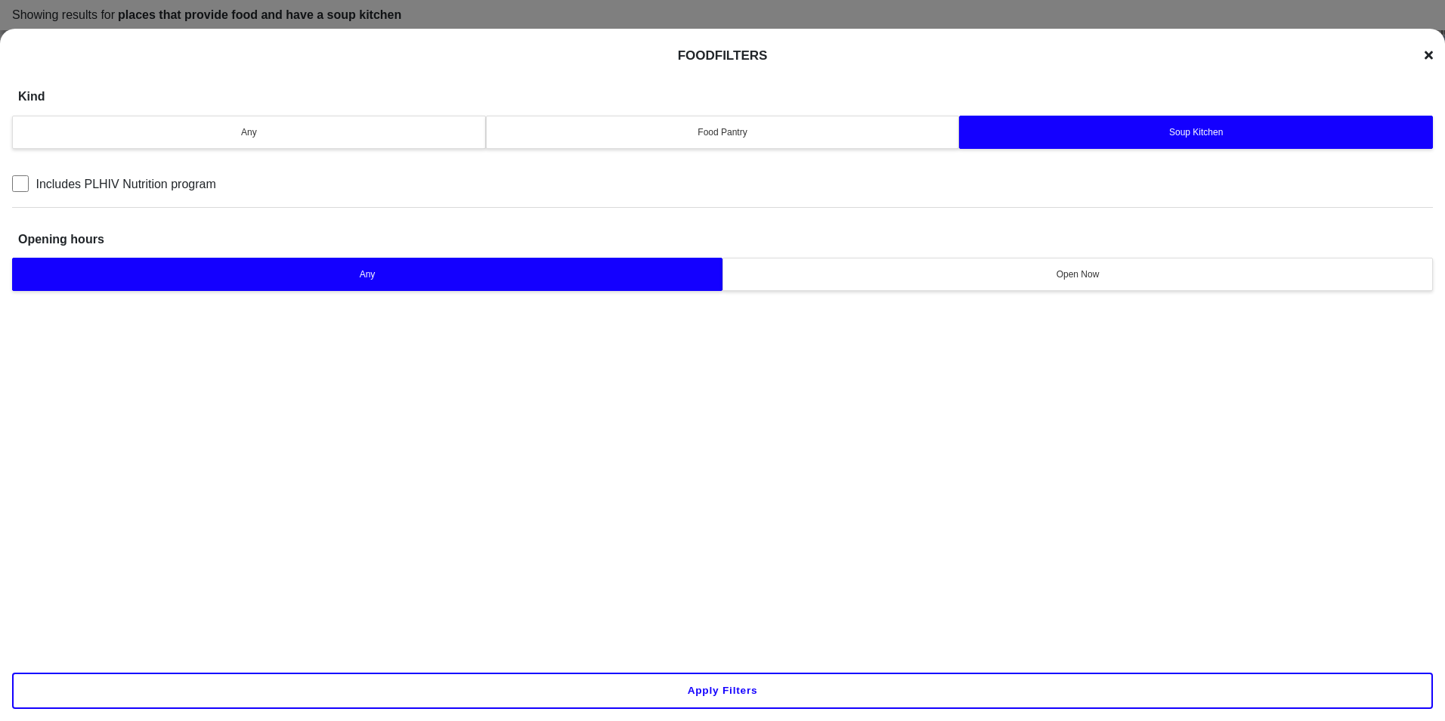
click at [663, 684] on button "Apply filters" at bounding box center [722, 691] width 1421 height 36
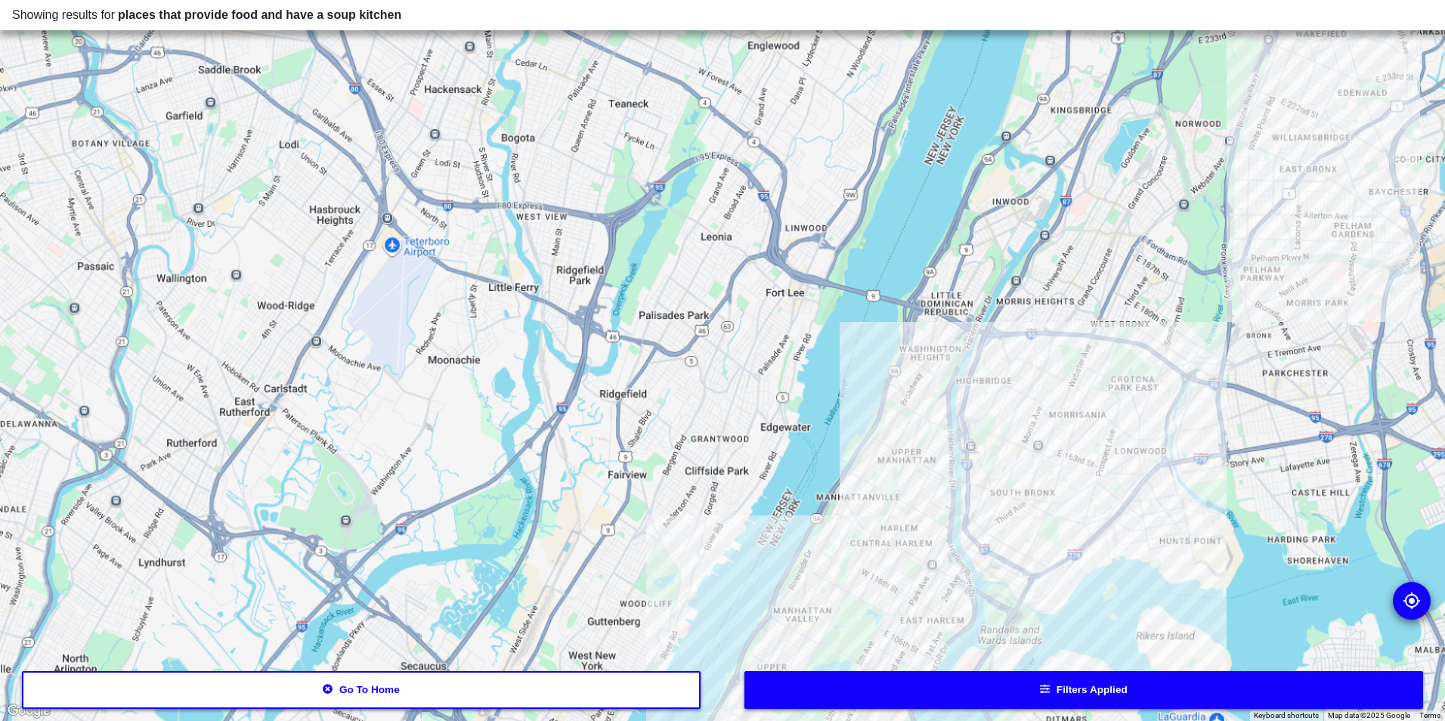
drag, startPoint x: 555, startPoint y: 675, endPoint x: 568, endPoint y: 680, distance: 13.2
click at [568, 680] on button "Go to home" at bounding box center [361, 690] width 679 height 38
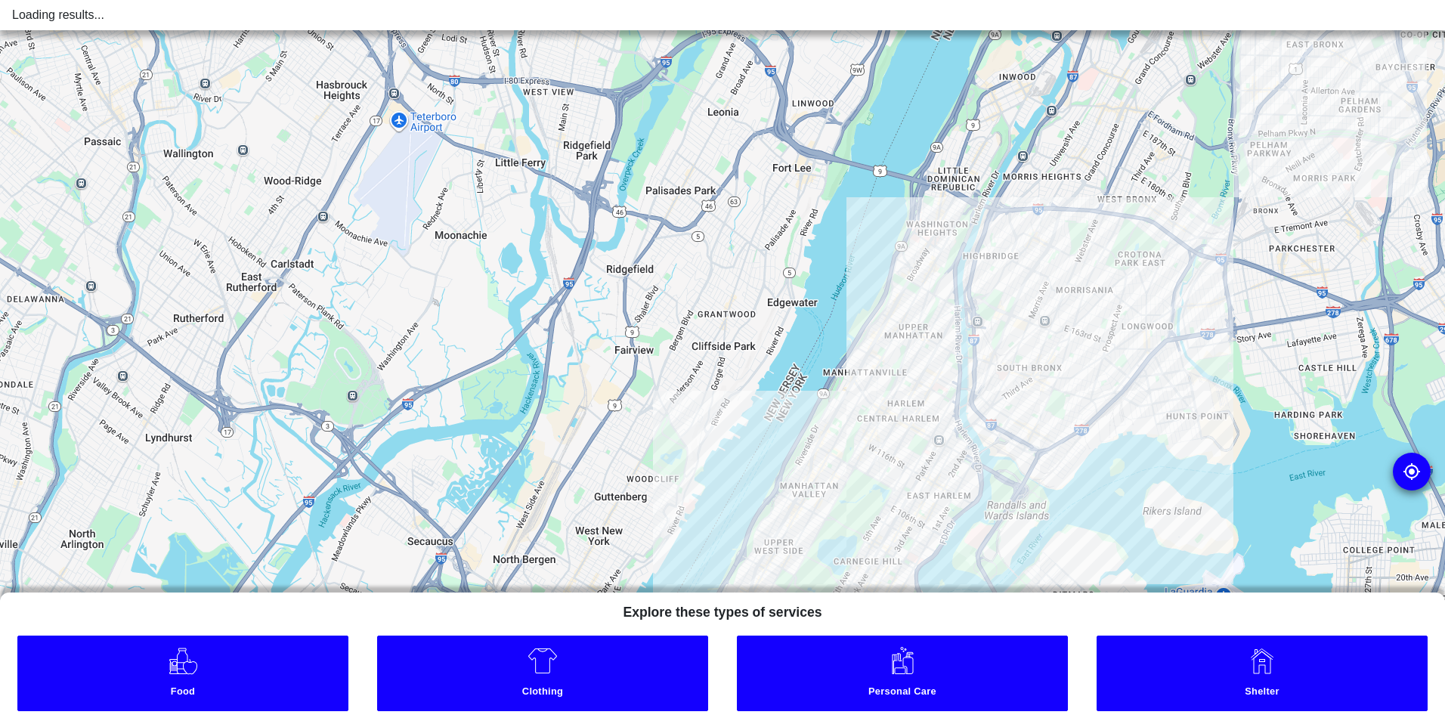
drag, startPoint x: 985, startPoint y: 493, endPoint x: 986, endPoint y: 285, distance: 207.8
click at [986, 285] on div at bounding box center [722, 360] width 1445 height 721
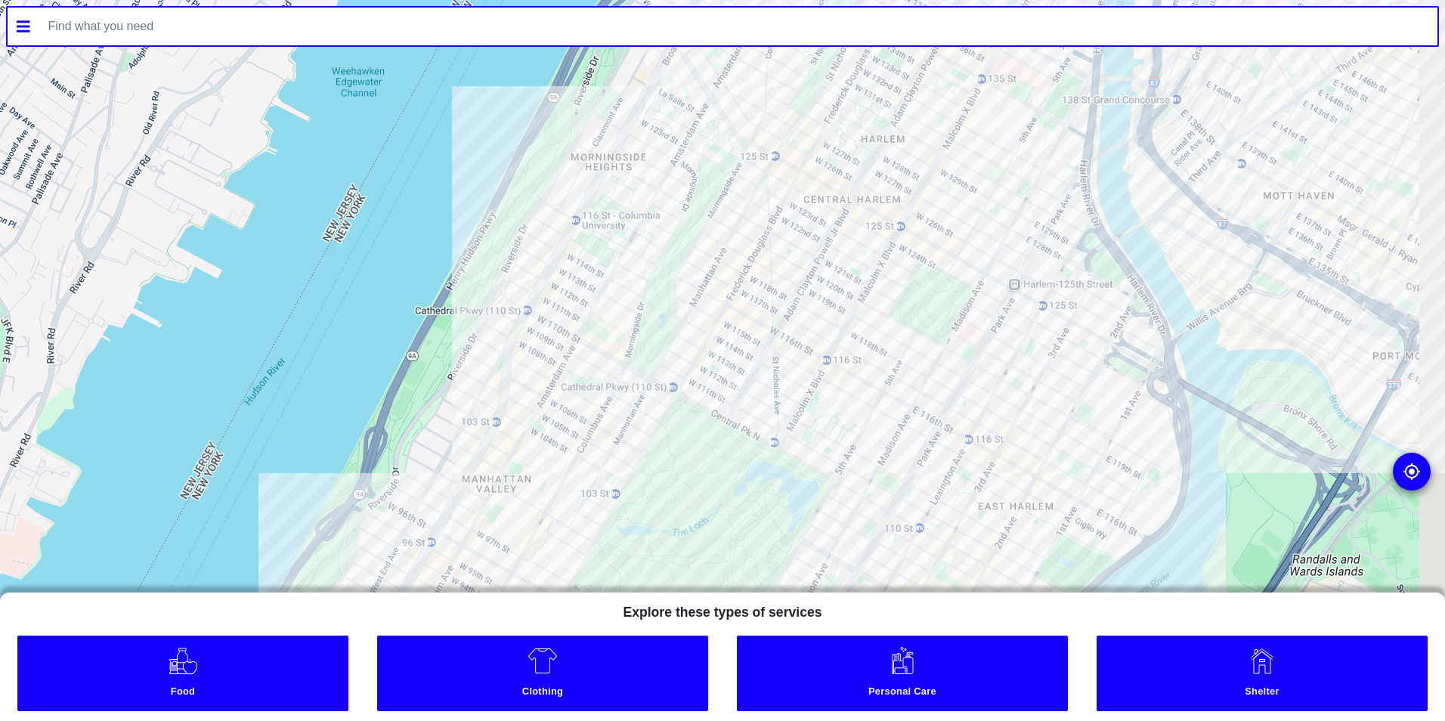
drag, startPoint x: 859, startPoint y: 279, endPoint x: 809, endPoint y: 426, distance: 155.6
click at [809, 426] on div at bounding box center [722, 360] width 1445 height 721
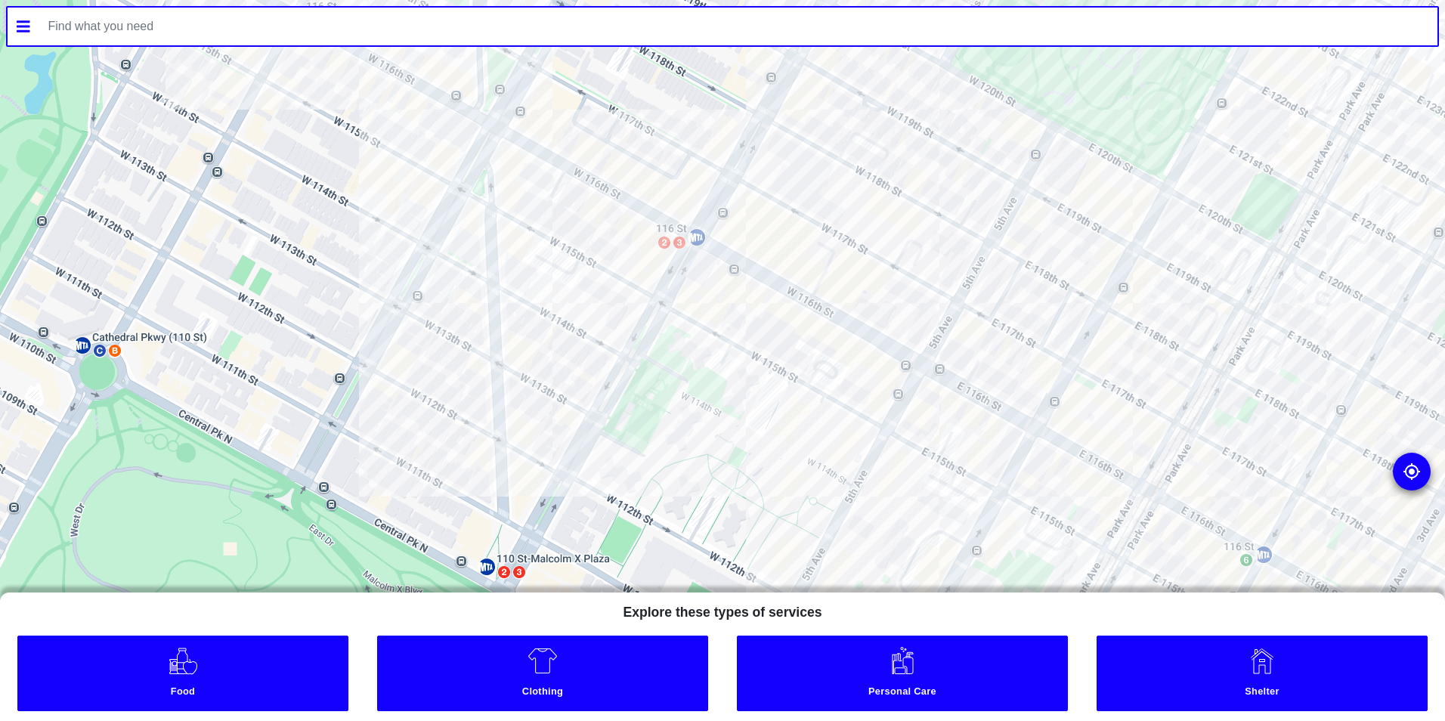
click at [973, 441] on div at bounding box center [722, 360] width 1445 height 721
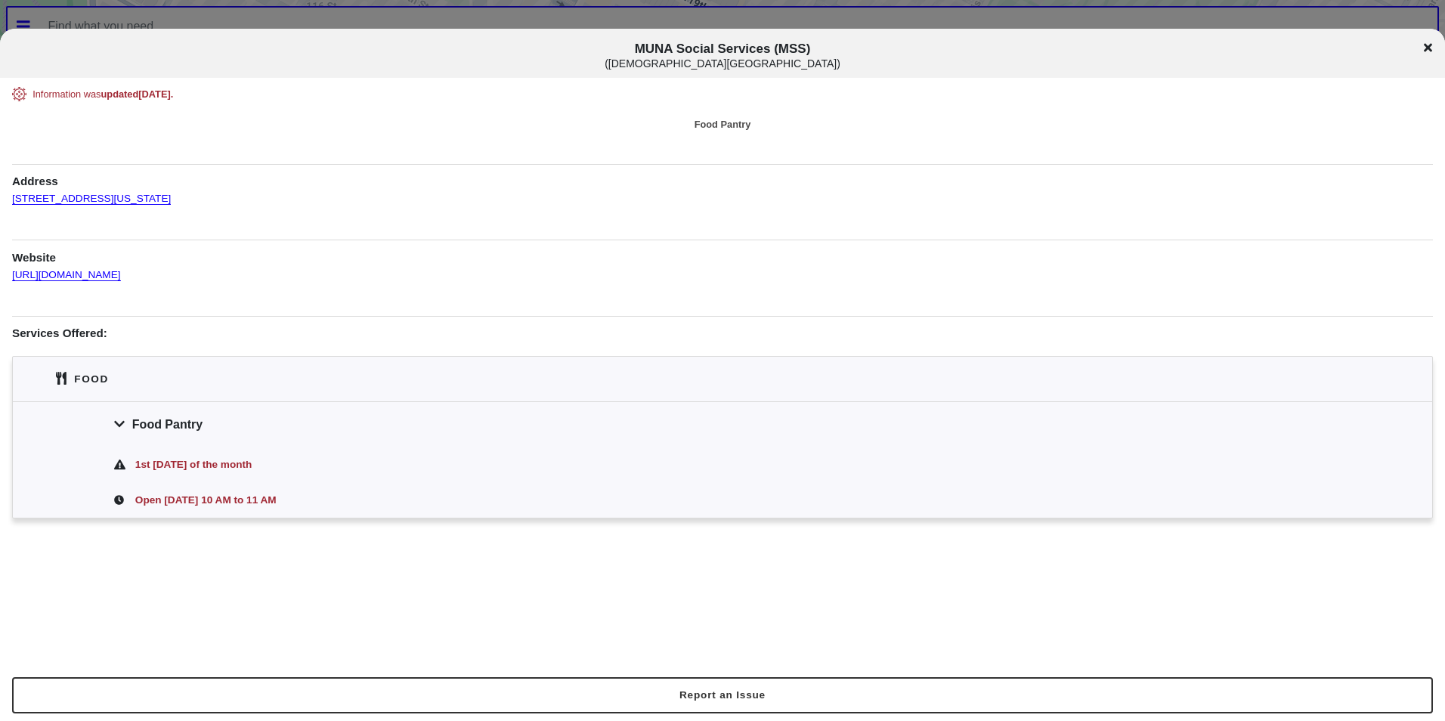
click at [1432, 43] on div "MUNA Social Services (MSS) ( [DEMOGRAPHIC_DATA][GEOGRAPHIC_DATA] )" at bounding box center [722, 56] width 1445 height 28
click at [1424, 51] on icon at bounding box center [1428, 48] width 8 height 8
